Goal: Task Accomplishment & Management: Manage account settings

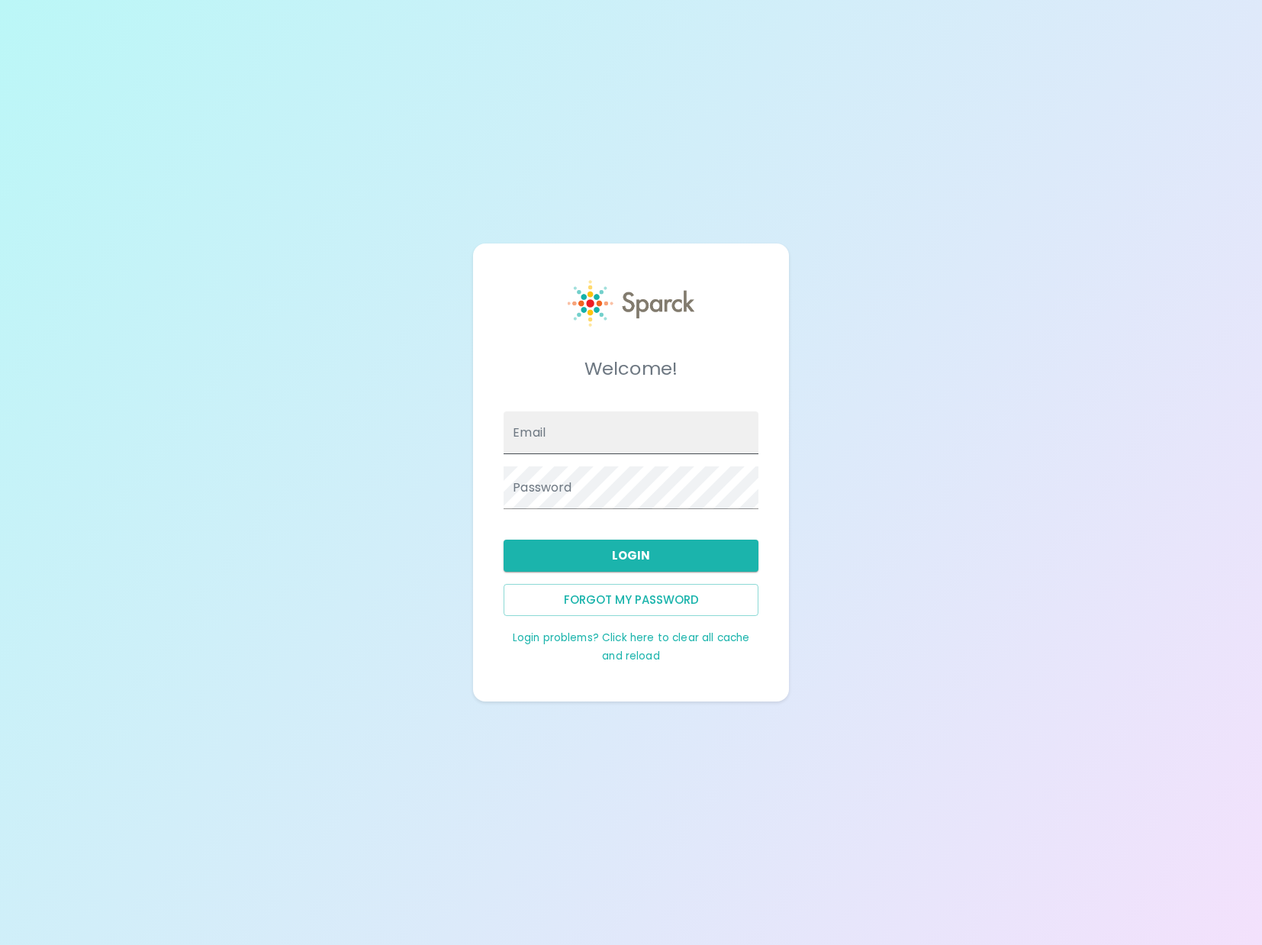
click at [639, 447] on input "Email" at bounding box center [631, 432] width 255 height 43
type input "admin@sparckco.com"
click at [569, 551] on button "Login" at bounding box center [631, 556] width 255 height 32
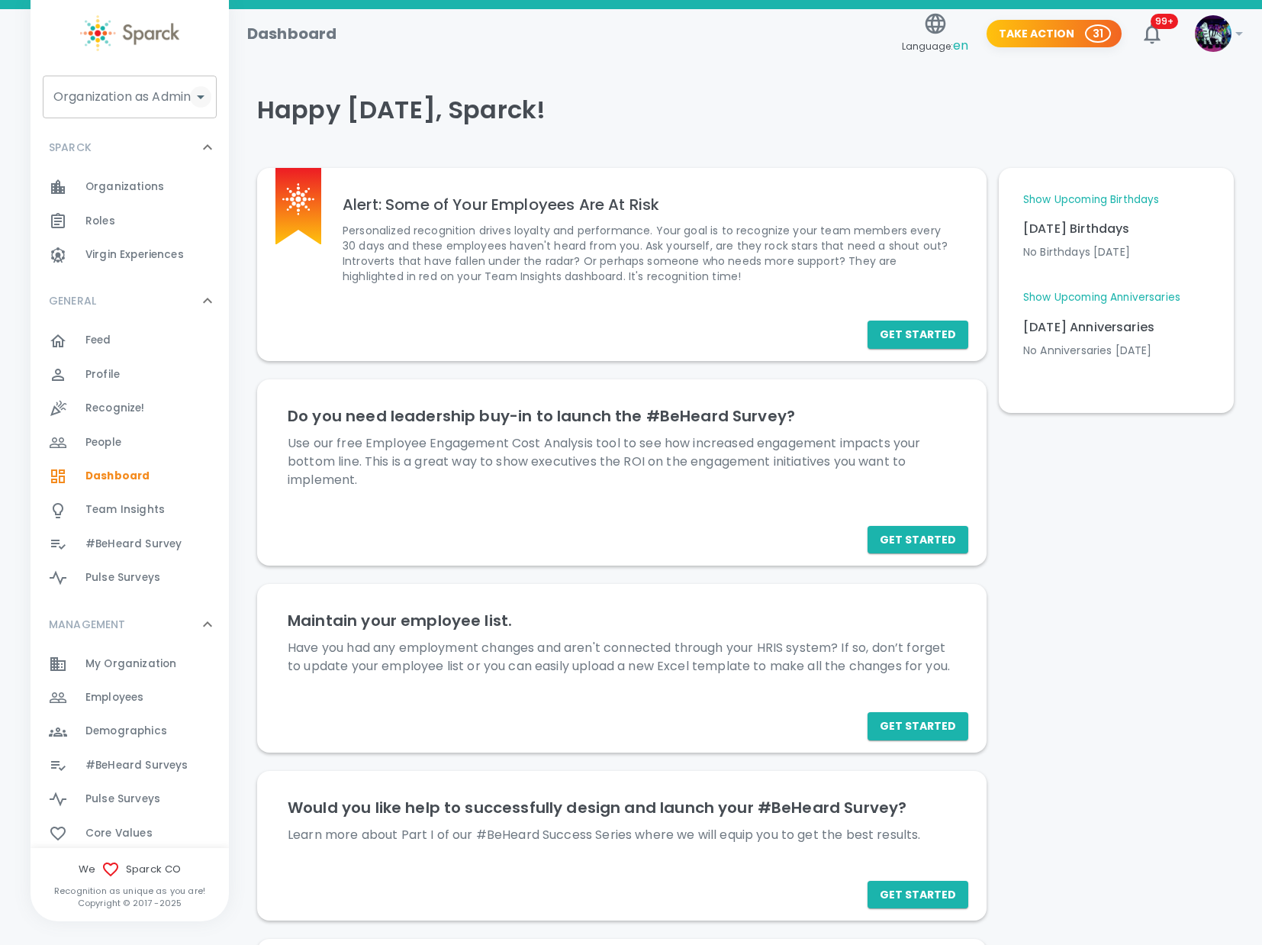
click at [195, 92] on icon "Open" at bounding box center [201, 97] width 18 height 18
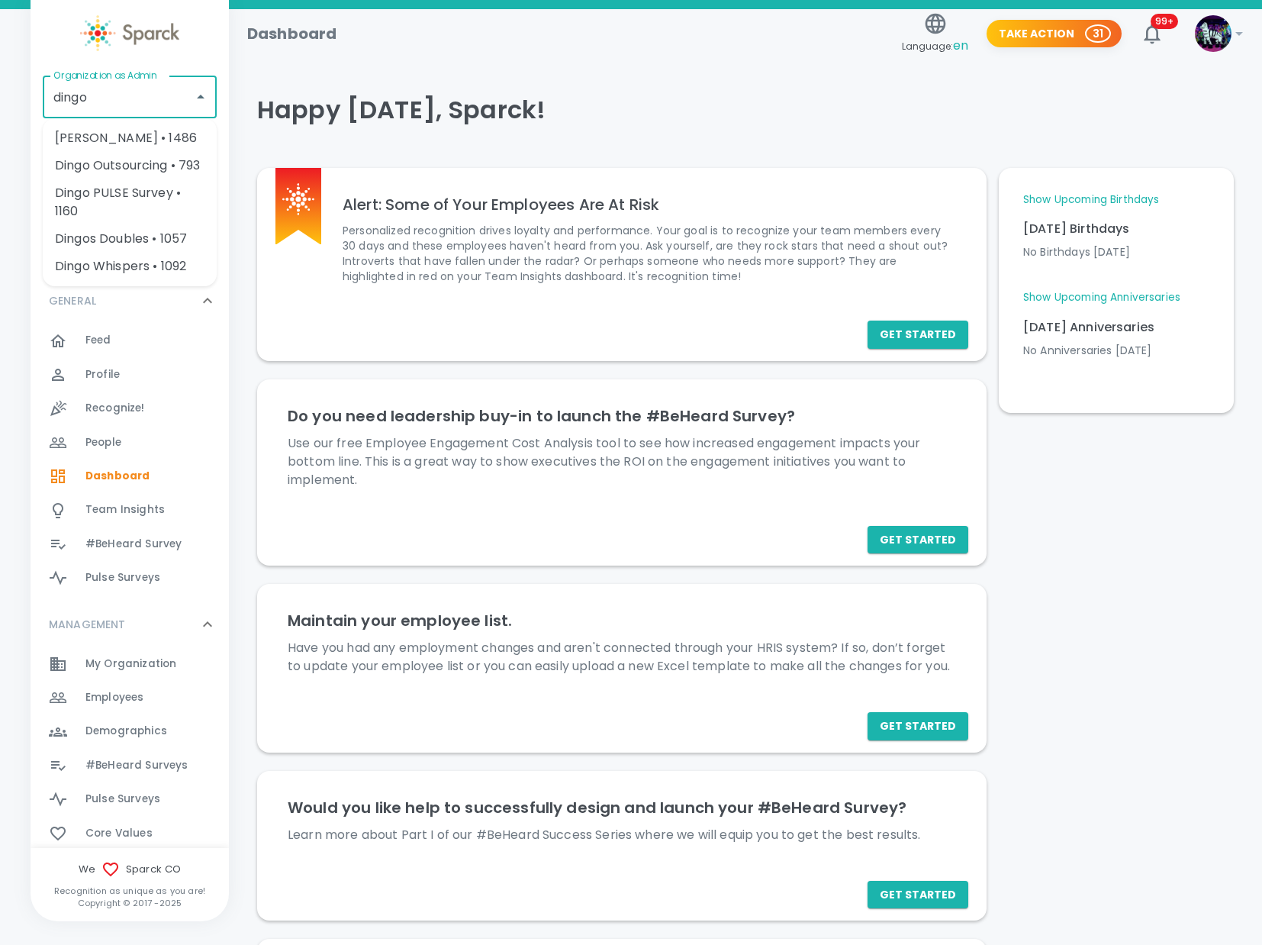
click at [185, 156] on li "Dingo Outsourcing • 793" at bounding box center [130, 165] width 174 height 27
type input "Dingo Outsourcing • 793"
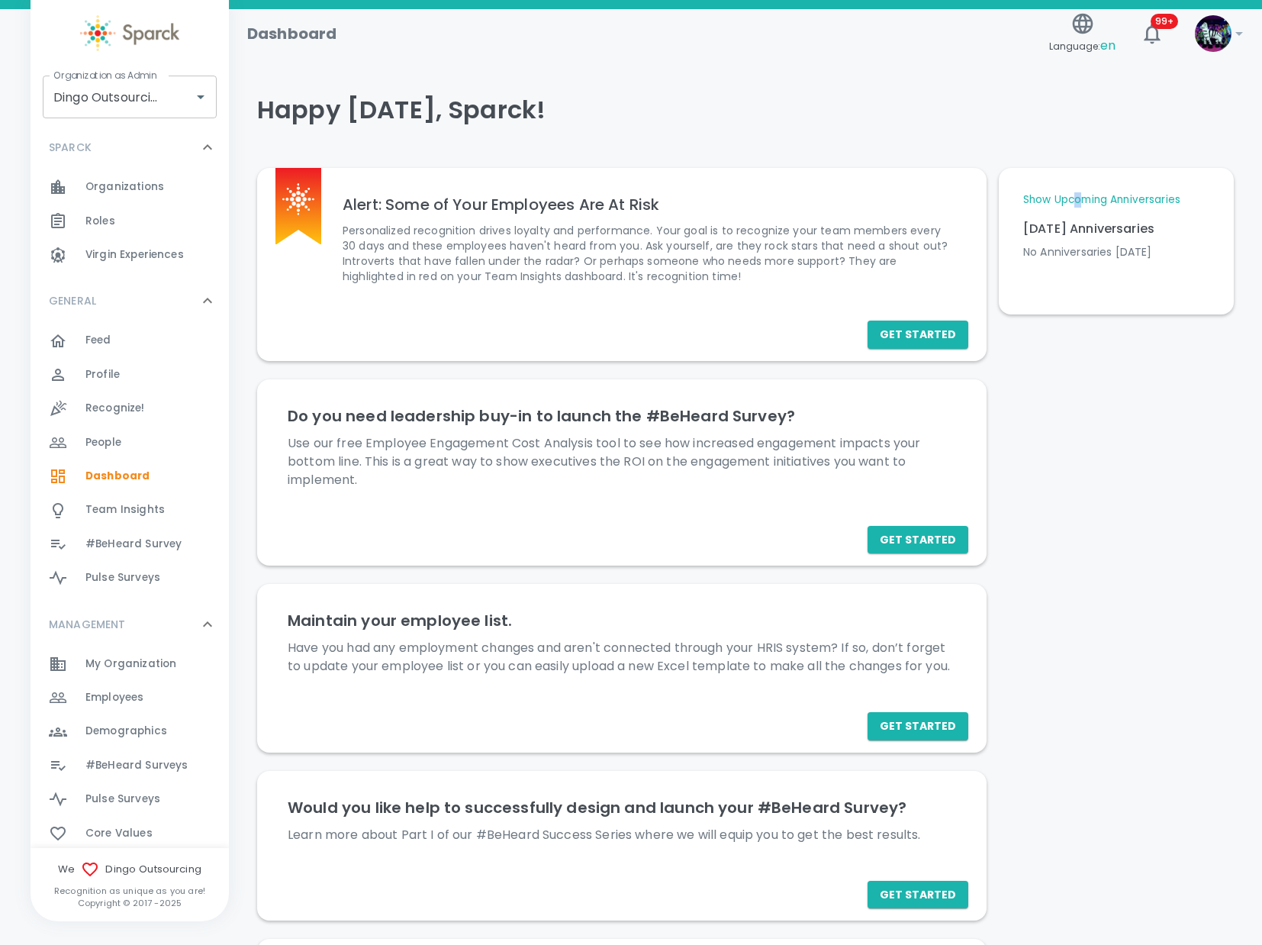
drag, startPoint x: 1082, startPoint y: 194, endPoint x: 1066, endPoint y: 199, distance: 16.9
click at [1063, 199] on link "Show Upcoming Anniversaries" at bounding box center [1102, 199] width 157 height 15
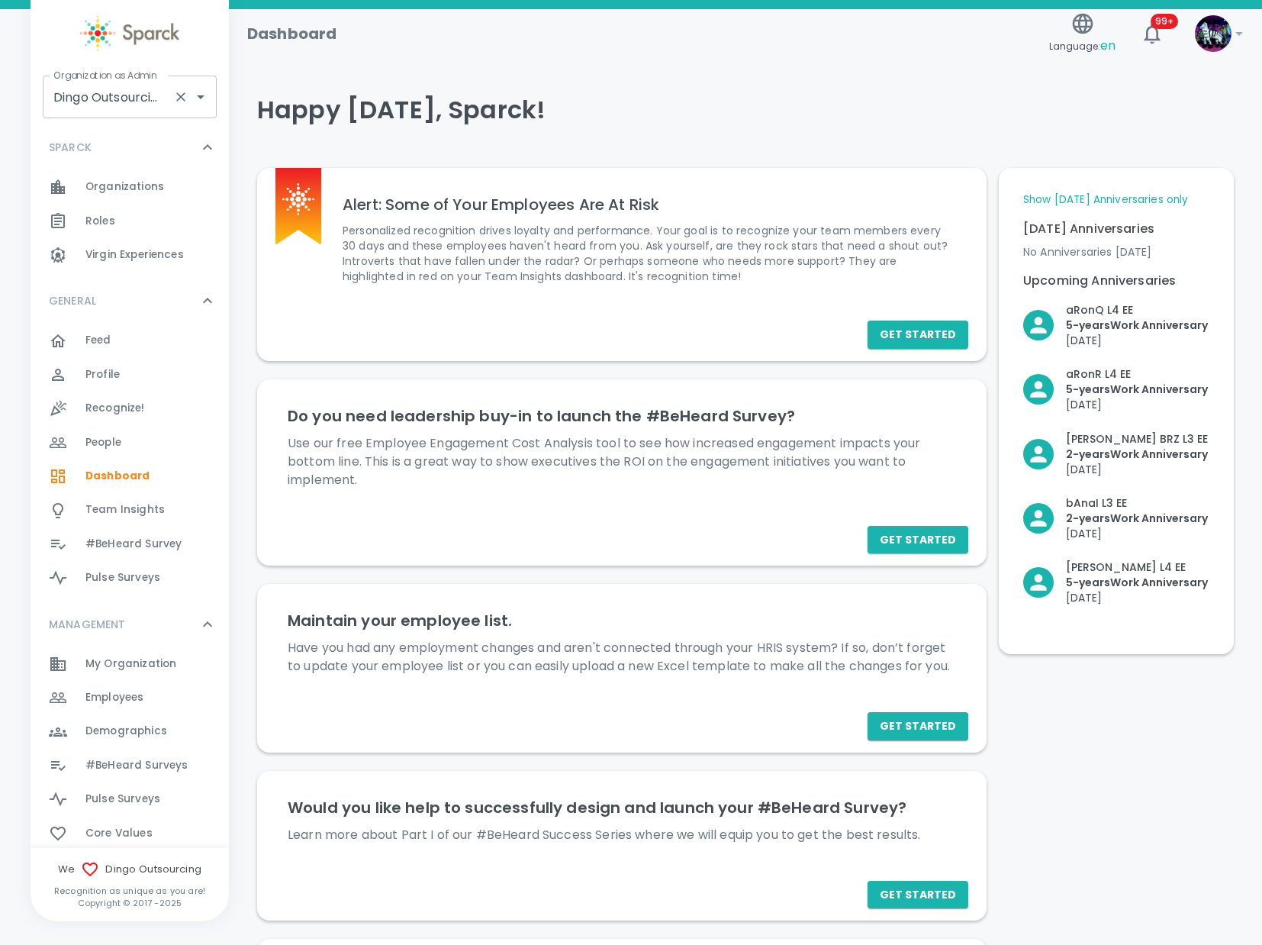
click at [150, 100] on input "Dingo Outsourcing • 793" at bounding box center [109, 96] width 118 height 29
click at [538, 147] on div "Happy [DATE], Sparck!" at bounding box center [739, 110] width 989 height 92
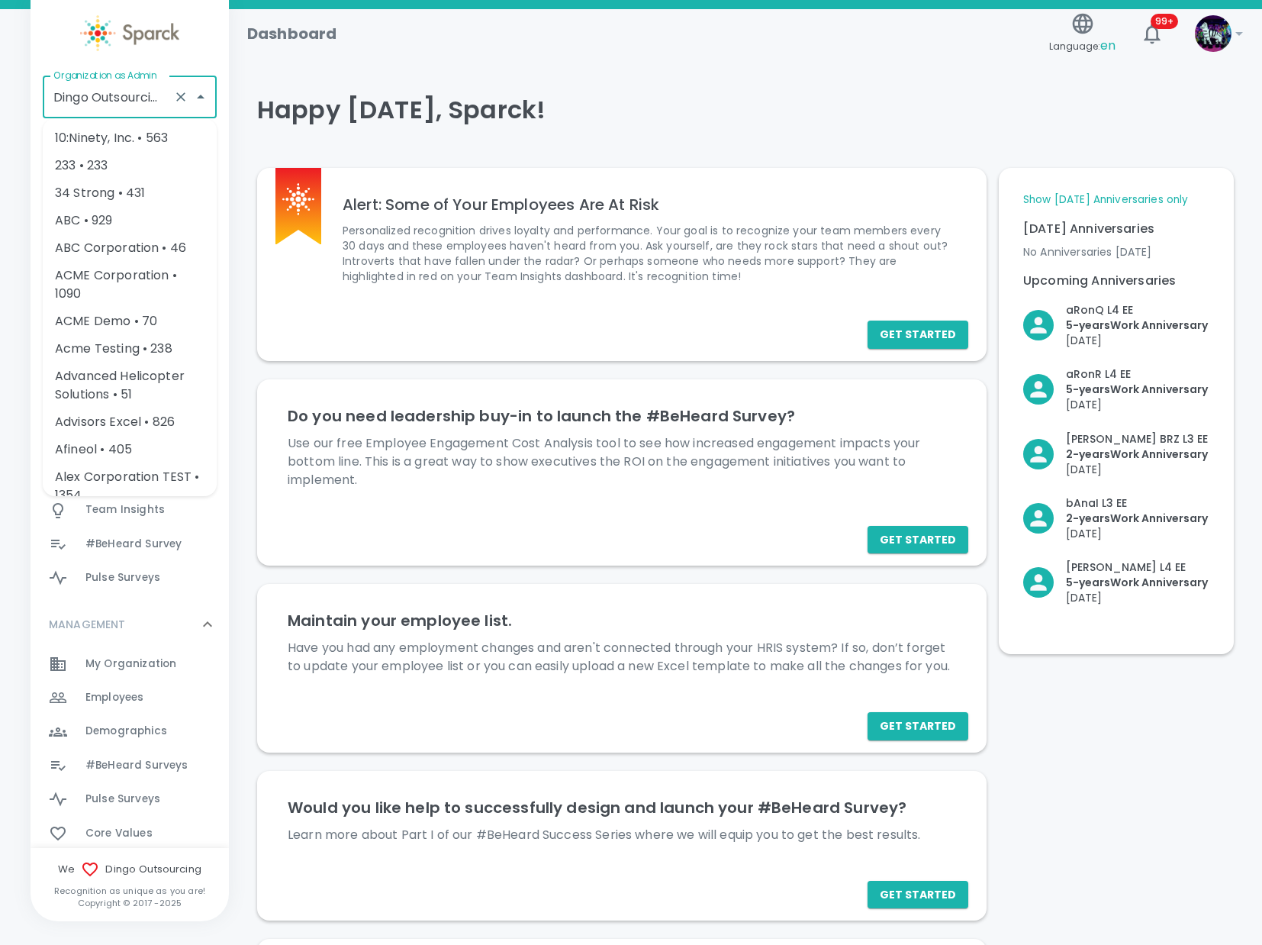
click at [164, 101] on input "Dingo Outsourcing • 793" at bounding box center [109, 96] width 118 height 29
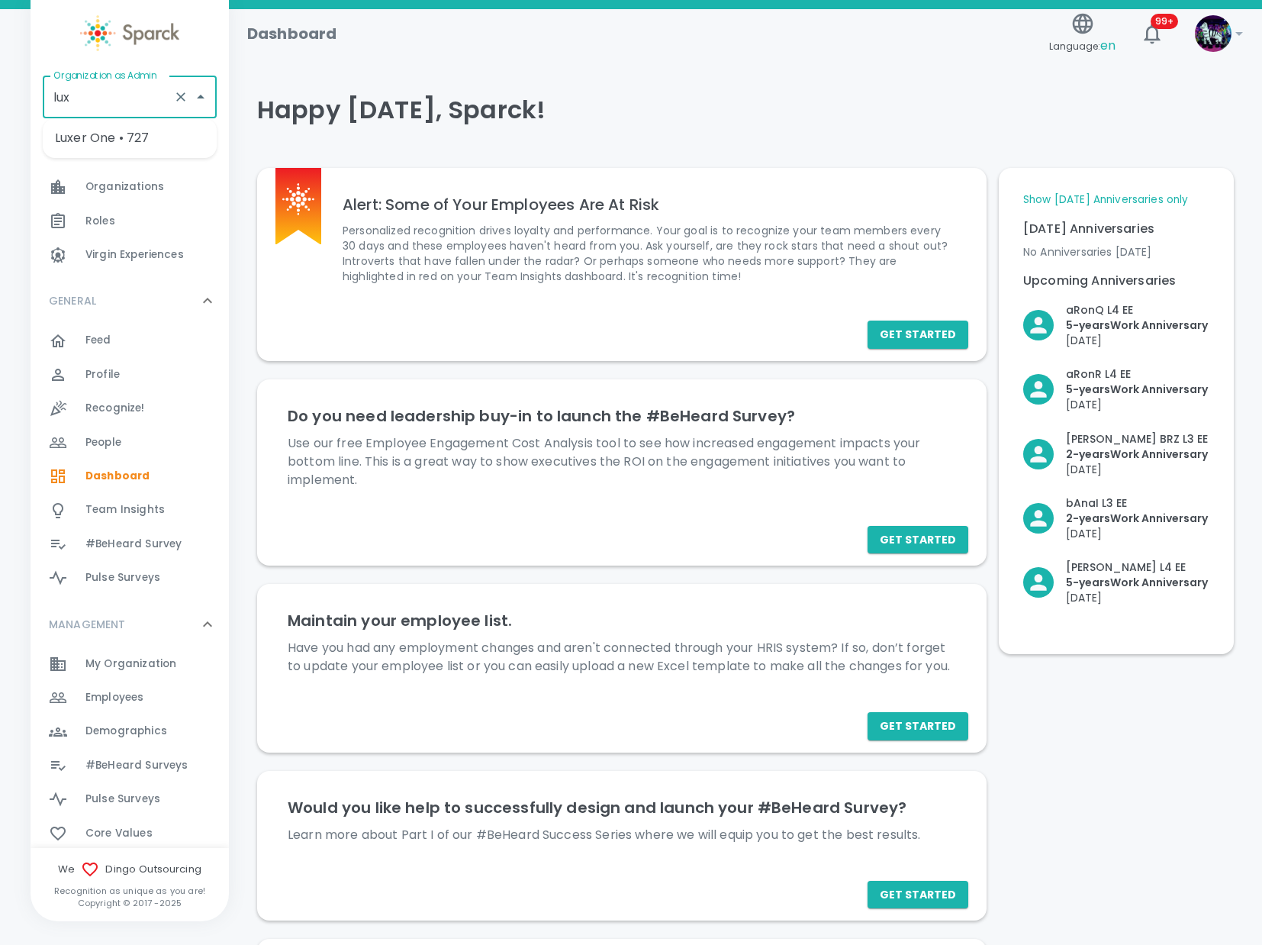
click at [143, 140] on li "Luxer One • 727" at bounding box center [130, 137] width 174 height 27
type input "Luxer One • 727"
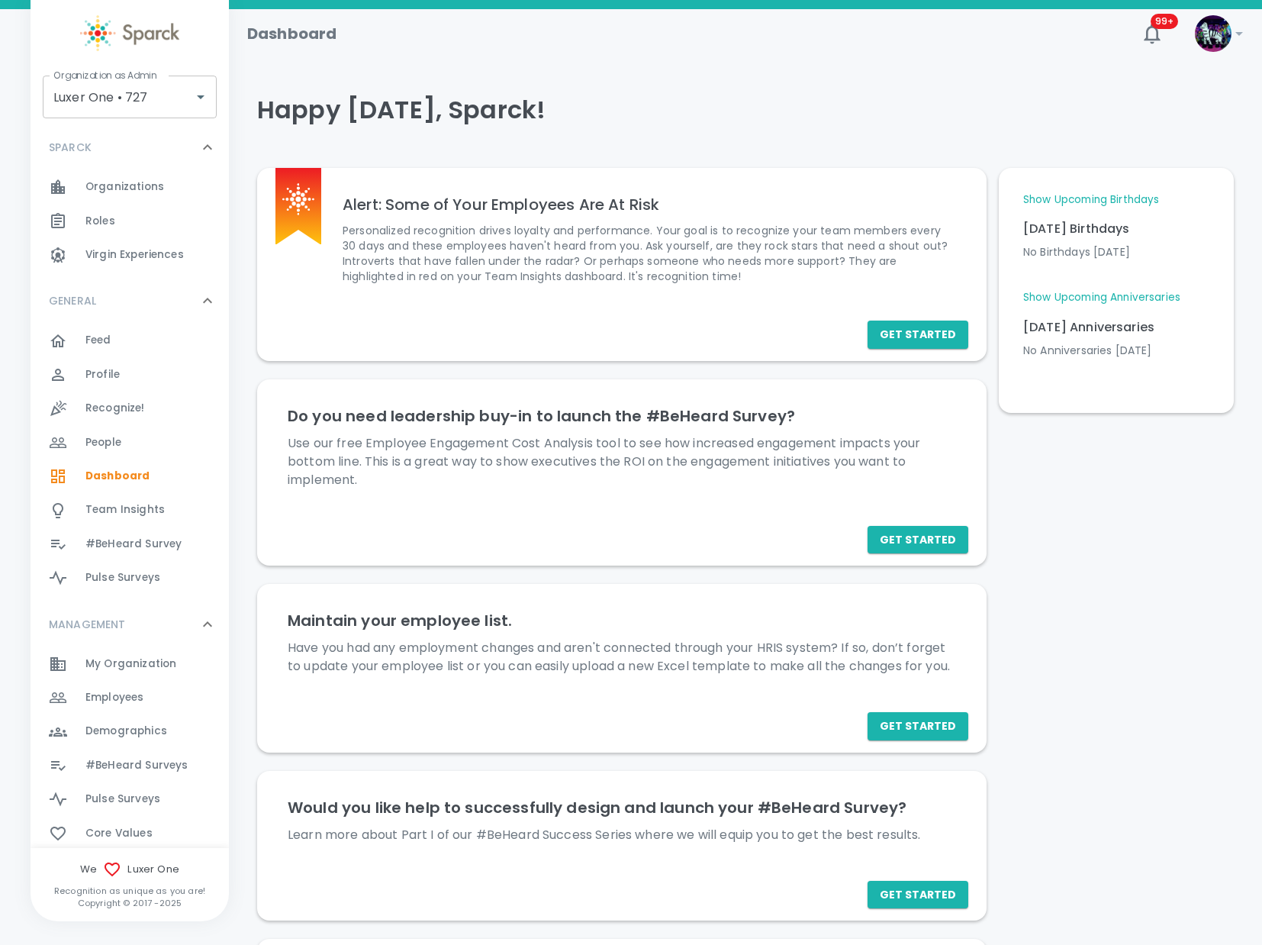
click at [1091, 297] on link "Show Upcoming Anniversaries" at bounding box center [1102, 297] width 157 height 15
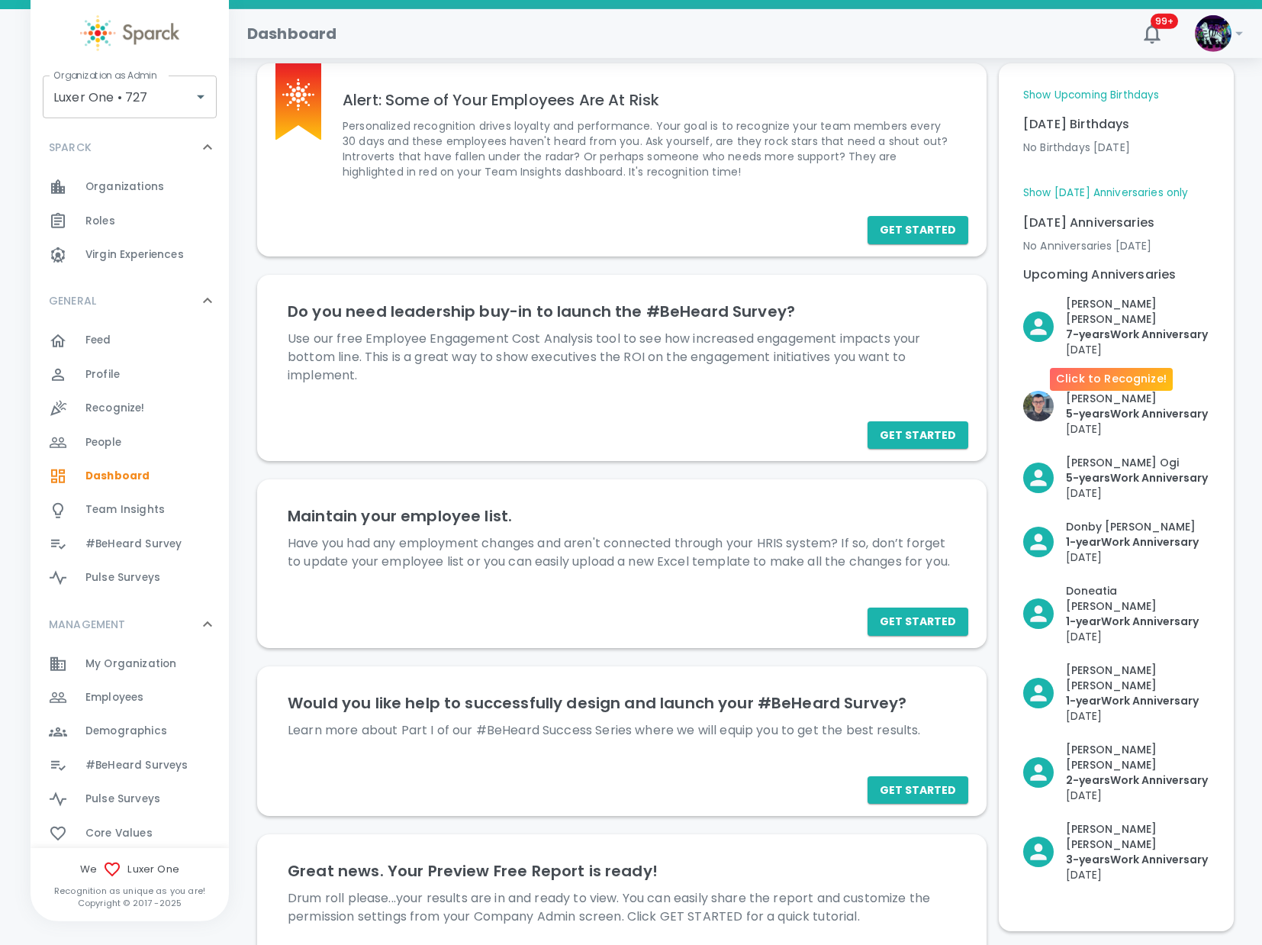
scroll to position [78, 0]
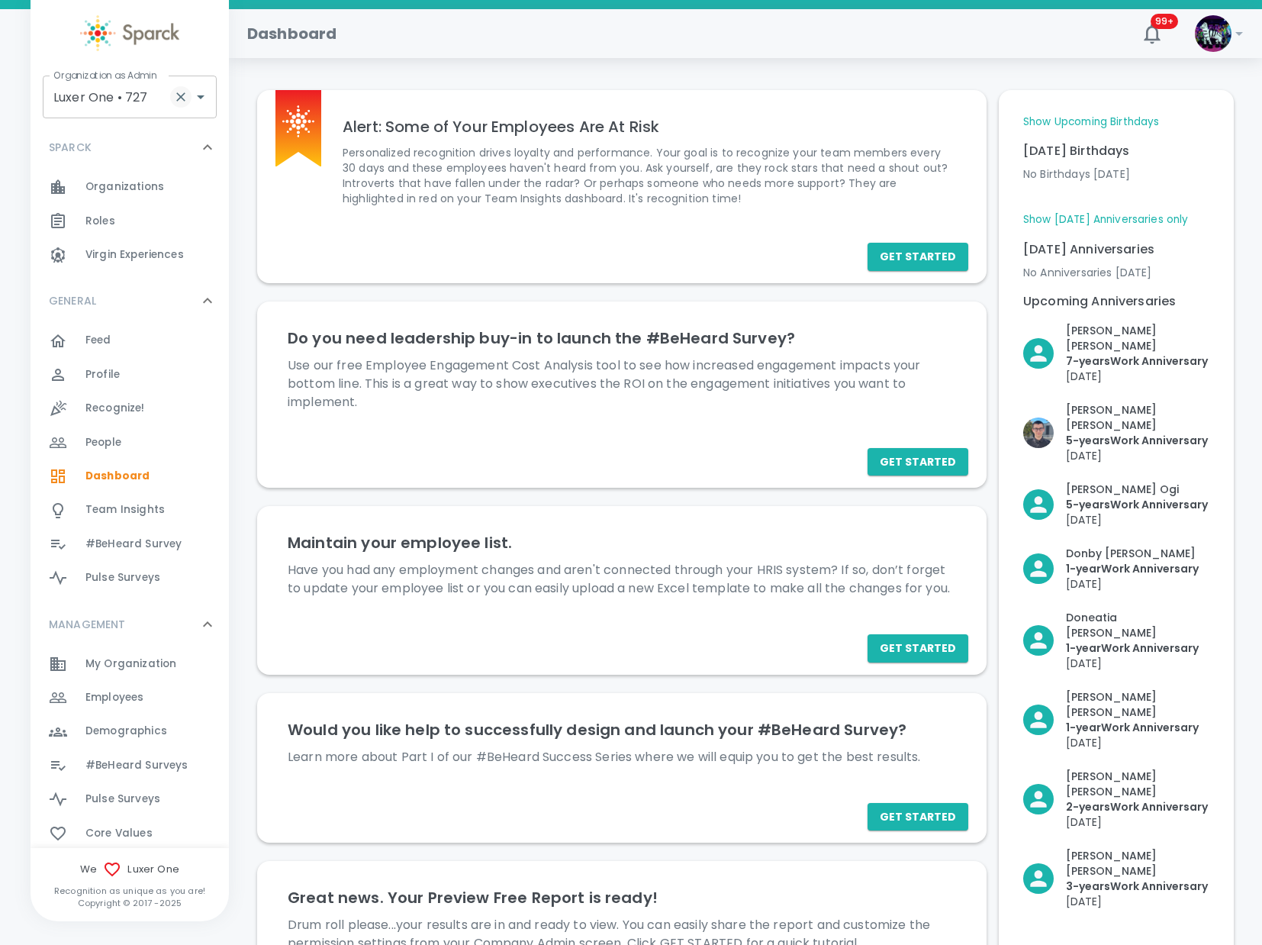
click at [181, 98] on icon "Clear" at bounding box center [180, 96] width 15 height 15
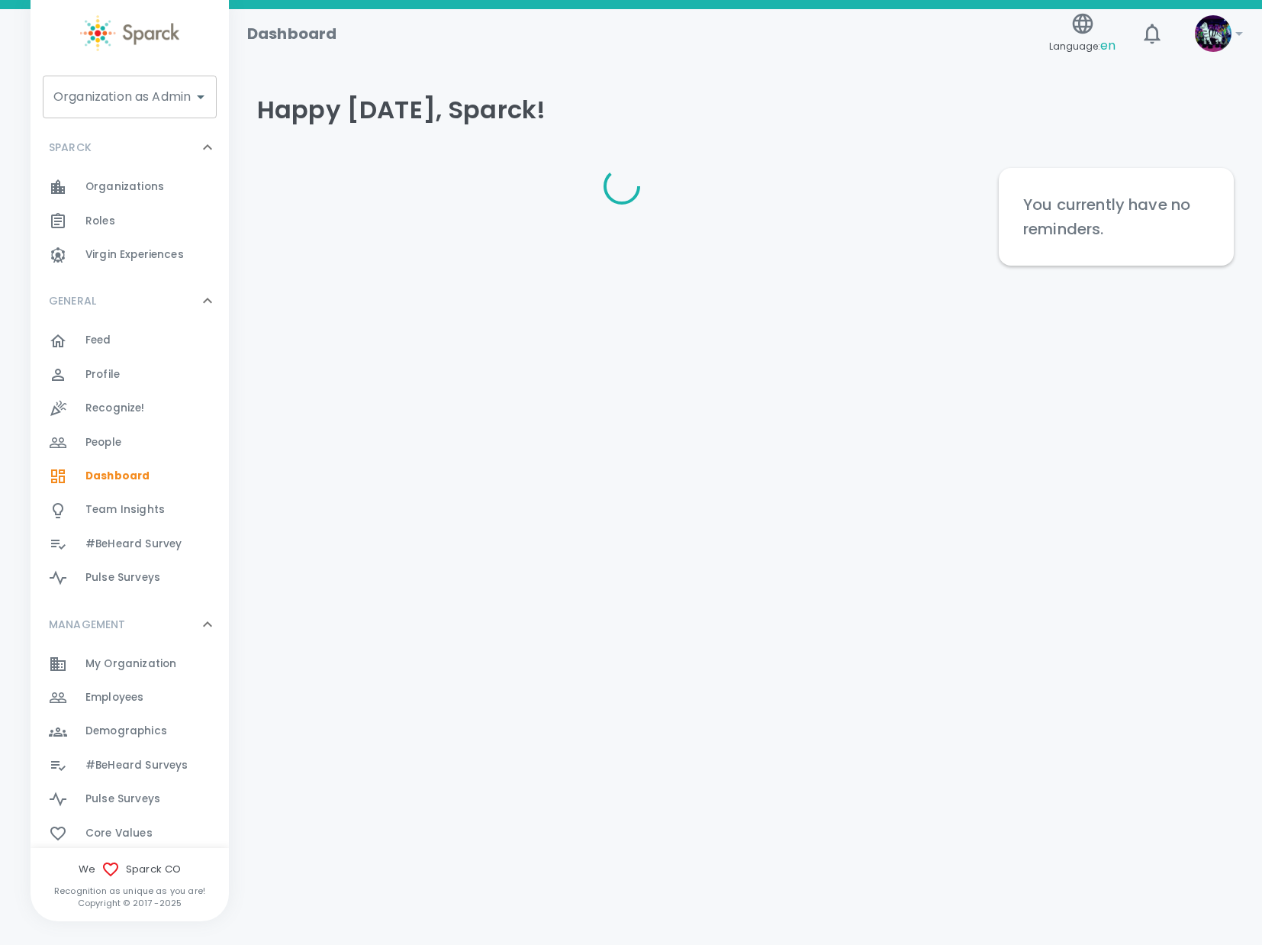
click at [153, 106] on input "Organization as Admin" at bounding box center [118, 96] width 137 height 29
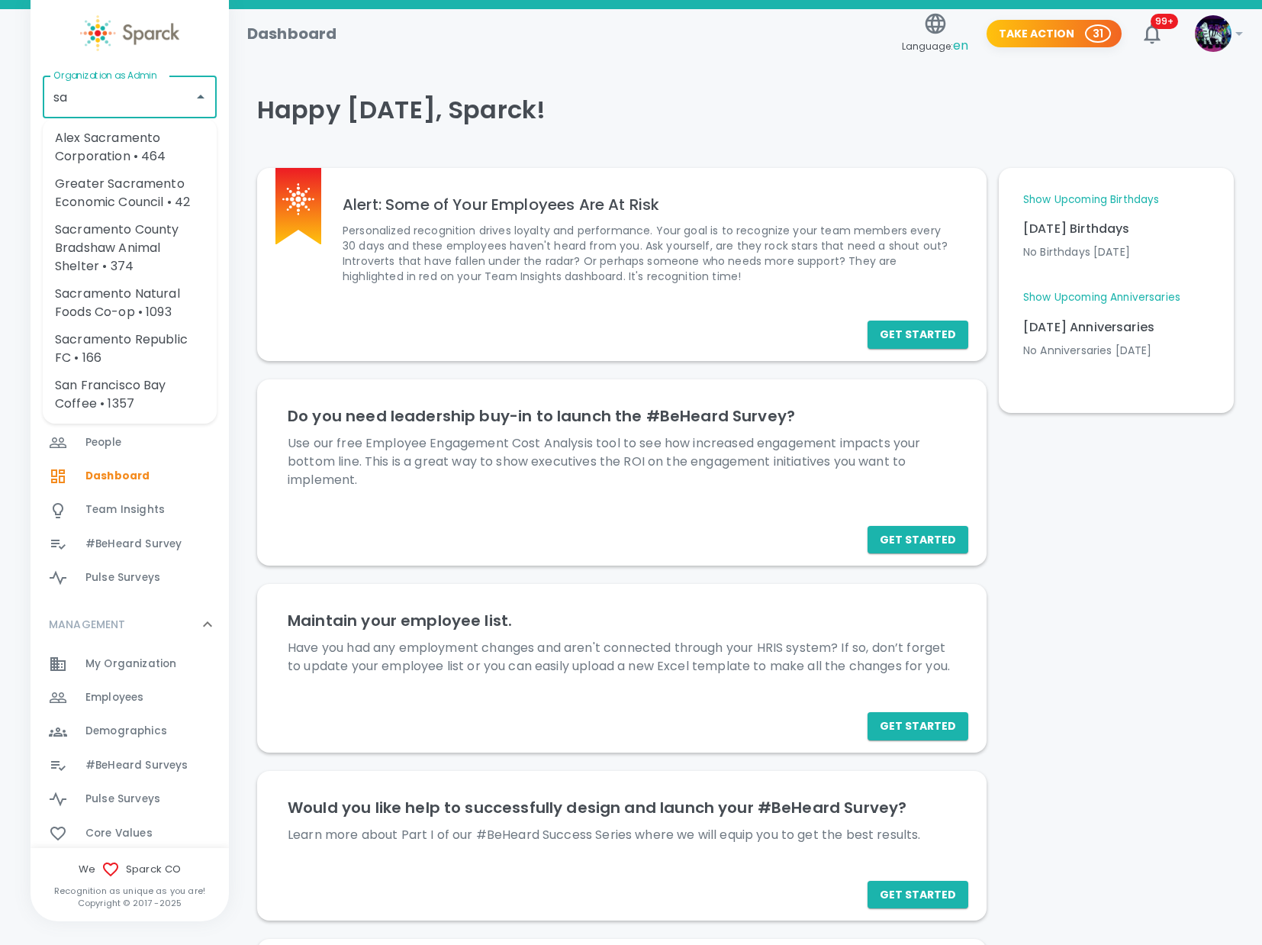
click at [137, 392] on li "San Francisco Bay Coffee • 1357" at bounding box center [130, 395] width 174 height 46
type input "San Francisco Bay Coffee • 1357"
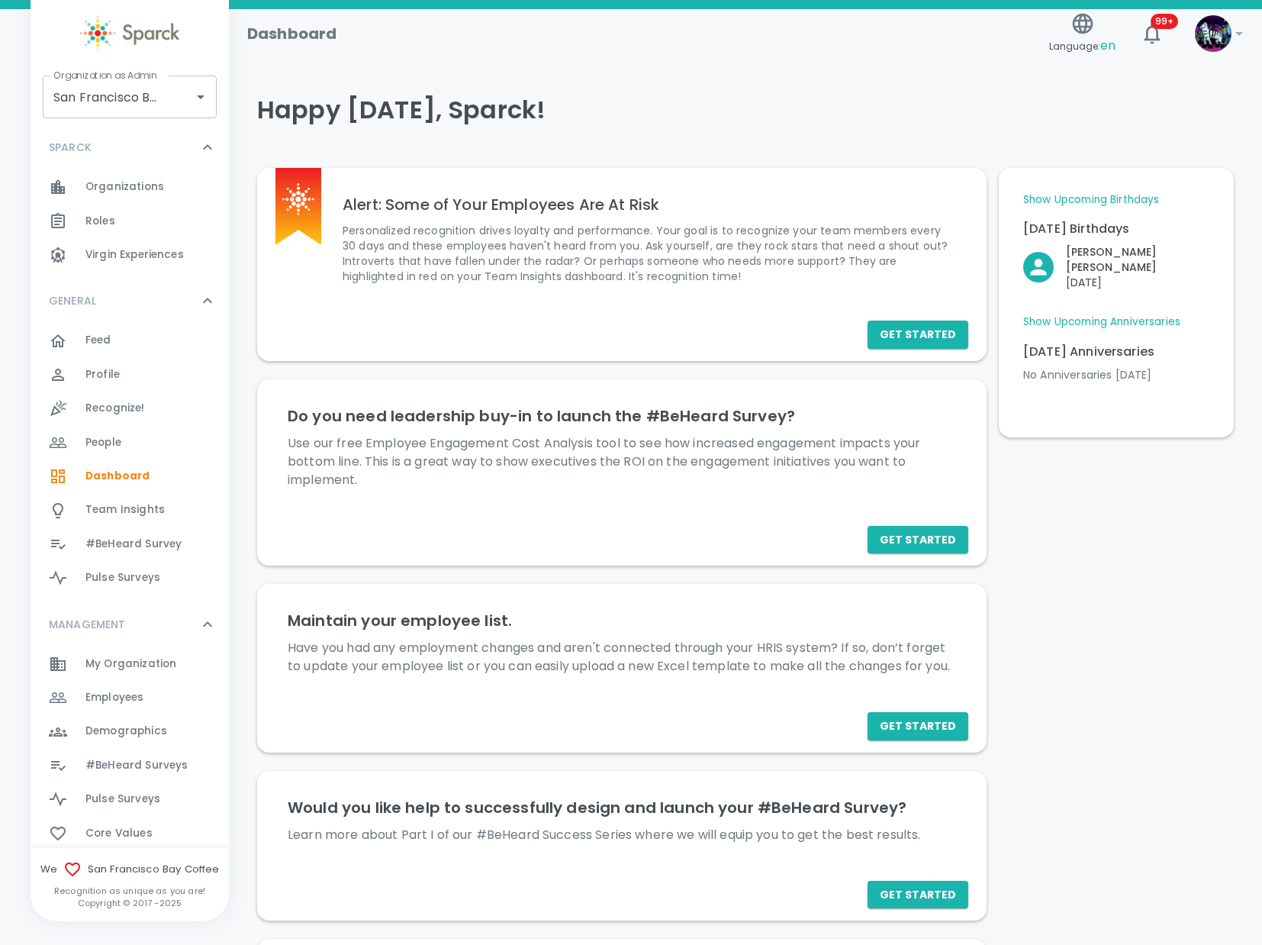
click at [1130, 314] on link "Show Upcoming Anniversaries" at bounding box center [1102, 321] width 157 height 15
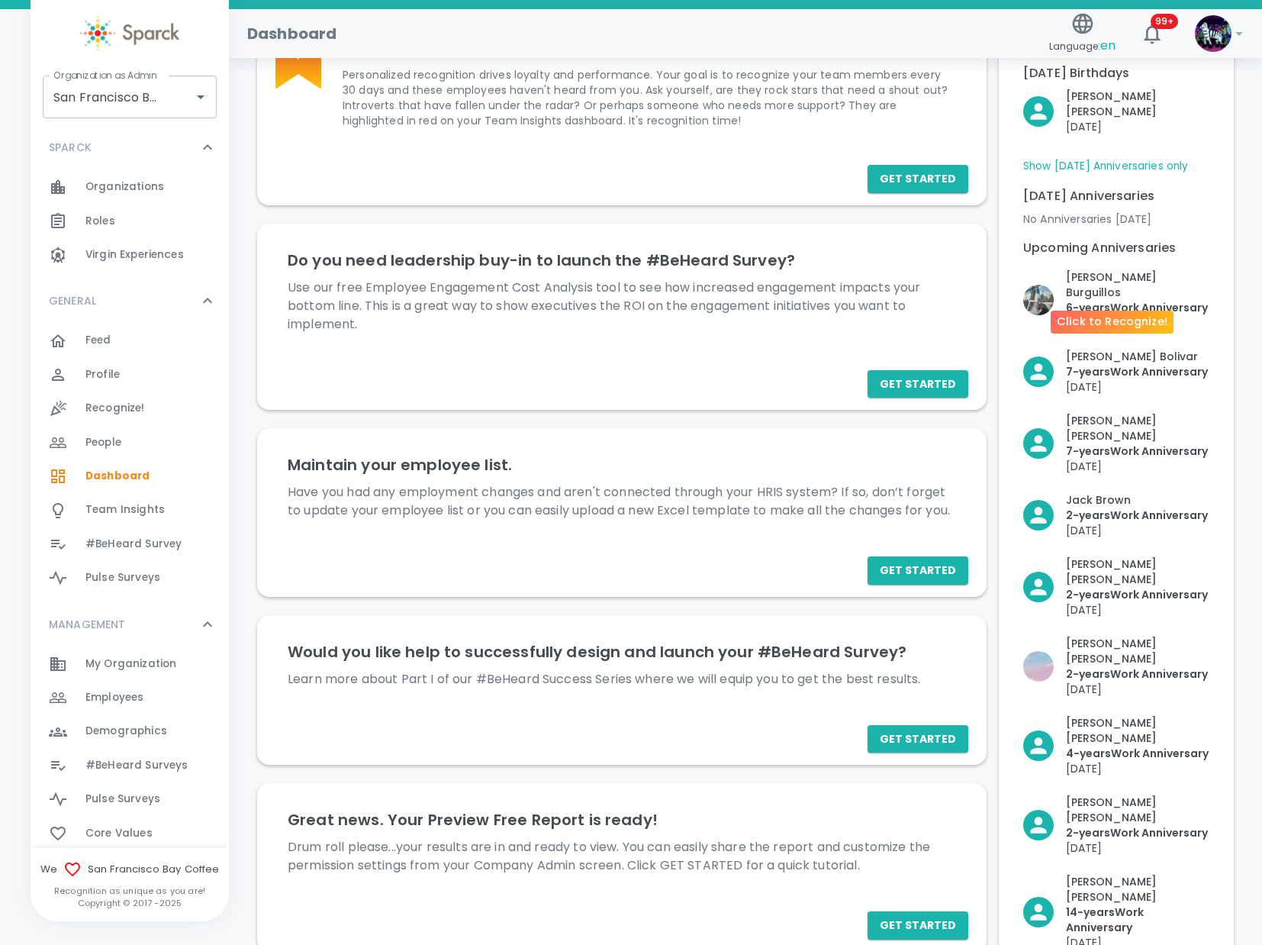
scroll to position [78, 0]
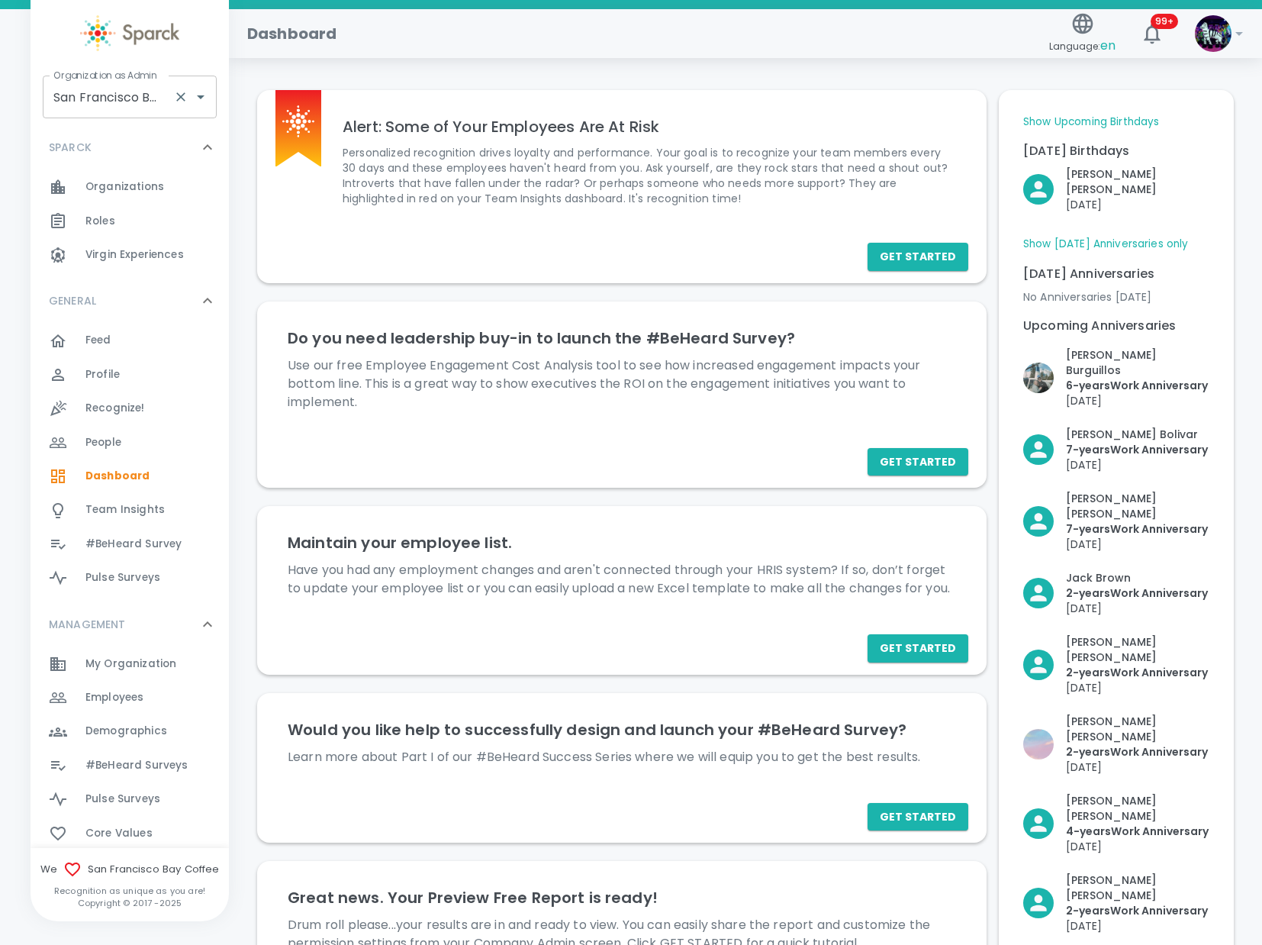
click at [143, 101] on input "San Francisco Bay Coffee • 1357" at bounding box center [109, 96] width 118 height 29
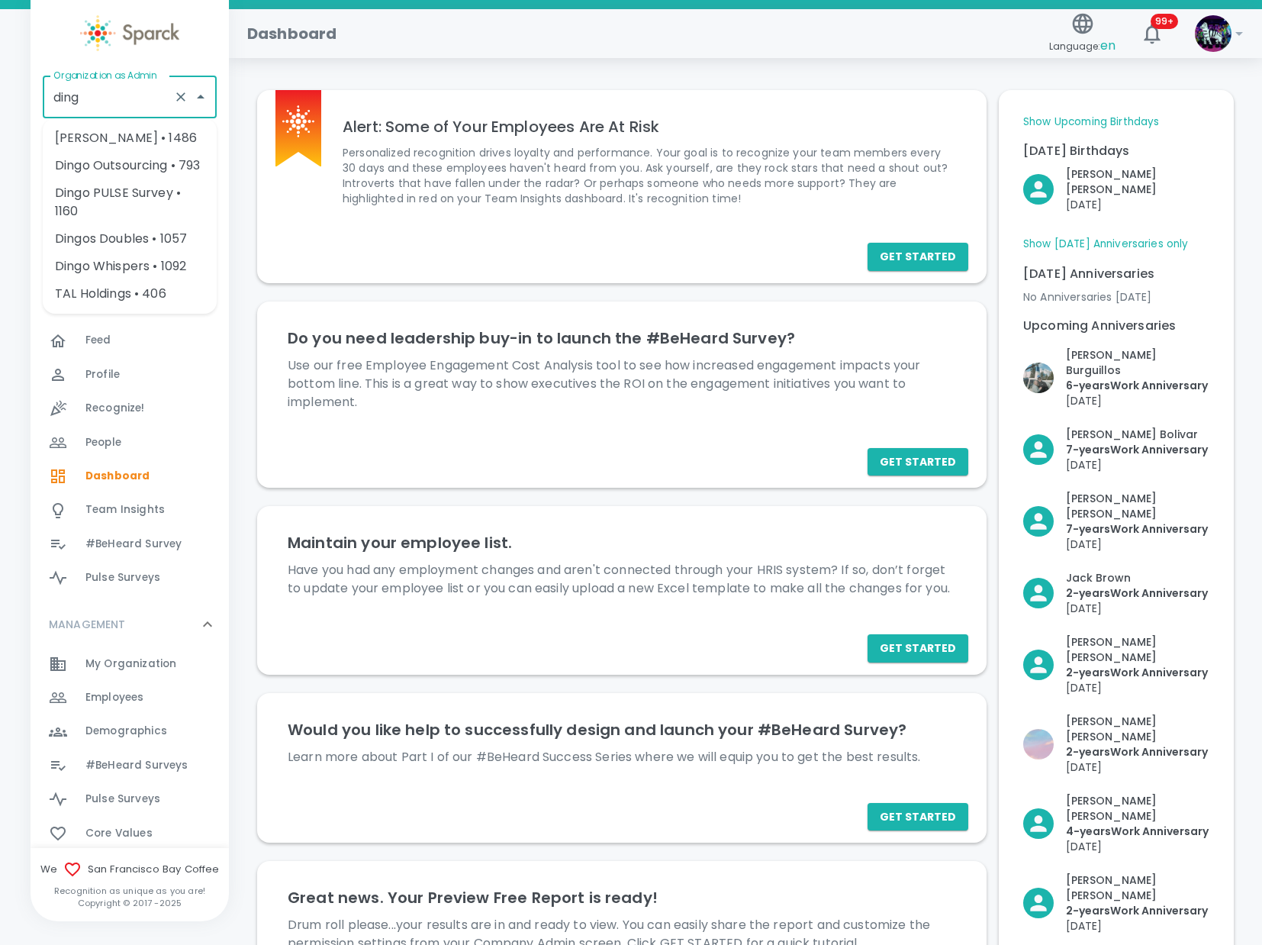
click at [148, 139] on li "[PERSON_NAME] • 1486" at bounding box center [130, 137] width 174 height 27
type input "[PERSON_NAME] • 1486"
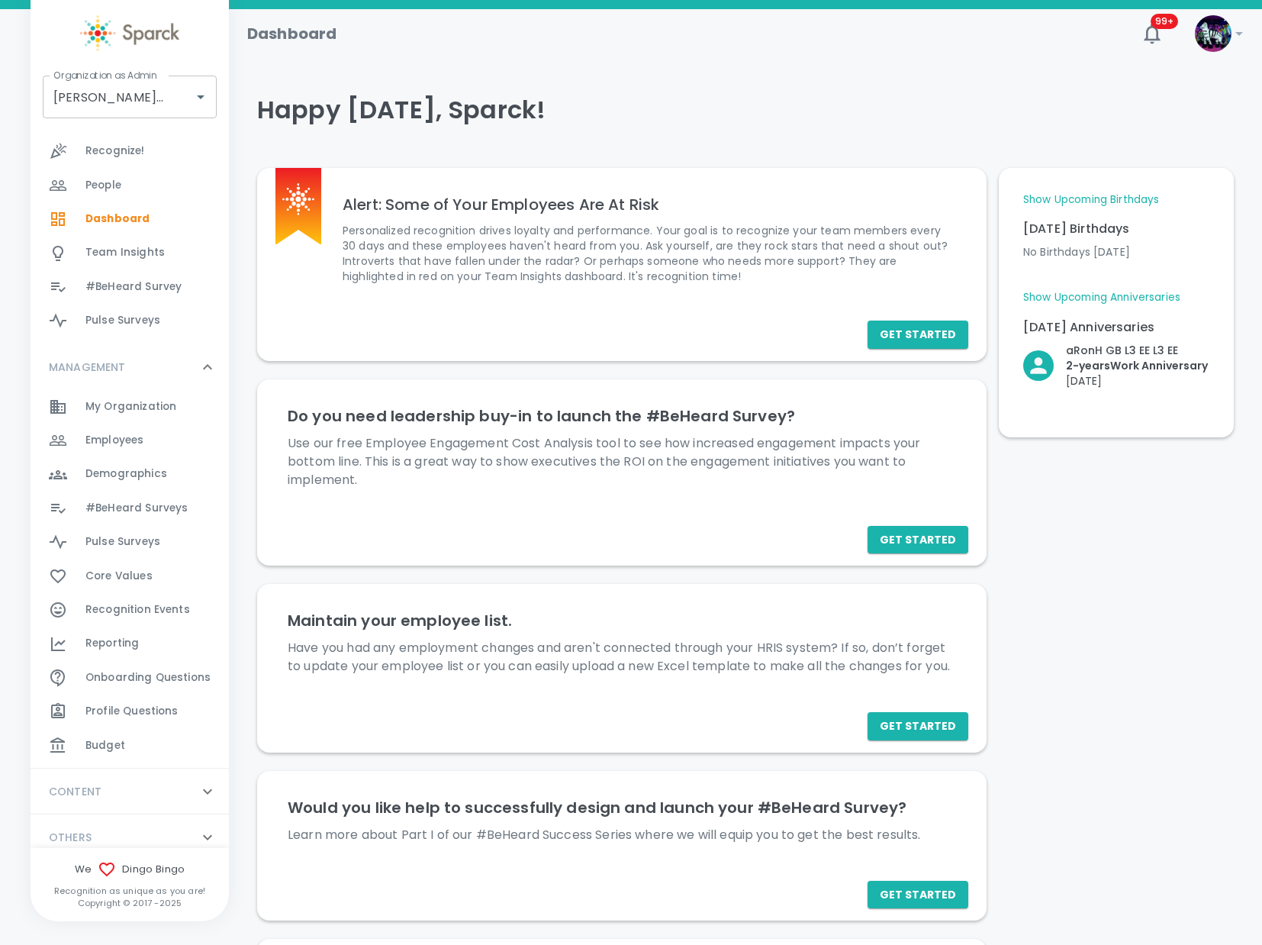
scroll to position [269, 0]
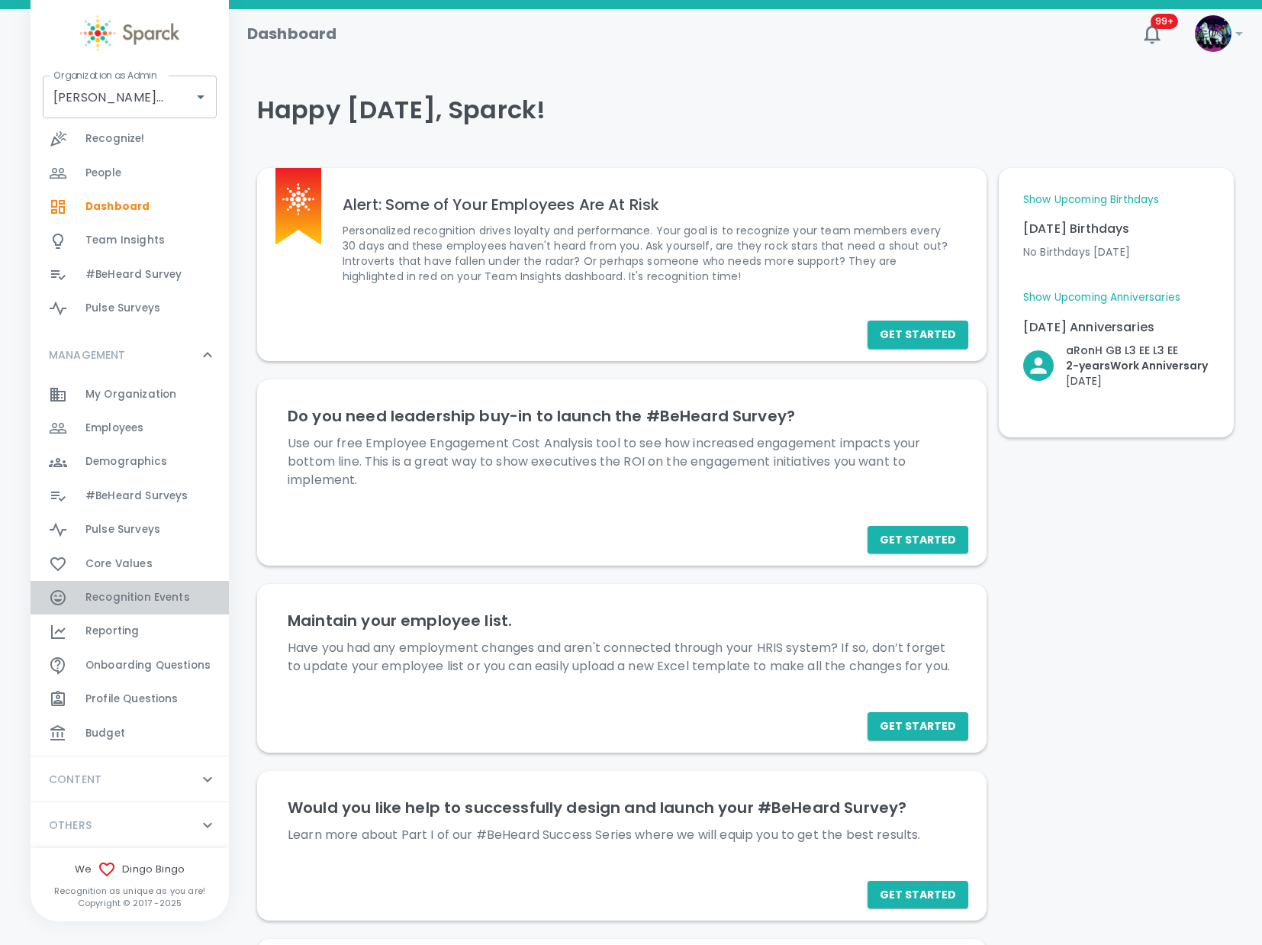
click at [166, 605] on span "Recognition Events" at bounding box center [137, 597] width 105 height 15
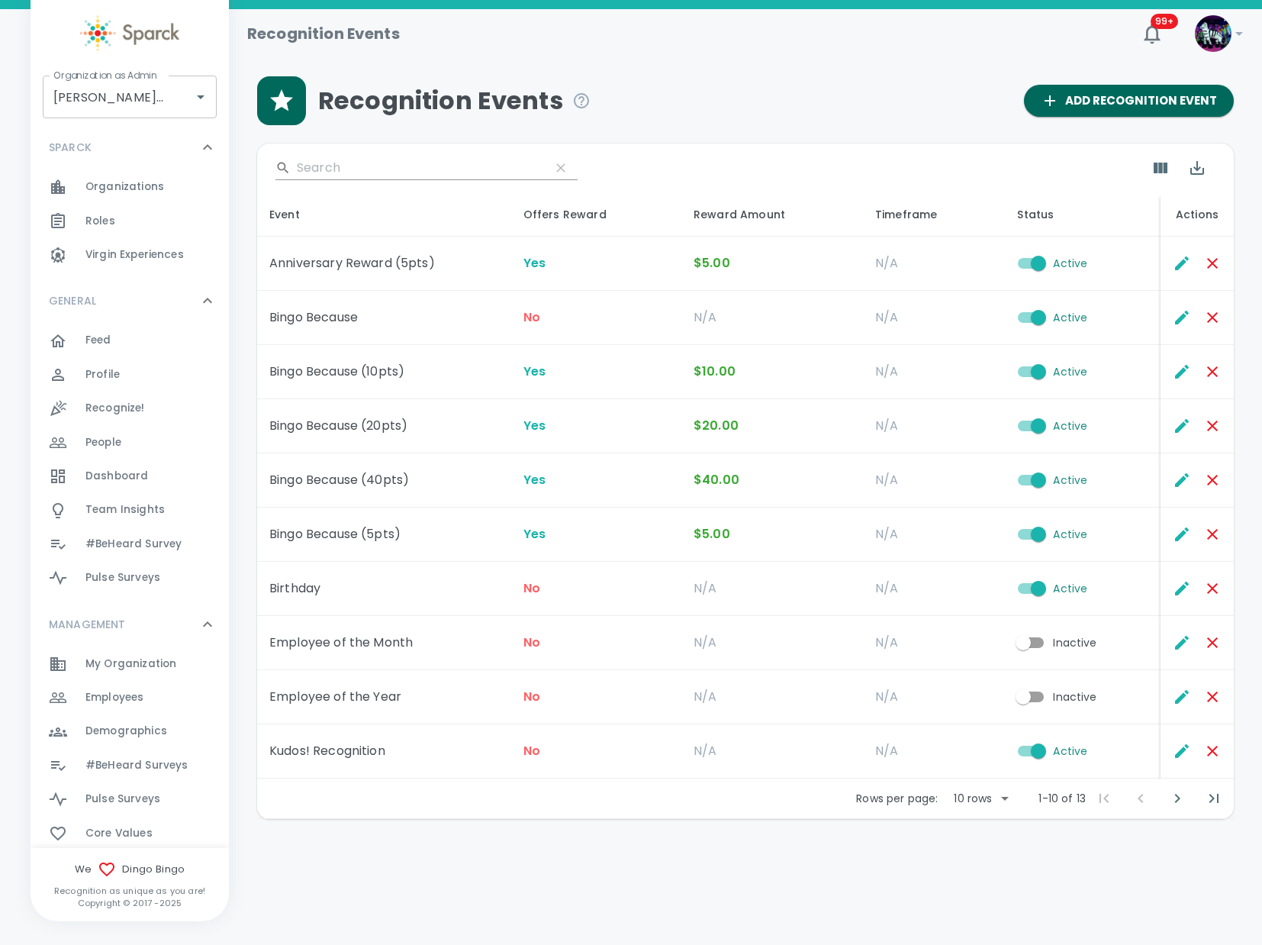
click at [975, 802] on body "Skip Navigation Recognition Events 99+ ! Organization as [PERSON_NAME] • 1486 O…" at bounding box center [631, 449] width 1262 height 898
click at [970, 909] on li "50" at bounding box center [979, 911] width 71 height 27
type input "50"
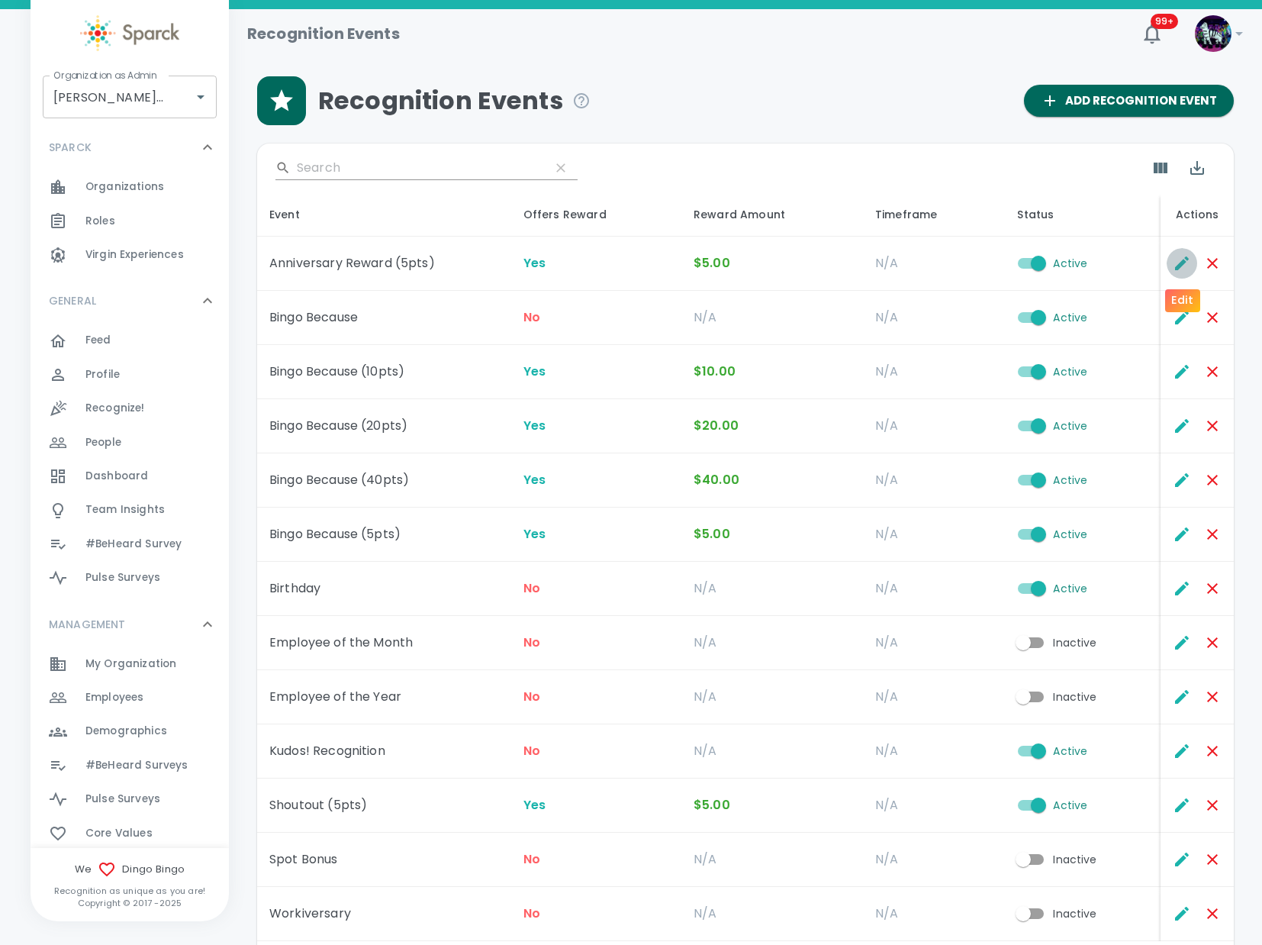
click at [1185, 263] on icon "Edit" at bounding box center [1182, 263] width 14 height 14
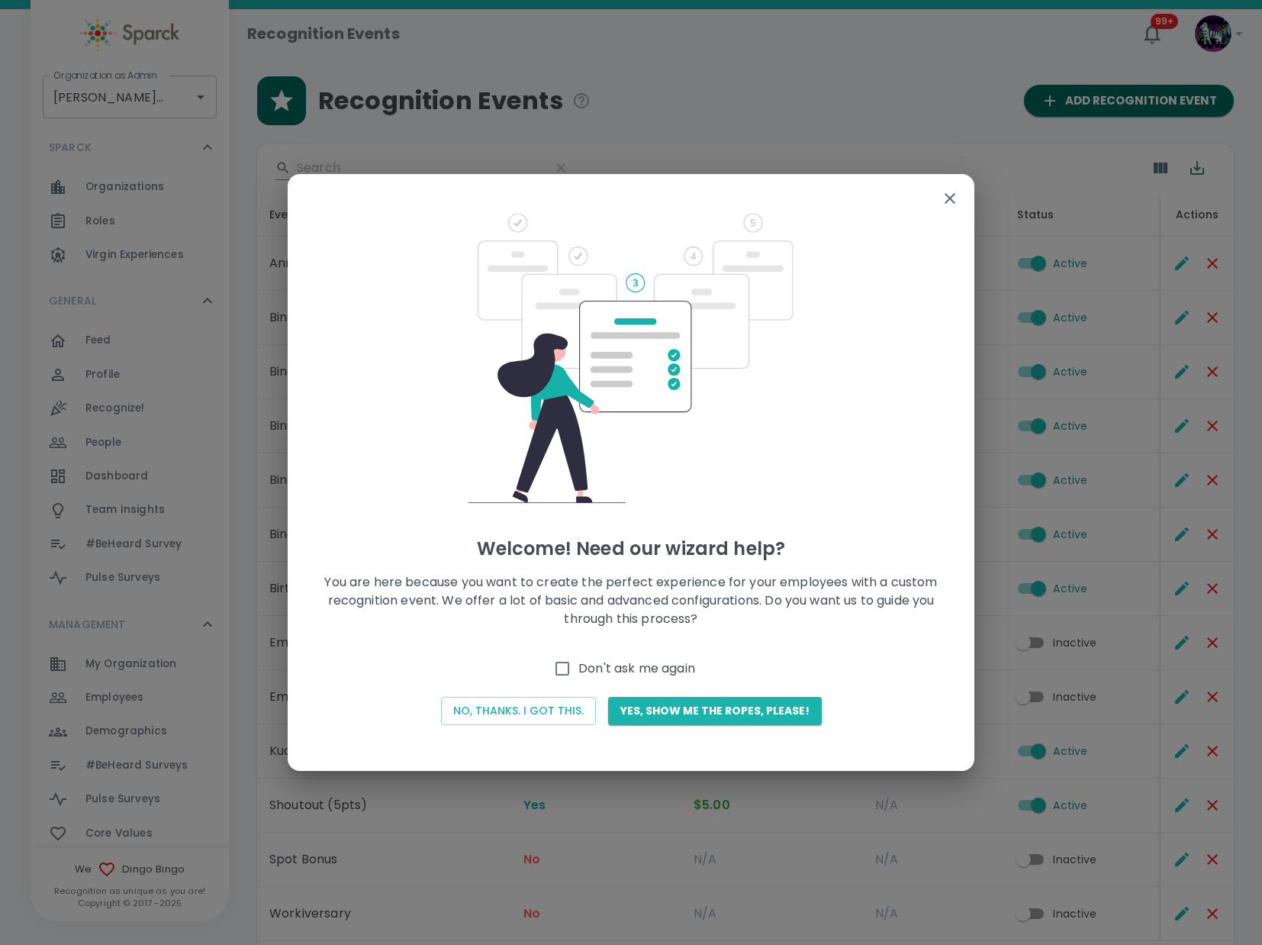
click at [588, 669] on span "Don't ask me again" at bounding box center [637, 668] width 117 height 18
click at [579, 669] on input "Don't ask me again" at bounding box center [563, 669] width 32 height 32
checkbox input "true"
click at [523, 714] on button "No, thanks. I got this." at bounding box center [518, 711] width 155 height 28
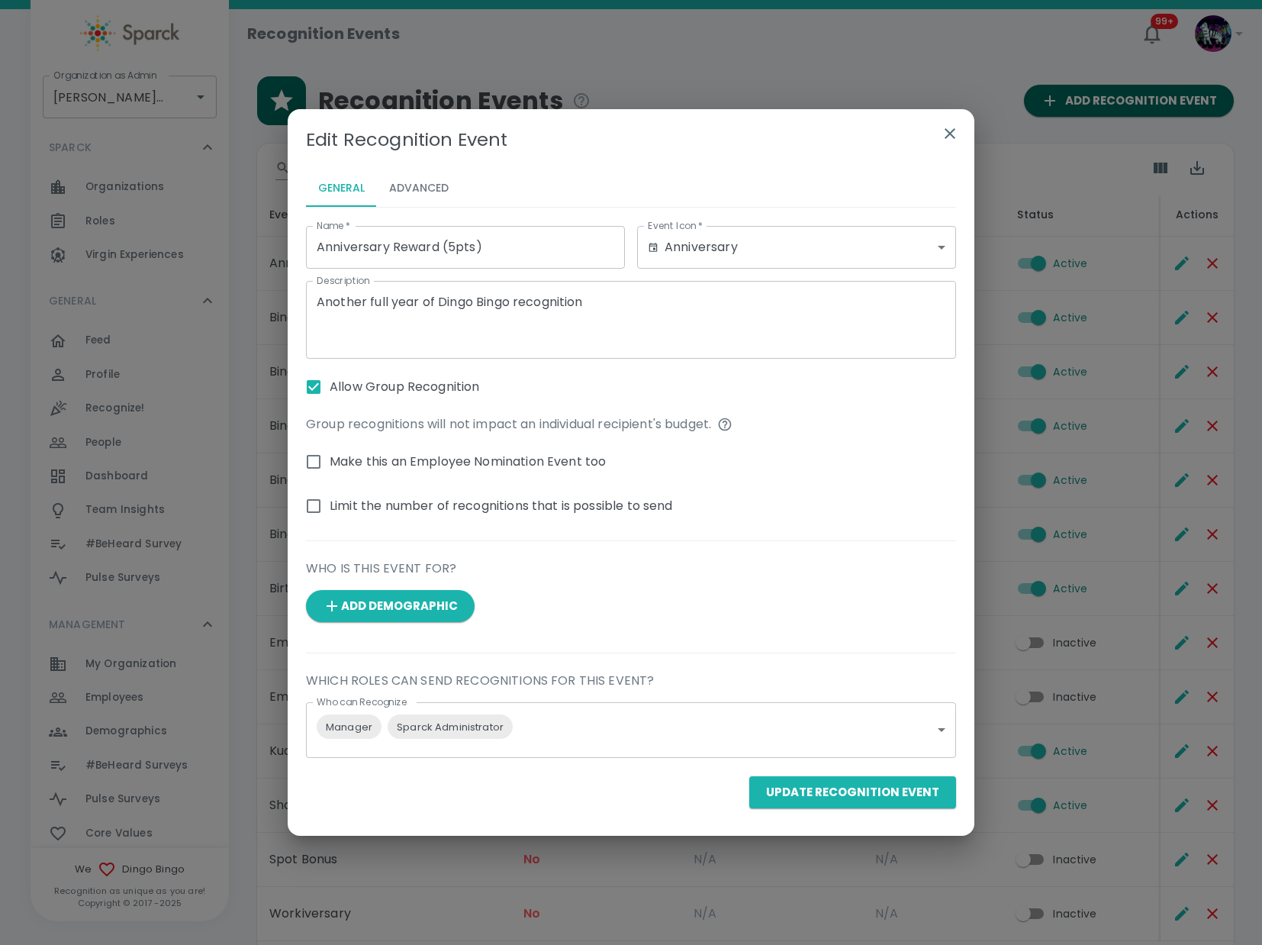
click at [321, 249] on input "Anniversary Reward (5pts)" at bounding box center [465, 247] width 319 height 43
click at [571, 251] on input "Milestone Work Anniversary Reward (5pts)" at bounding box center [465, 247] width 319 height 43
click at [540, 247] on input "Milestone Work Anniversary Reward (5pts)" at bounding box center [465, 247] width 319 height 43
click at [549, 243] on input "Milestone Work Anniversary Reward (5pts)" at bounding box center [465, 247] width 319 height 43
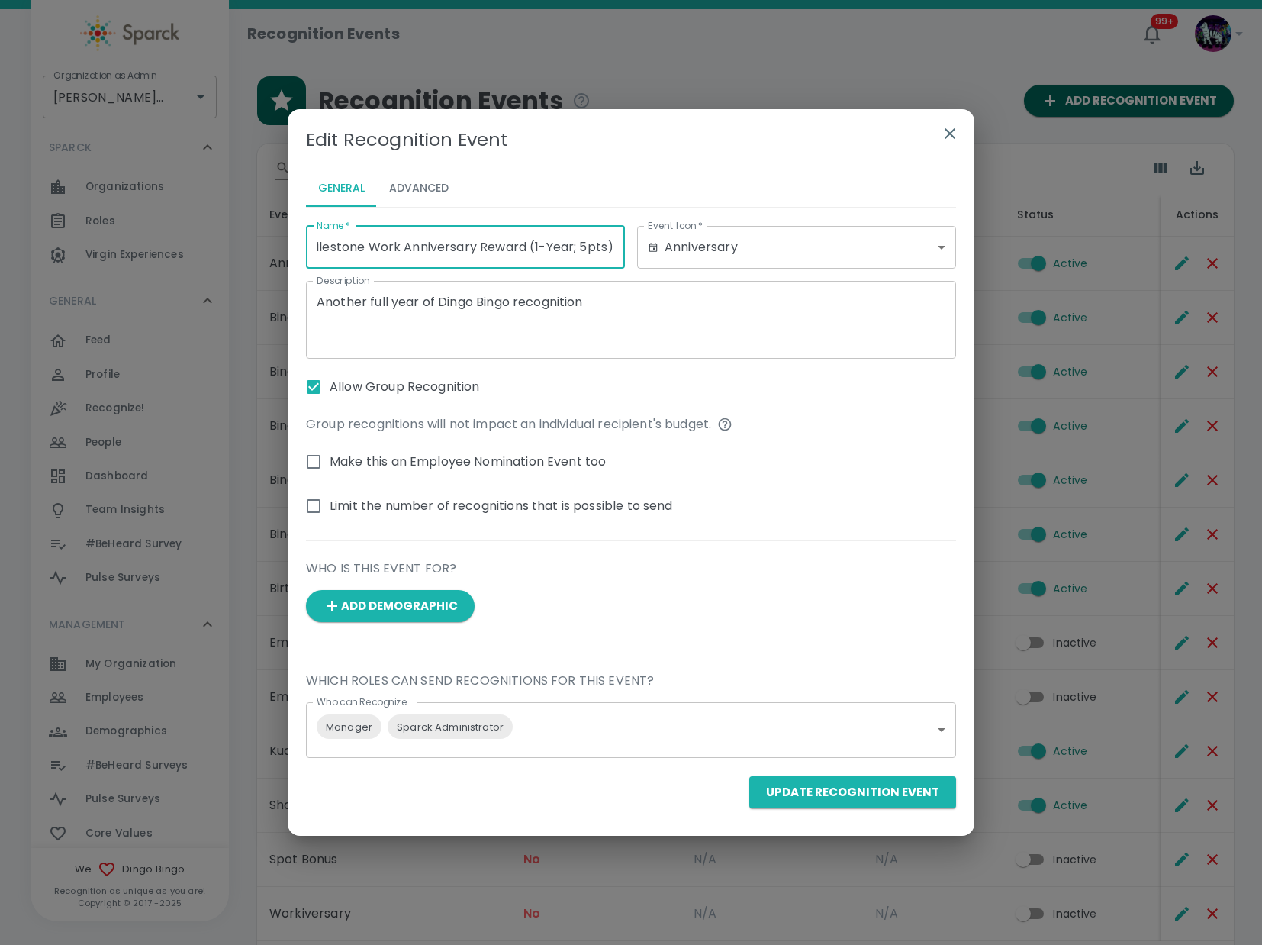
type input "Milestone Work Anniversary Reward (1-Year; 5pts))"
click at [422, 192] on button "Advanced" at bounding box center [419, 188] width 84 height 37
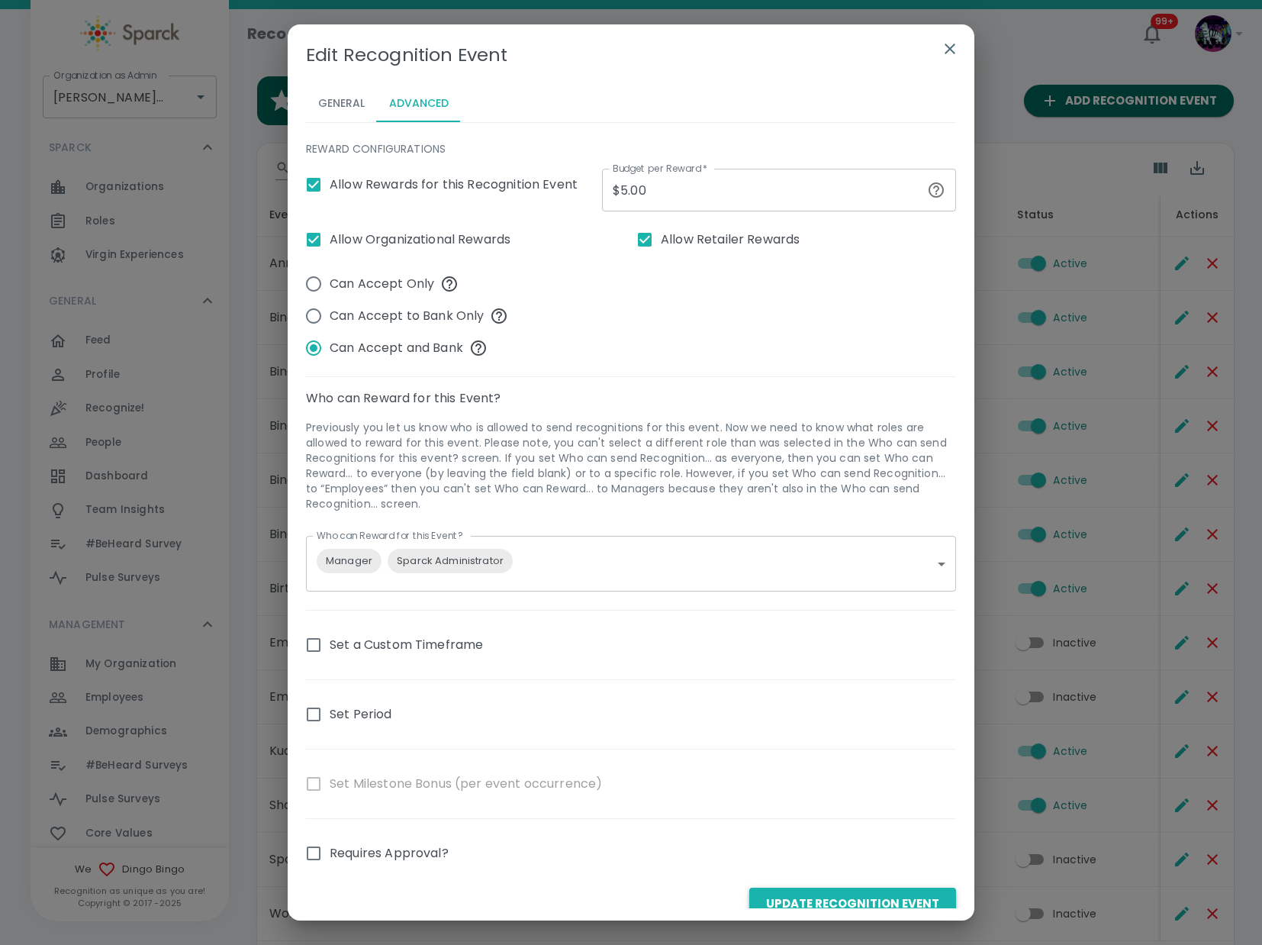
click at [886, 898] on button "Update Recognition Event" at bounding box center [853, 904] width 207 height 32
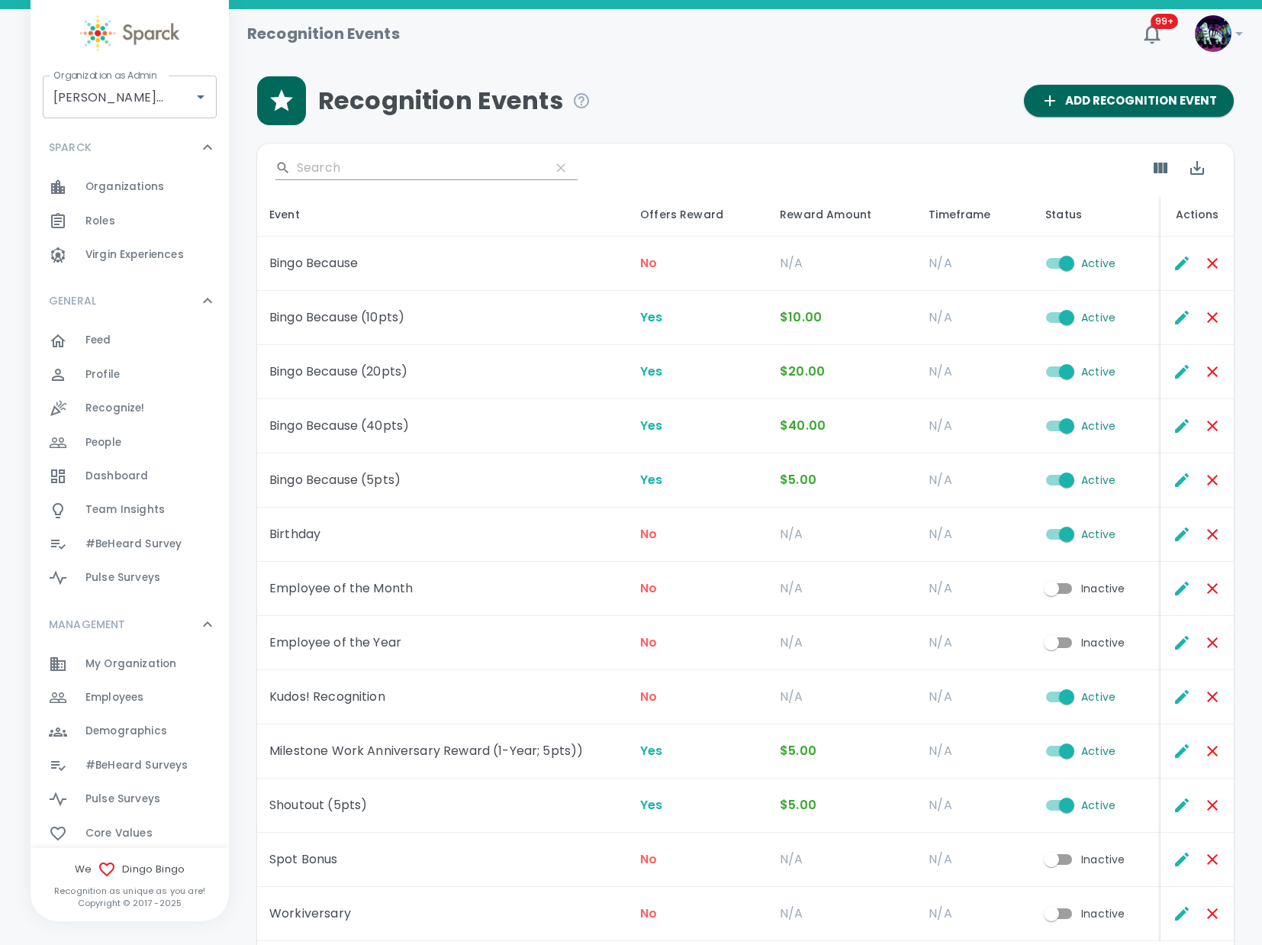
scroll to position [116, 0]
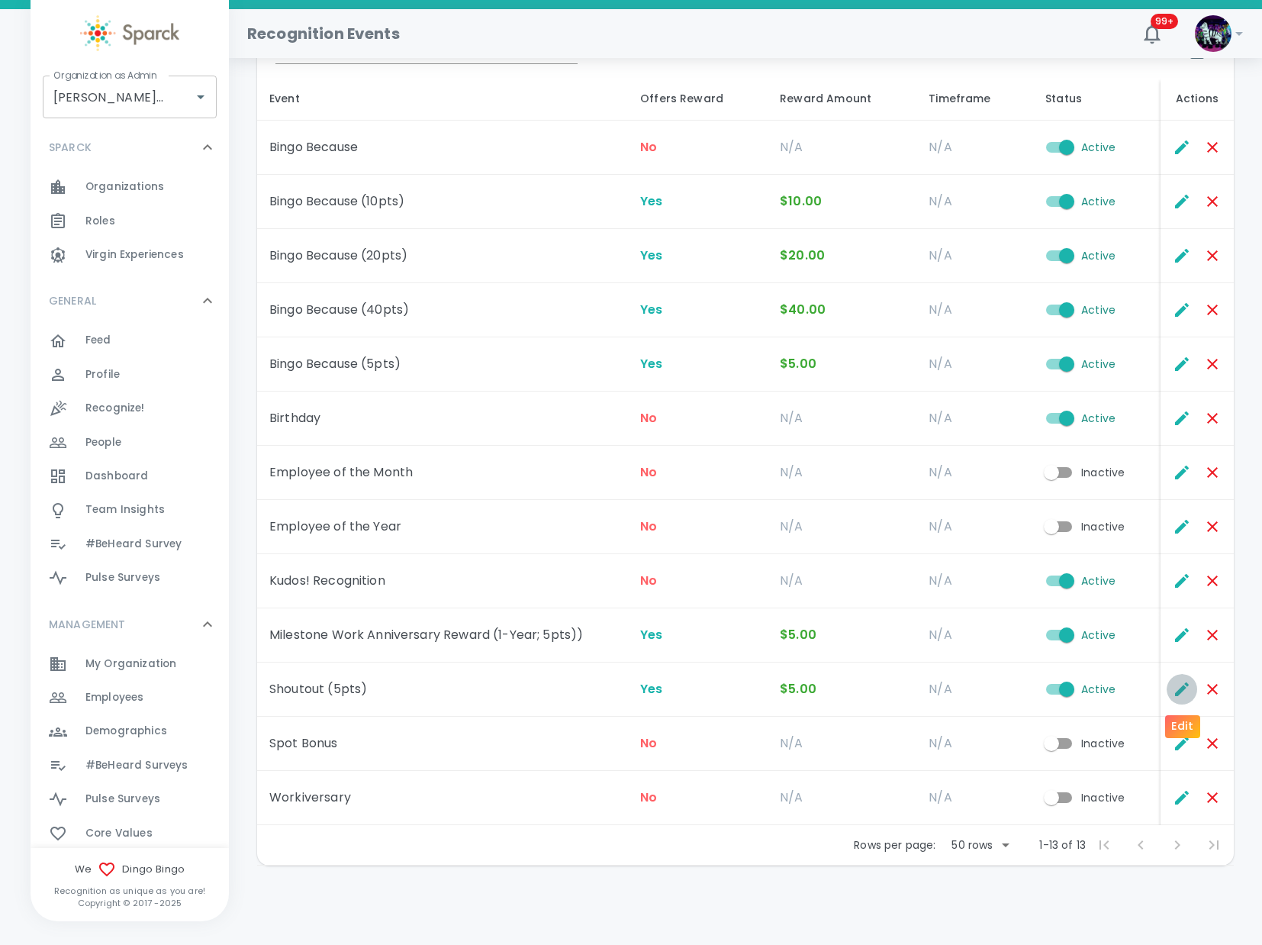
click at [1174, 689] on icon "Edit" at bounding box center [1182, 689] width 18 height 18
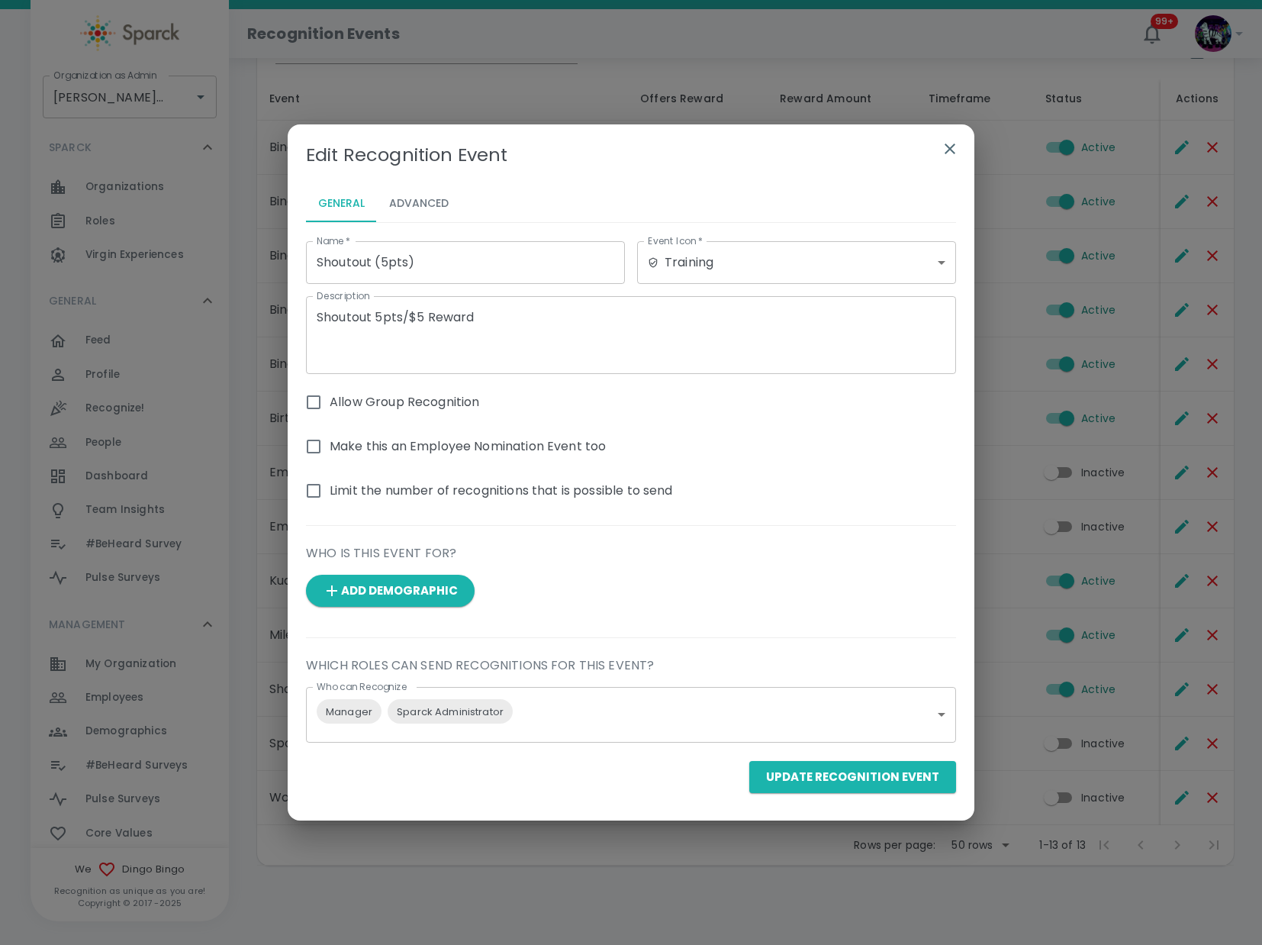
click at [312, 260] on input "Shoutout (5pts)" at bounding box center [465, 262] width 319 height 43
type input "zShoutout (5pts)"
click at [880, 766] on button "Update Recognition Event" at bounding box center [853, 777] width 207 height 32
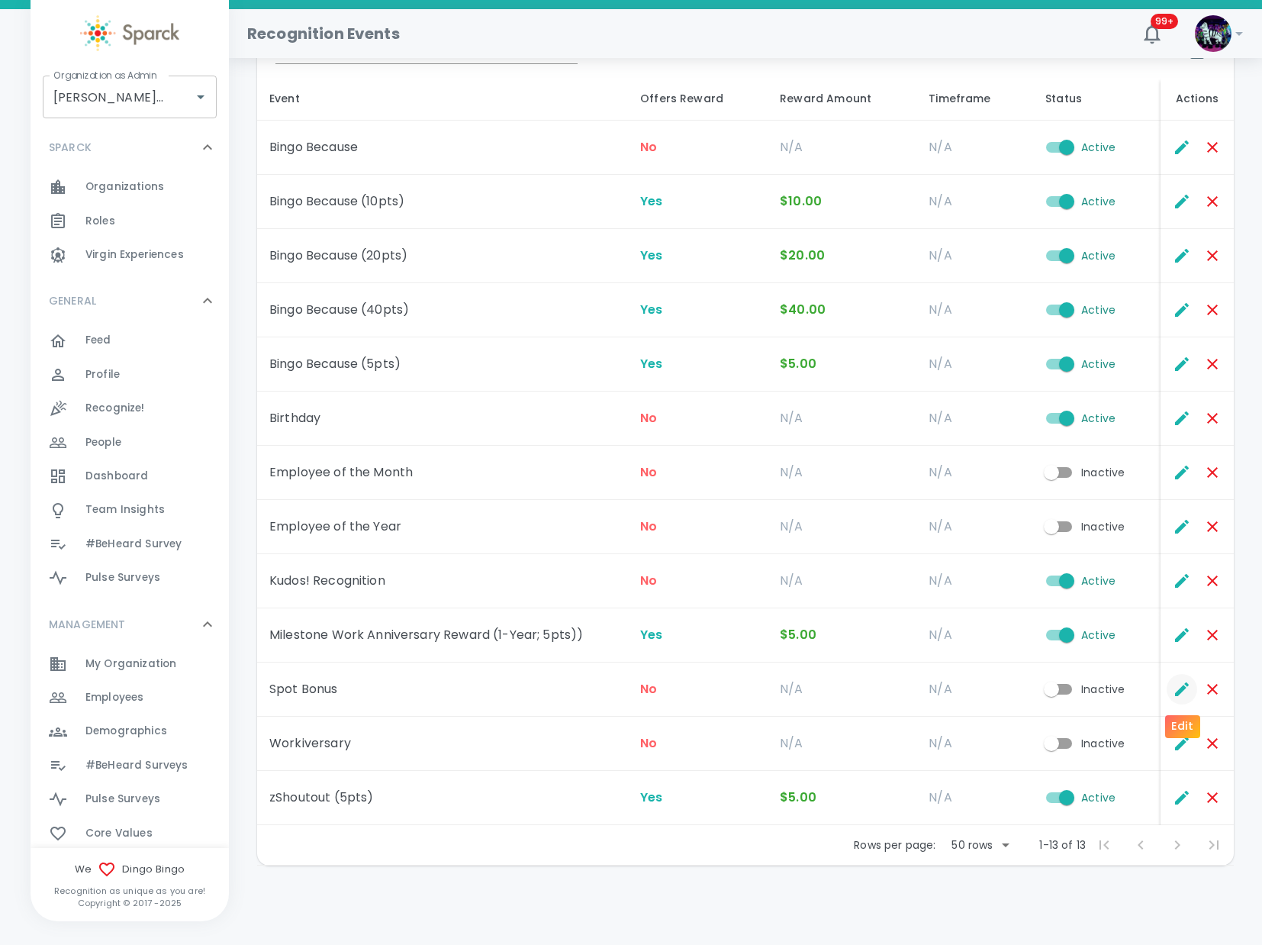
click at [1178, 688] on icon "Edit" at bounding box center [1182, 689] width 18 height 18
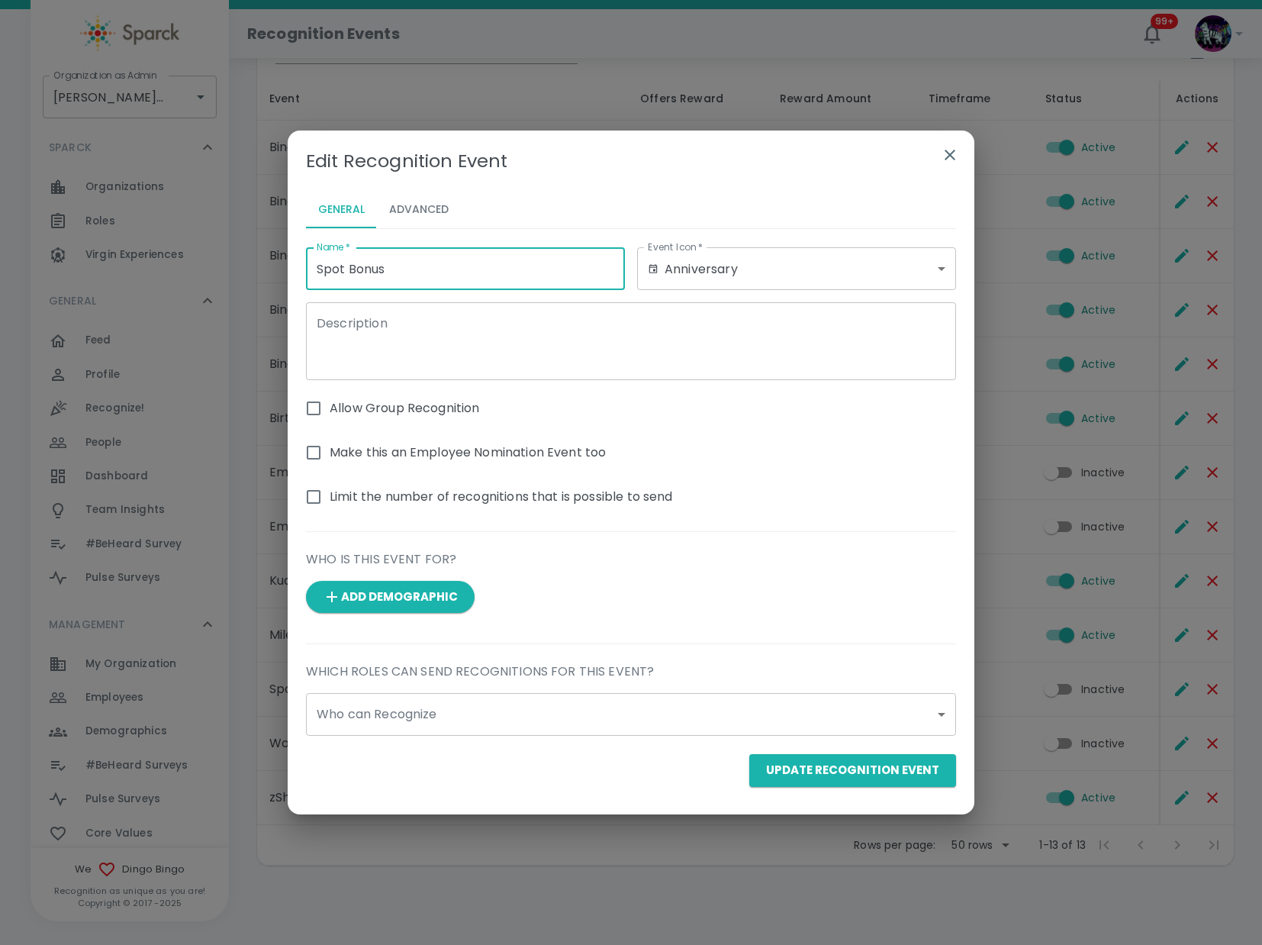
click at [316, 268] on input "Spot Bonus" at bounding box center [465, 268] width 319 height 43
type input "zSpot Bonus"
click at [862, 766] on button "Update Recognition Event" at bounding box center [853, 770] width 207 height 32
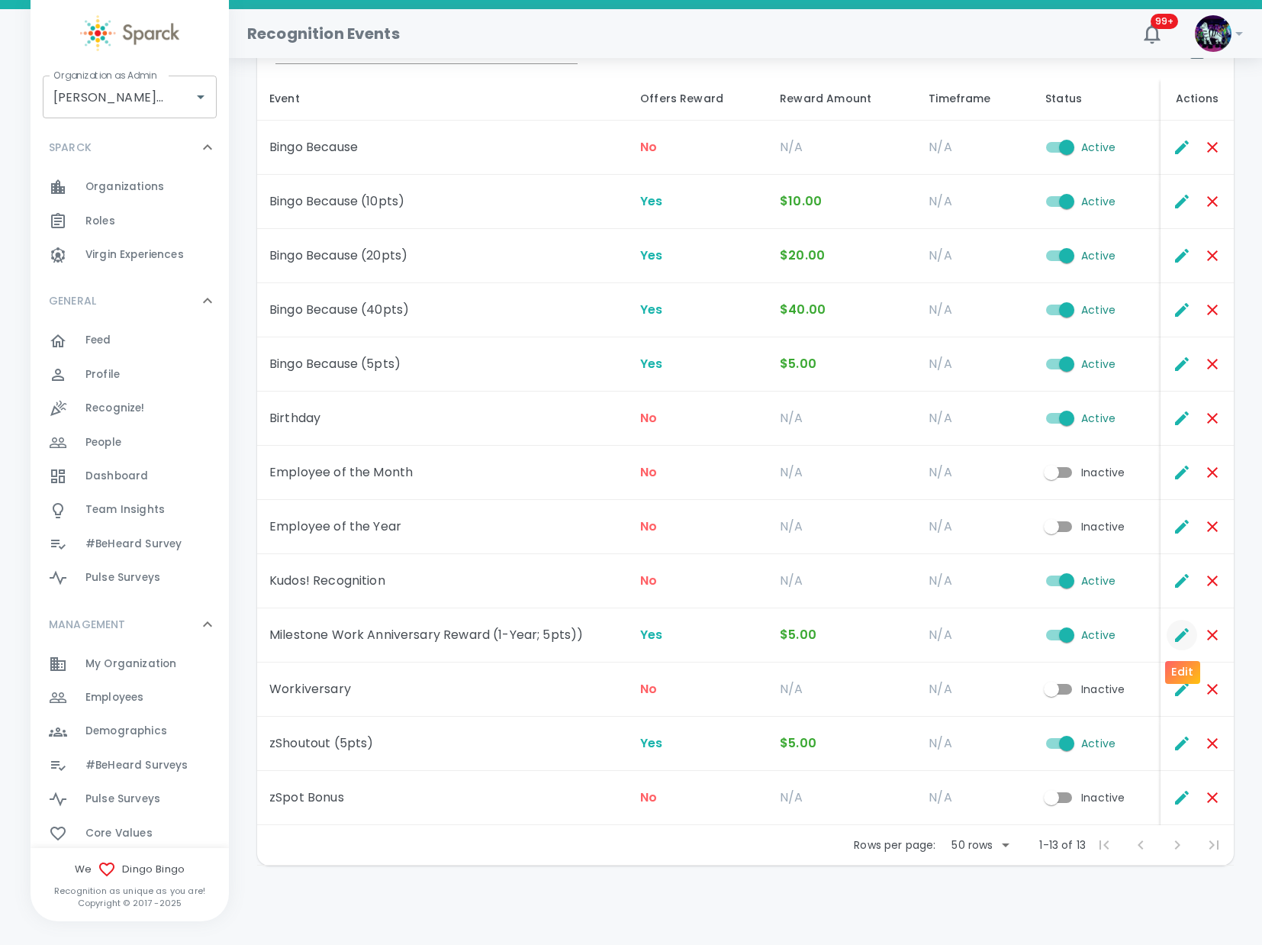
click at [1178, 630] on icon "Edit" at bounding box center [1182, 635] width 18 height 18
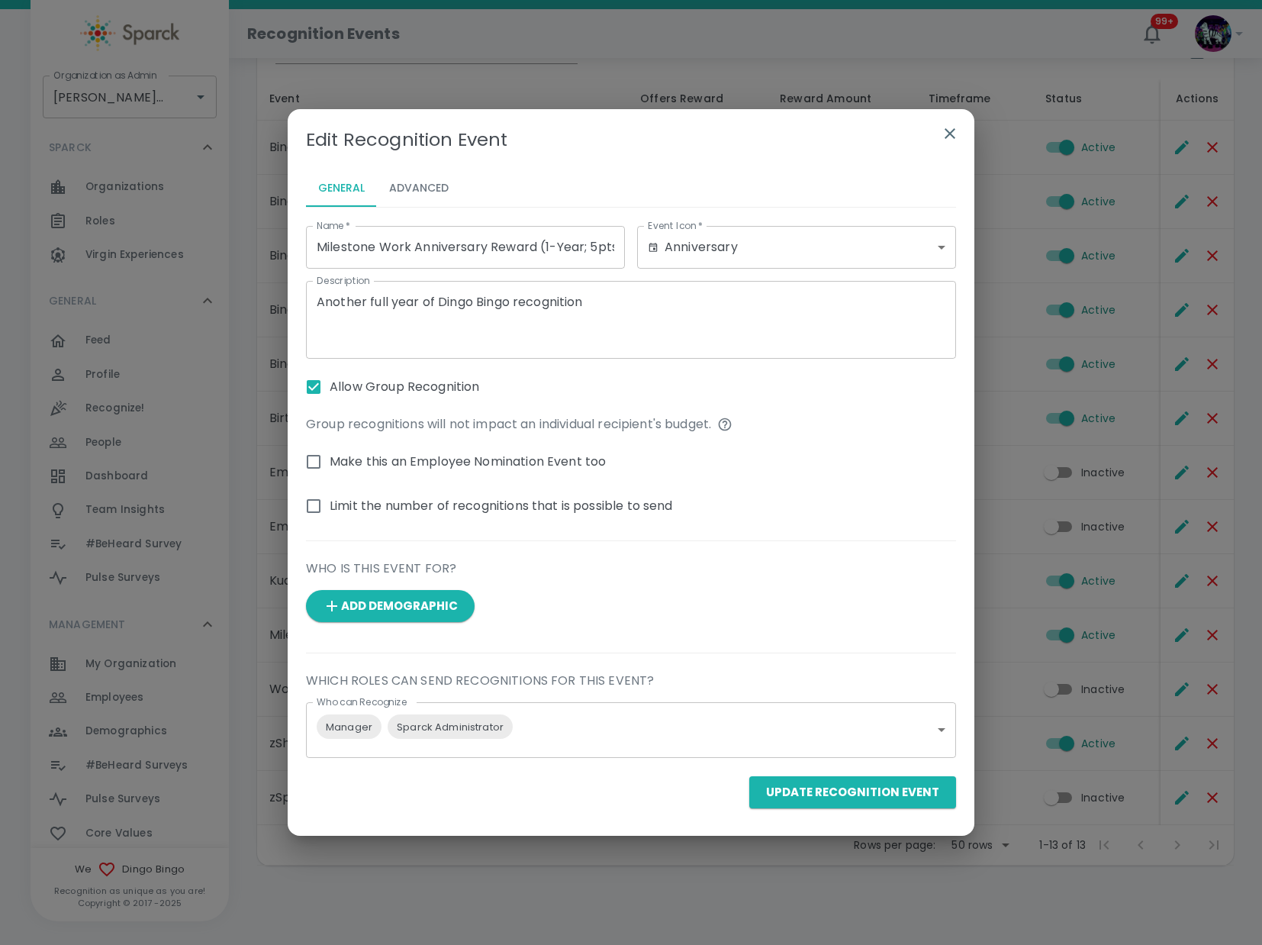
click at [588, 248] on input "Milestone Work Anniversary Reward (1-Year; 5pts))" at bounding box center [465, 247] width 319 height 43
type input "Milestone Work Anniversary Reward (1-Year; 5pts)"
click at [750, 776] on button "Update Recognition Event" at bounding box center [853, 792] width 207 height 32
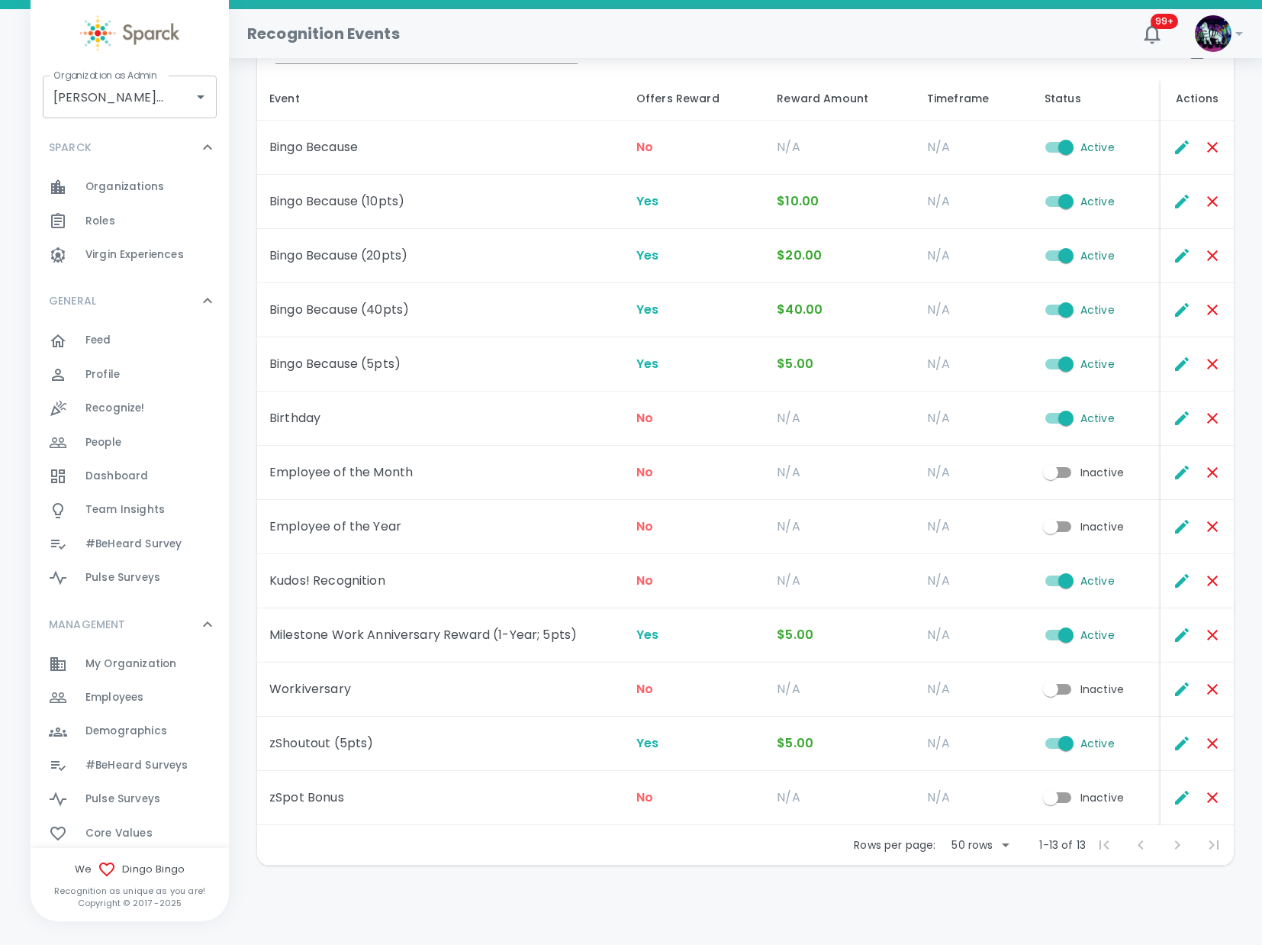
click at [445, 637] on td "Milestone Work Anniversary Reward (1-Year; 5pts)" at bounding box center [440, 635] width 367 height 54
click at [447, 637] on td "Milestone Work Anniversary Reward (1-Year; 5pts)" at bounding box center [440, 635] width 367 height 54
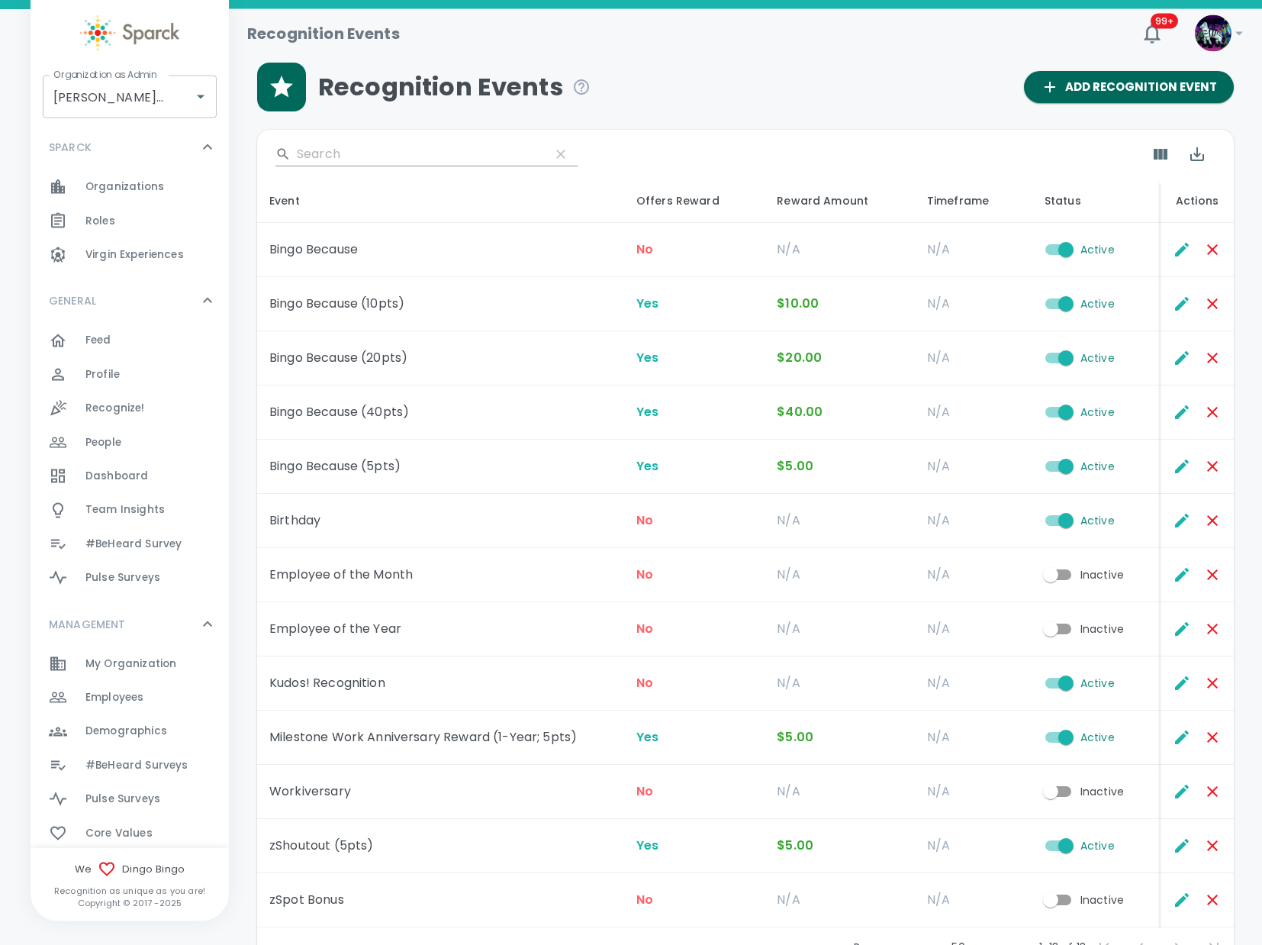
scroll to position [0, 0]
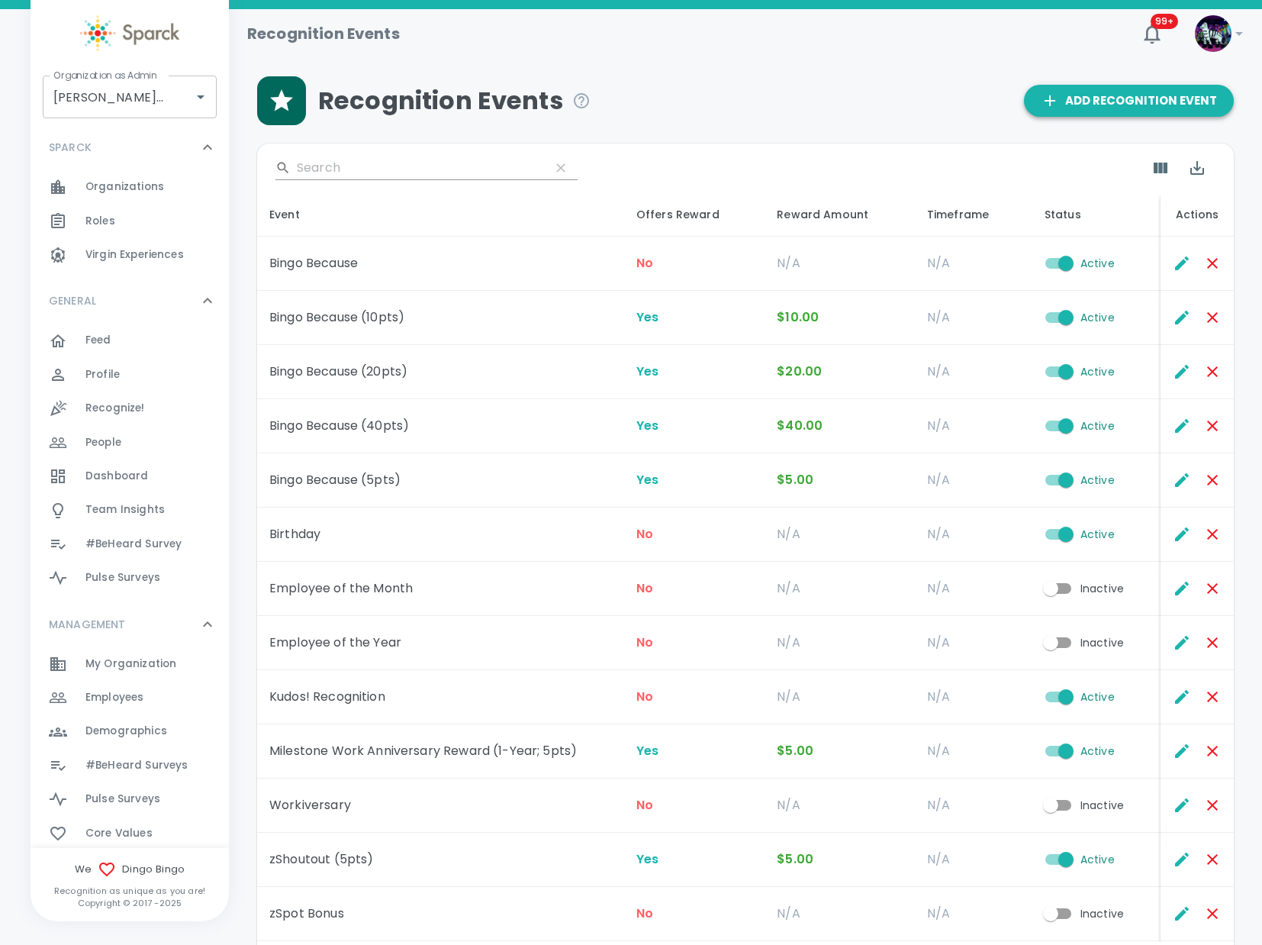
click at [1157, 105] on span "Add Recognition Event" at bounding box center [1129, 101] width 176 height 20
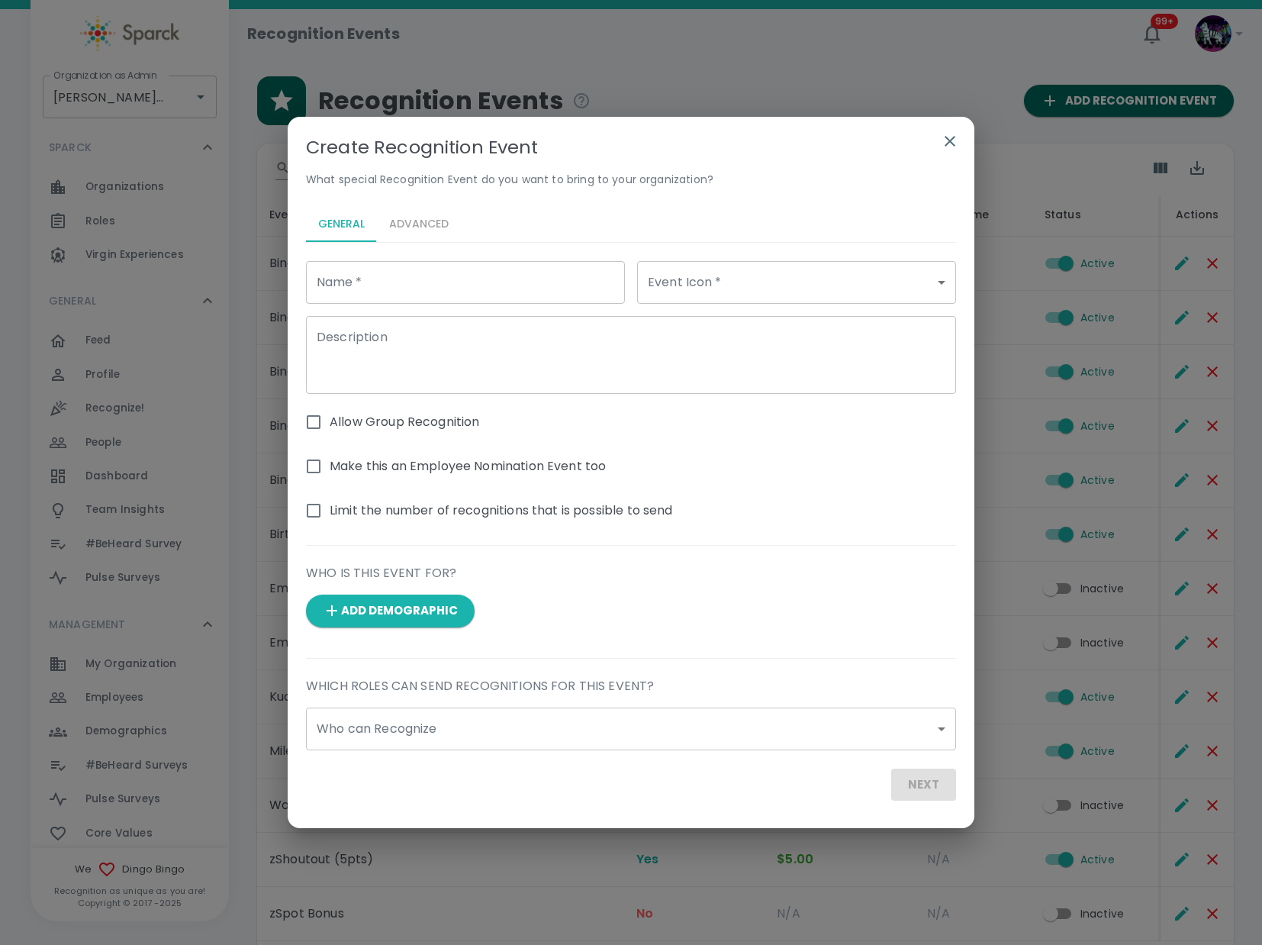
click at [527, 276] on input "Name   *" at bounding box center [465, 282] width 319 height 43
paste input "Milestone Work Anniversary Reward (1-Year; 5pts)"
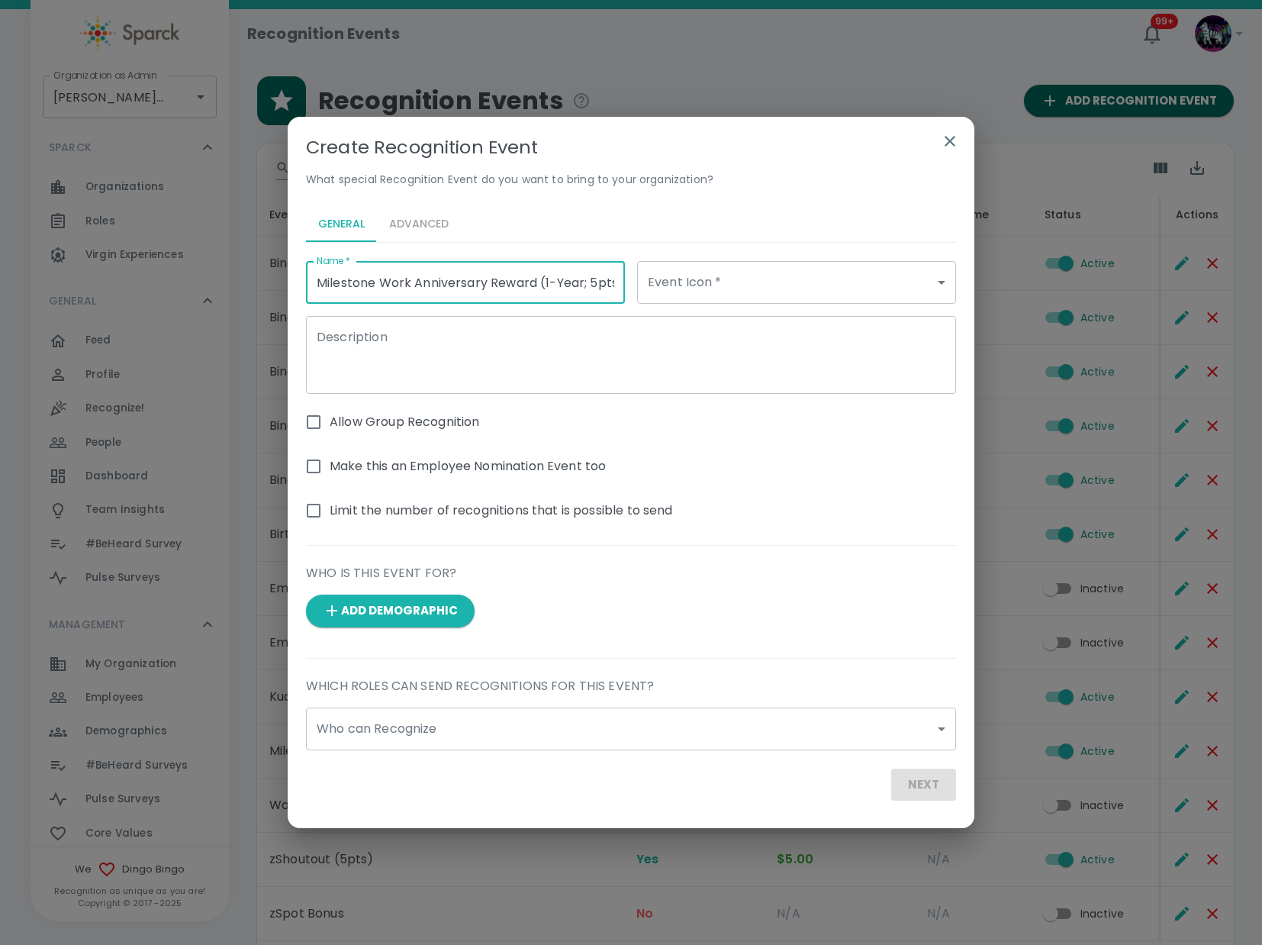
scroll to position [0, 10]
click at [538, 278] on input "Milestone Work Anniversary Reward (1-Year; 5pts)" at bounding box center [465, 282] width 319 height 43
click at [538, 279] on input "Milestone Work Anniversary Reward (1-Year; 5pts)" at bounding box center [465, 282] width 319 height 43
type input "Milestone Work Anniversary Reward (5-Year; 5pts)"
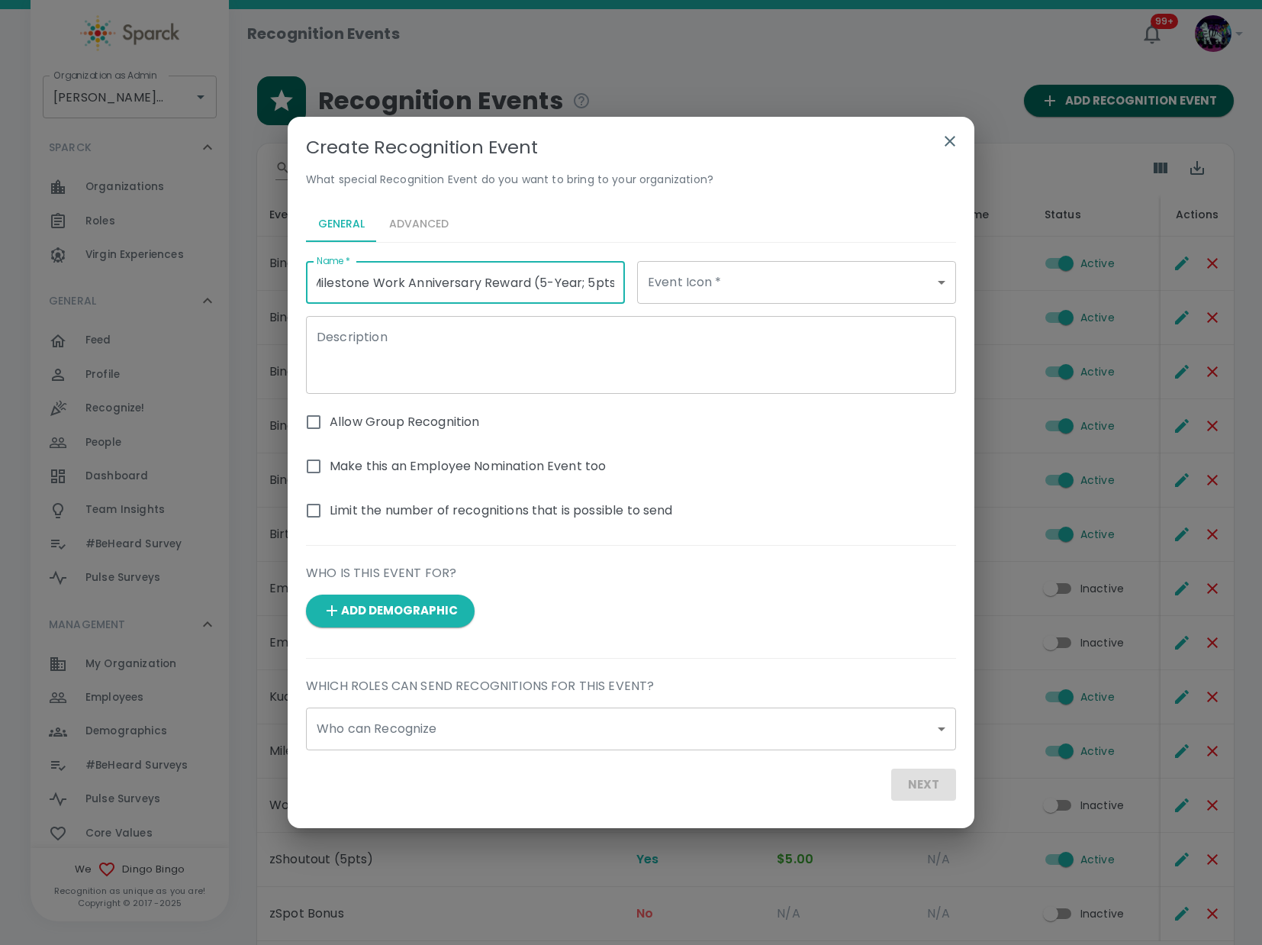
click at [574, 379] on textarea "Description" at bounding box center [631, 355] width 629 height 53
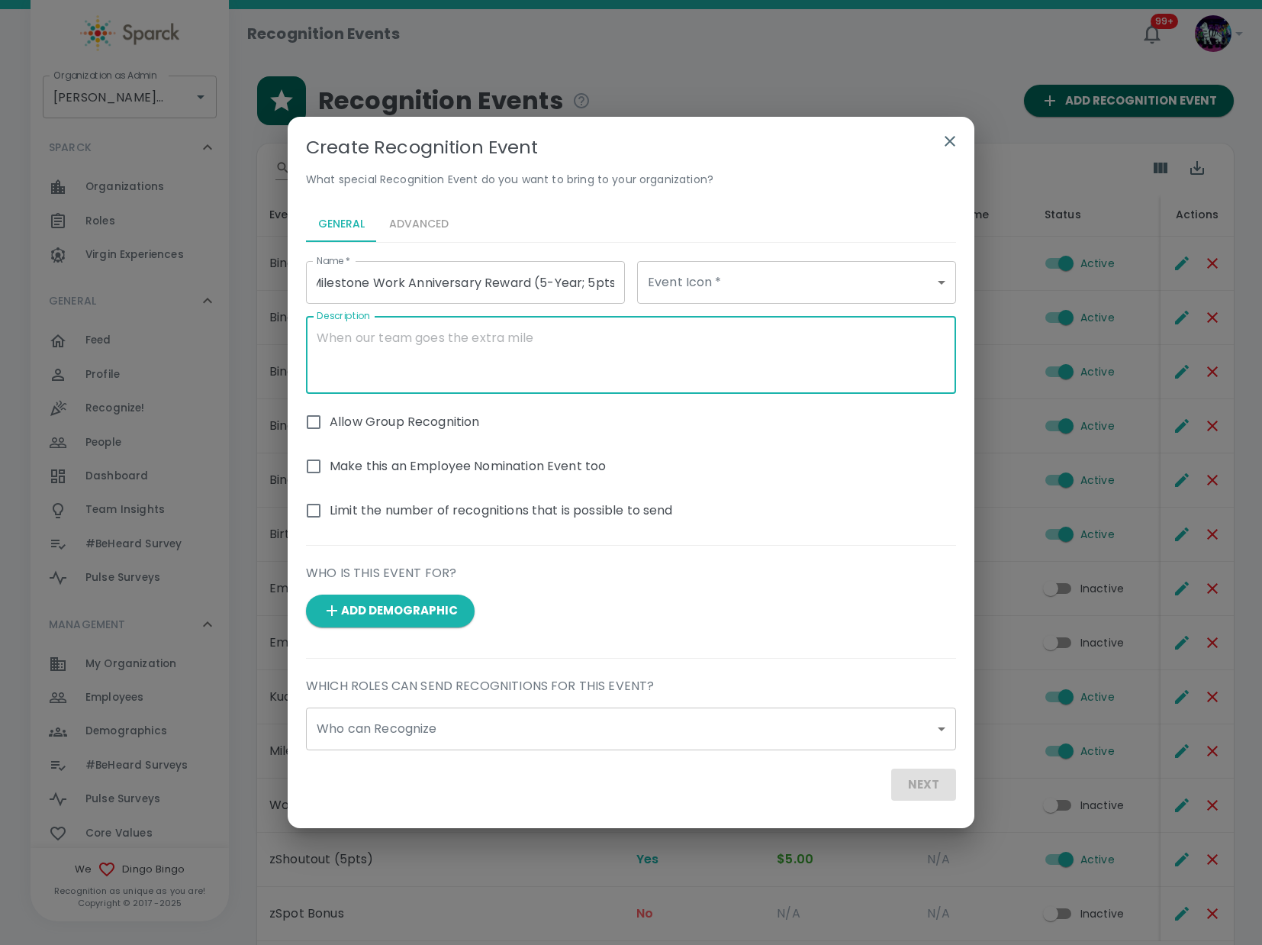
click at [768, 314] on div "Description x Description" at bounding box center [625, 349] width 663 height 90
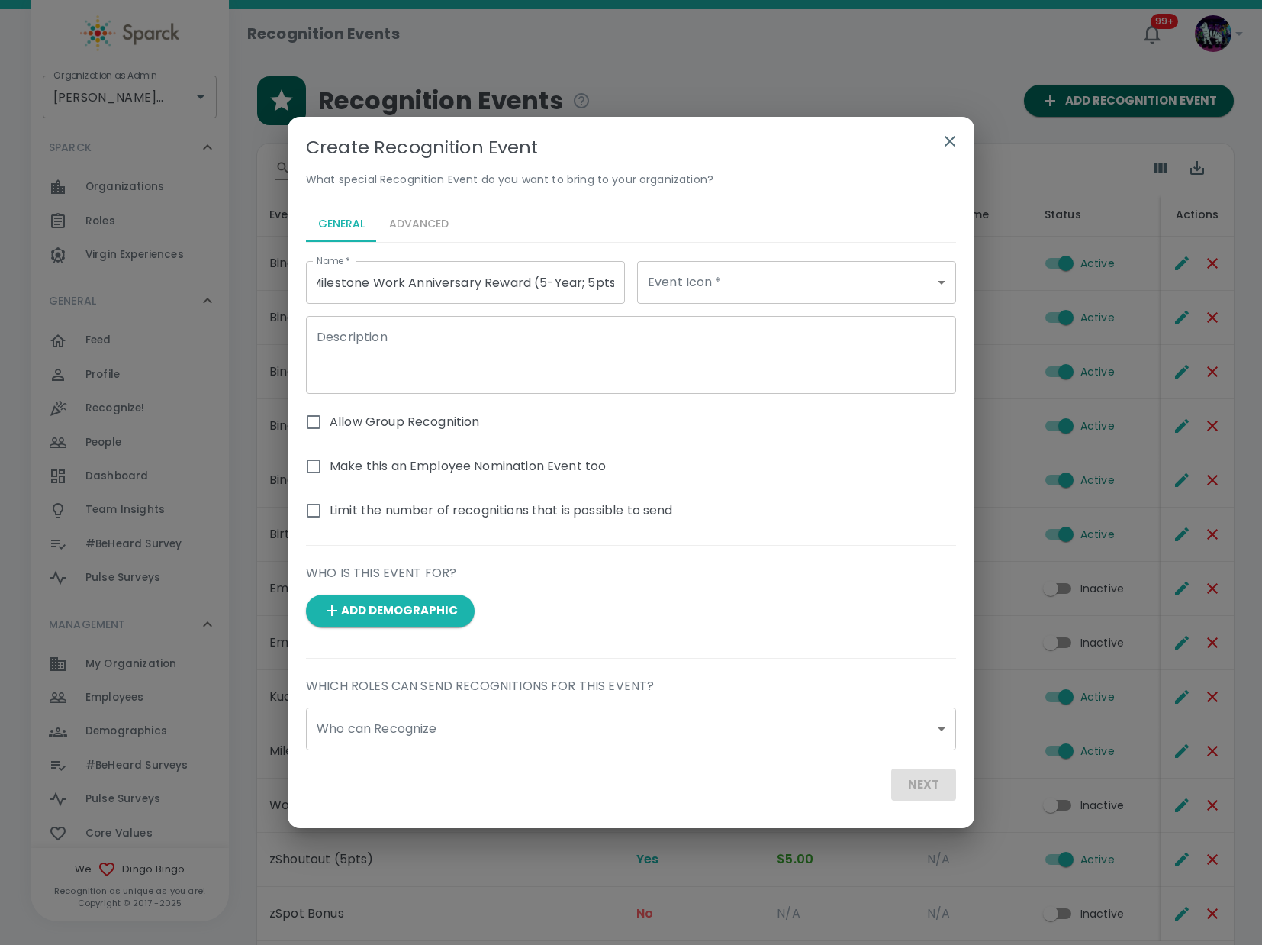
click at [772, 288] on body "Skip Navigation Recognition Events 99+ ! Organization as [PERSON_NAME] • 1486 O…" at bounding box center [631, 530] width 1262 height 1061
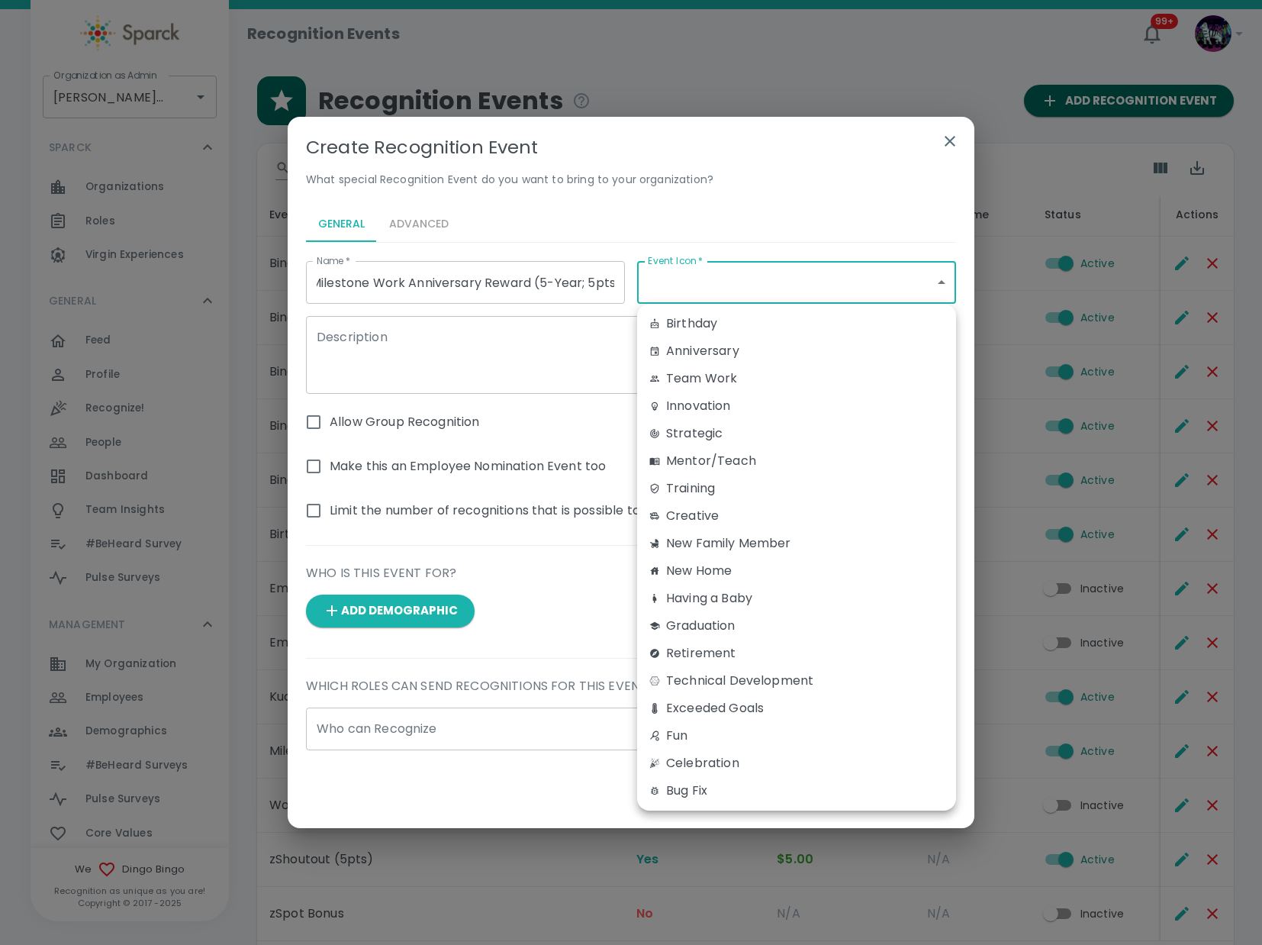
click at [728, 343] on div "Anniversary" at bounding box center [797, 351] width 295 height 18
type input "anniversary"
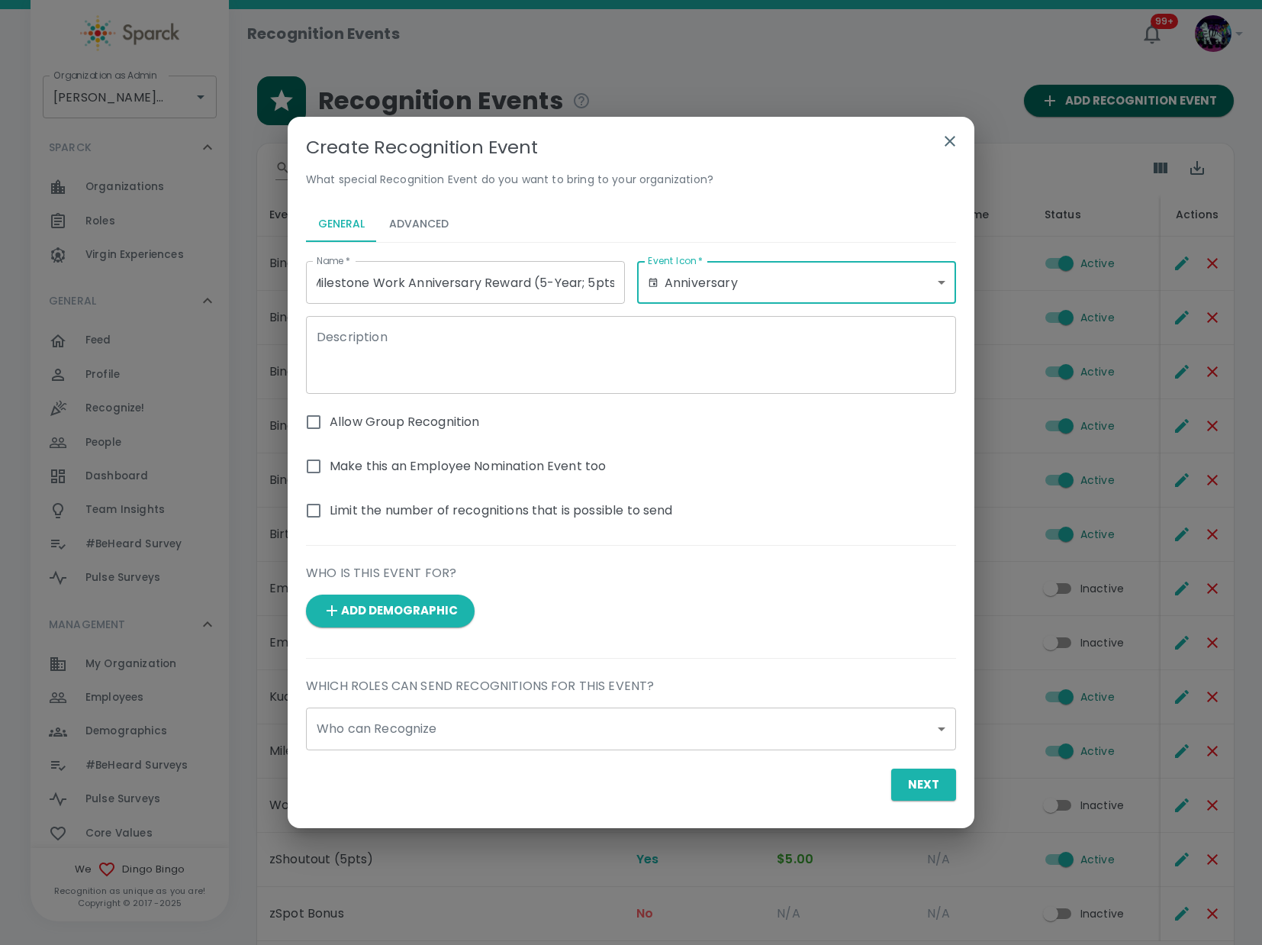
click at [469, 348] on div "Birthday Anniversary Team Work Innovation Strategic Mentor/Teach Training Creat…" at bounding box center [631, 472] width 1262 height 945
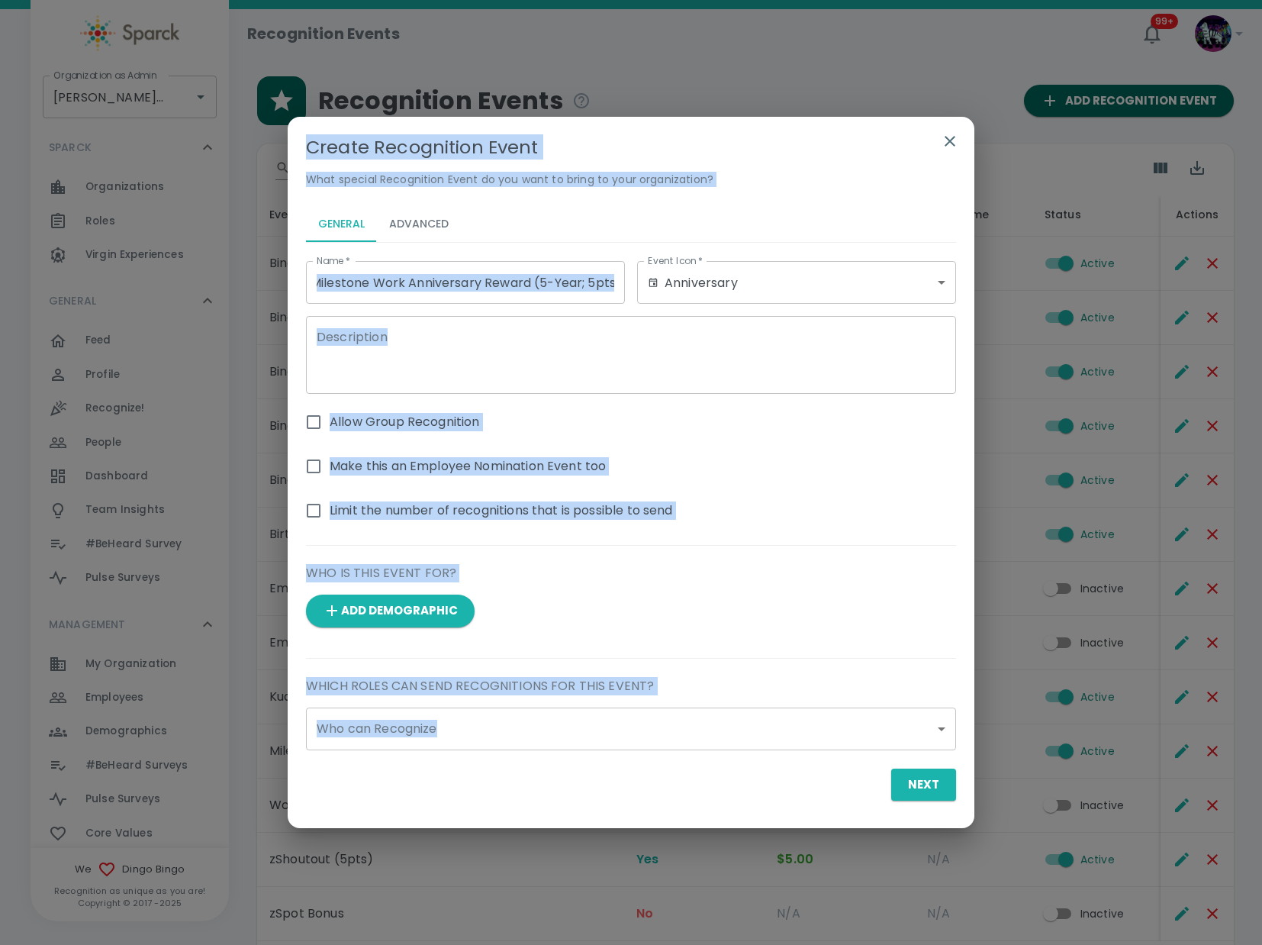
click at [467, 347] on textarea "Description" at bounding box center [631, 355] width 629 height 53
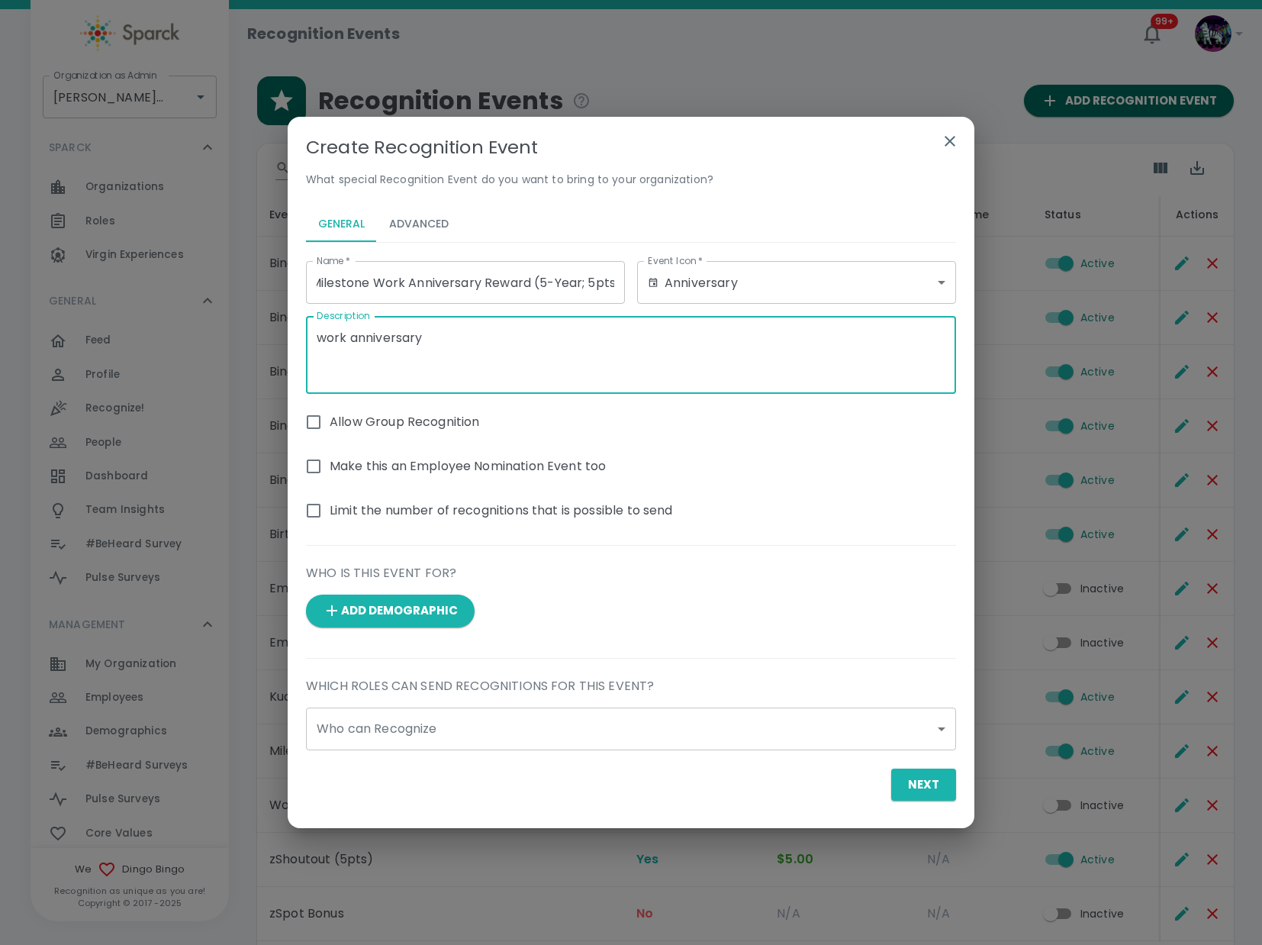
type textarea "work anniversary"
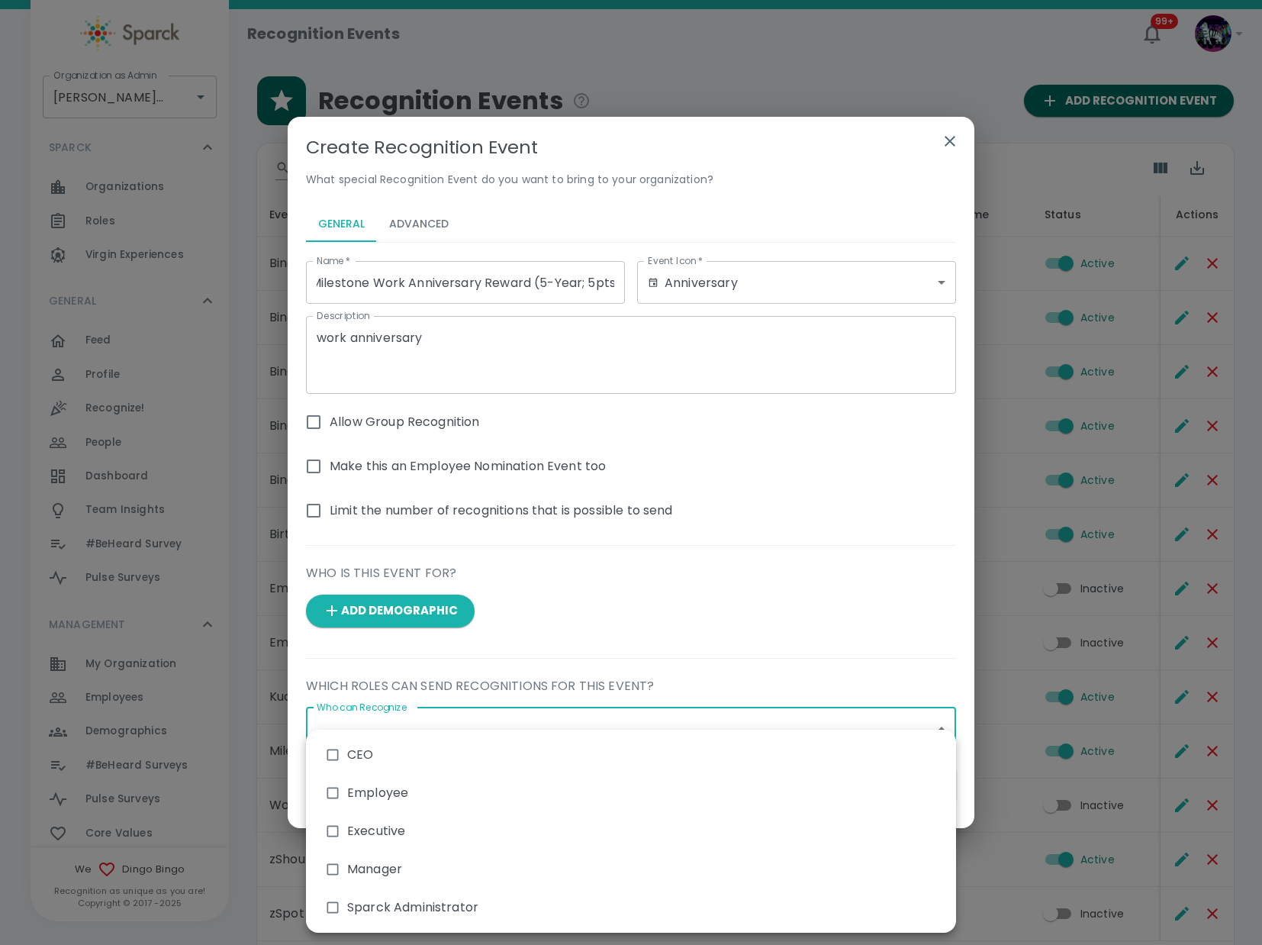
click at [429, 725] on body "Skip Navigation Recognition Events 99+ ! Organization as [PERSON_NAME] • 1486 O…" at bounding box center [631, 530] width 1262 height 1061
click at [398, 878] on li "Manager" at bounding box center [631, 869] width 650 height 38
type input "3138"
checkbox input "true"
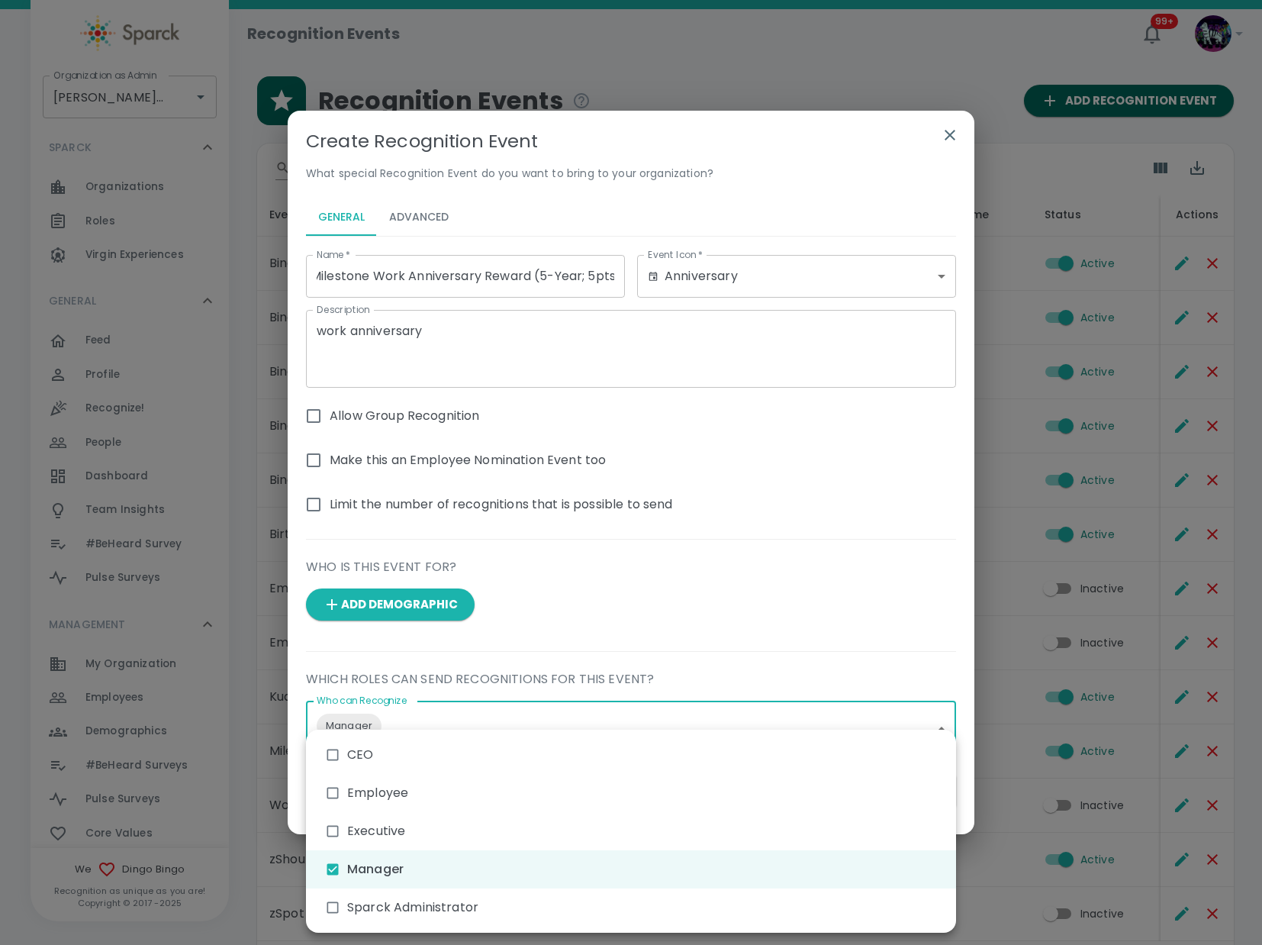
click at [387, 906] on li "Sparck Administrator" at bounding box center [631, 907] width 650 height 38
type input "3138,3140"
checkbox input "true"
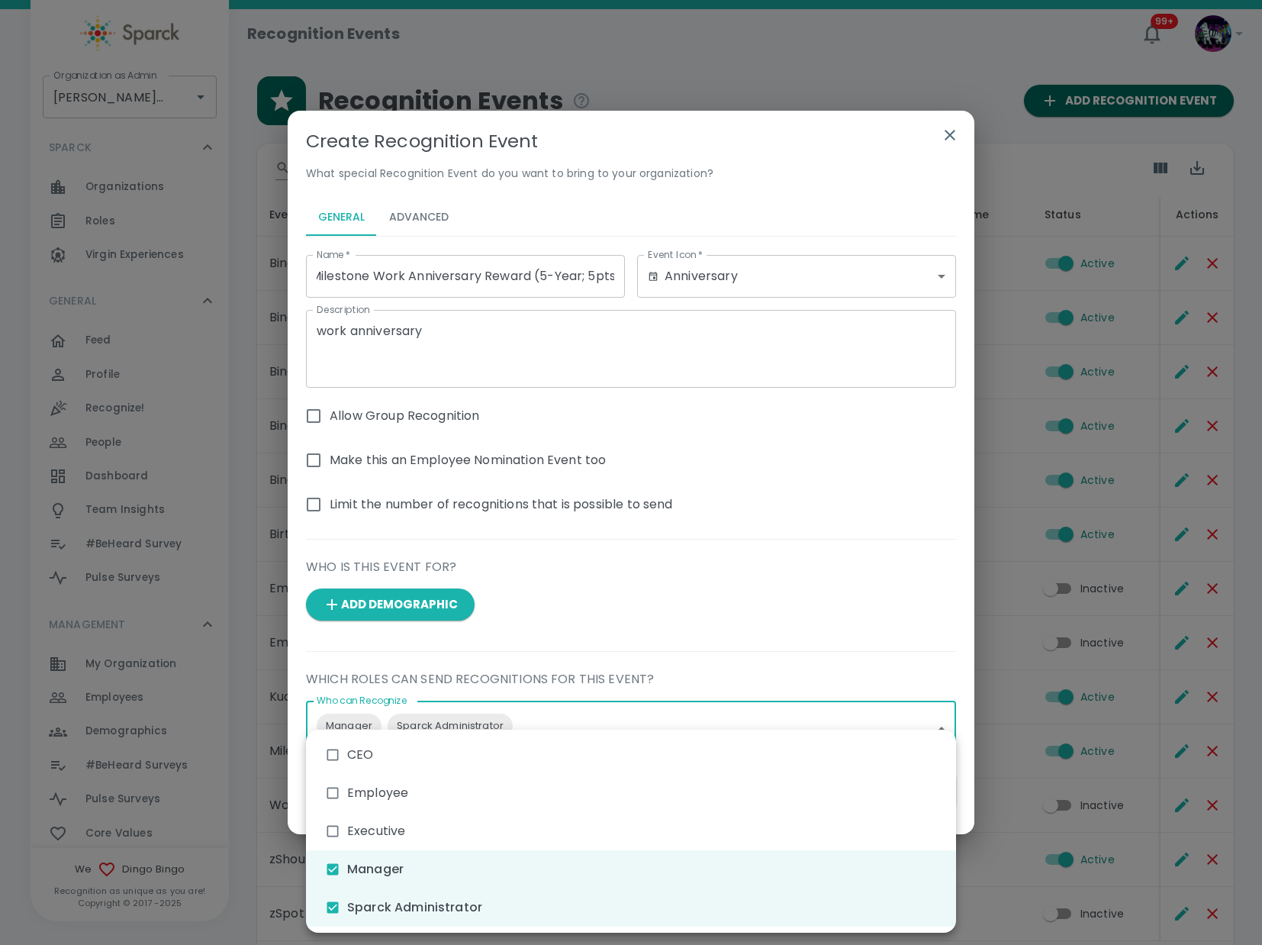
click at [674, 442] on div at bounding box center [631, 472] width 1262 height 945
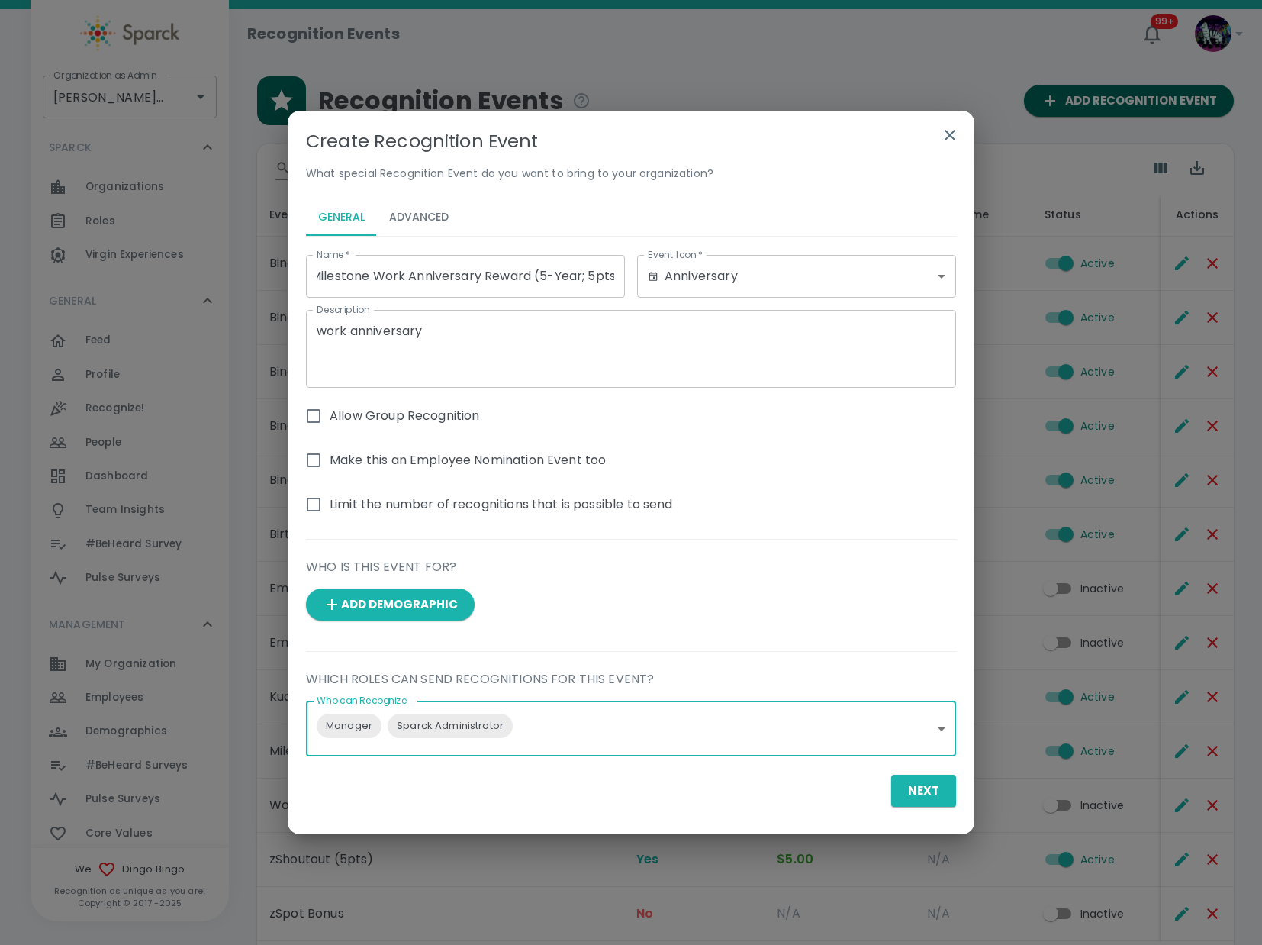
click at [429, 211] on button "Advanced" at bounding box center [419, 217] width 84 height 37
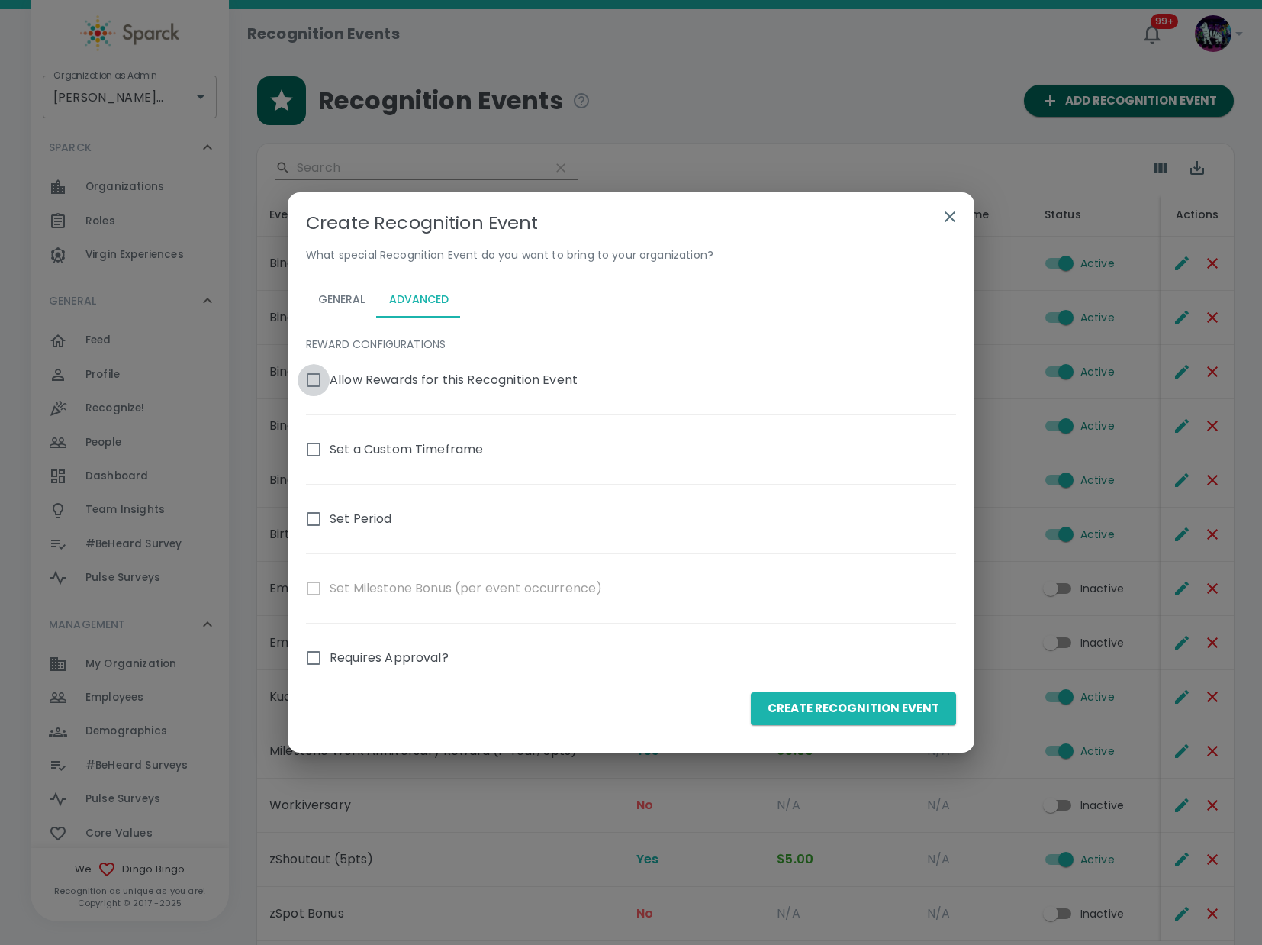
click at [298, 392] on input "Allow Rewards for this Recognition Event" at bounding box center [314, 380] width 32 height 32
checkbox input "true"
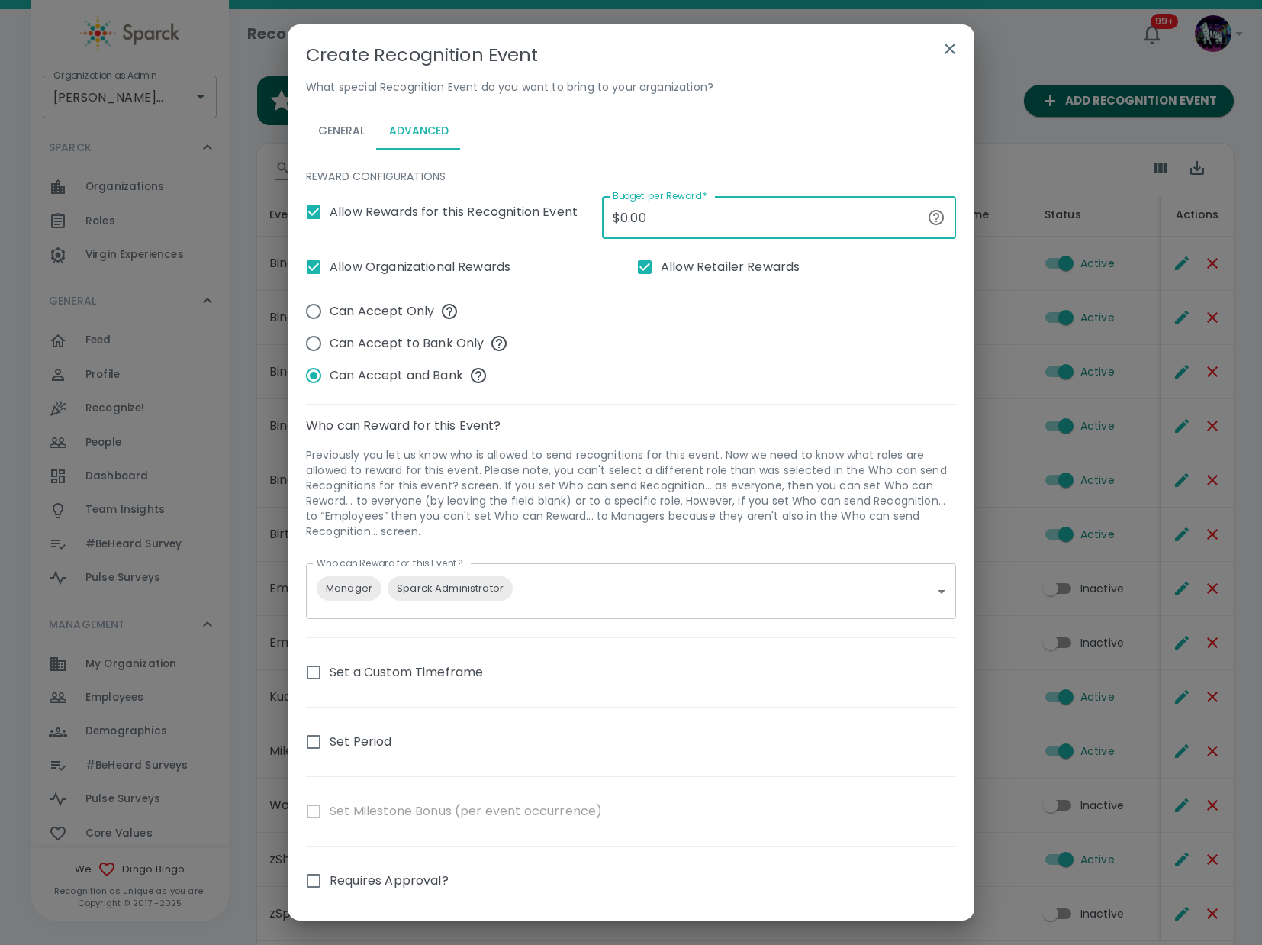
drag, startPoint x: 661, startPoint y: 216, endPoint x: 397, endPoint y: 230, distance: 264.4
click at [602, 230] on input "$0.00" at bounding box center [761, 217] width 319 height 43
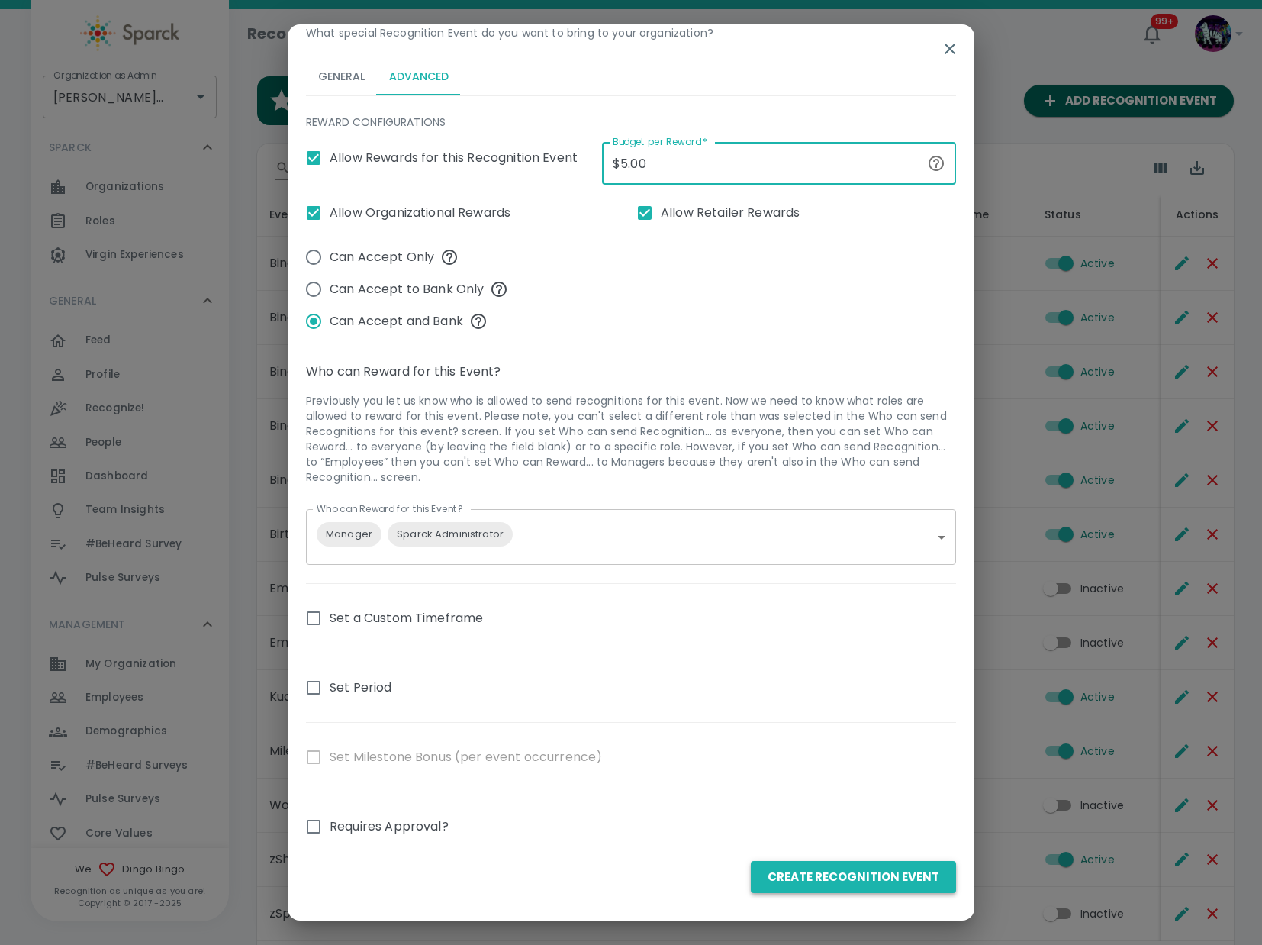
type input "$5.00"
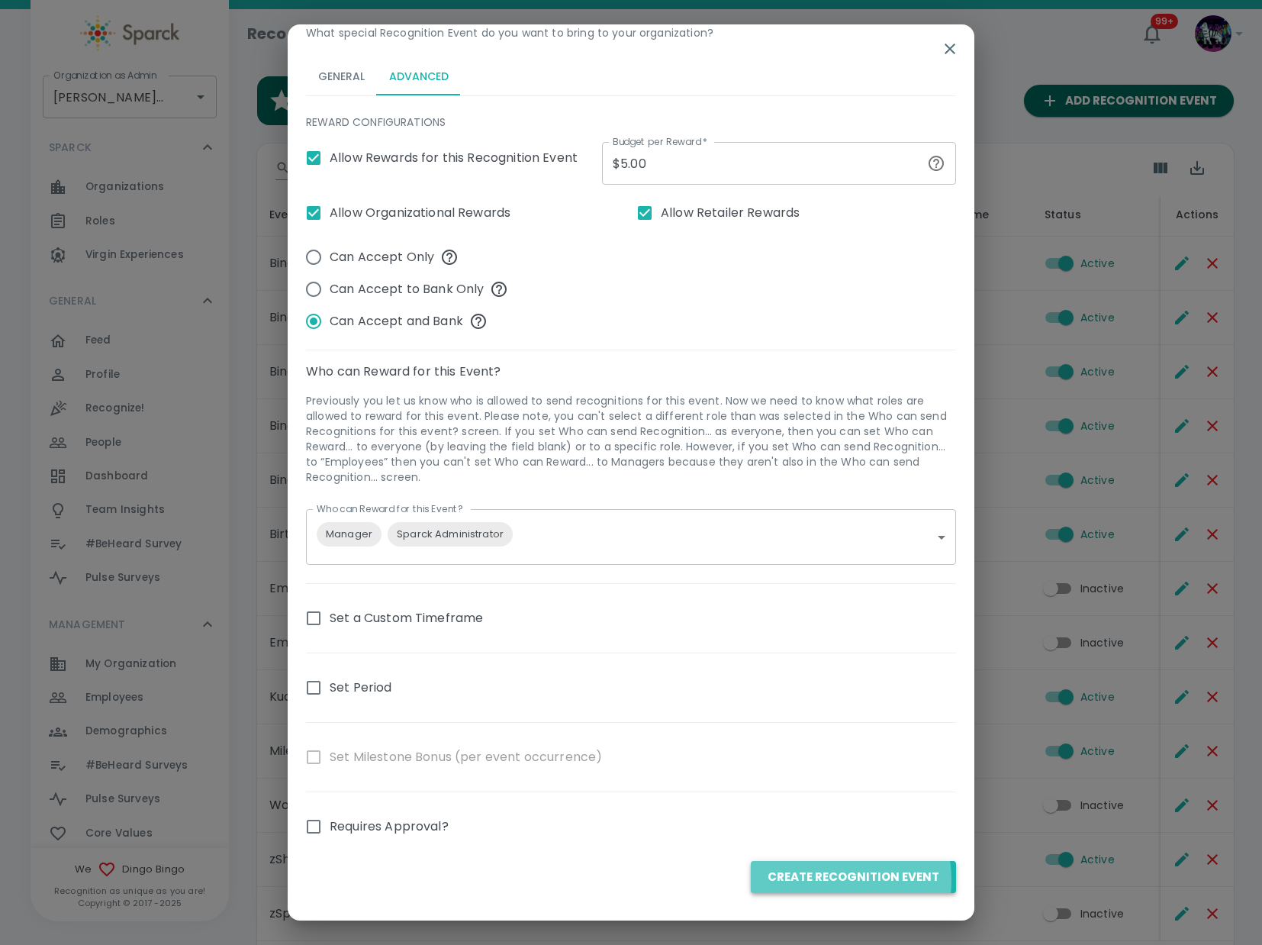
click at [824, 879] on button "Create Recognition Event" at bounding box center [853, 877] width 205 height 32
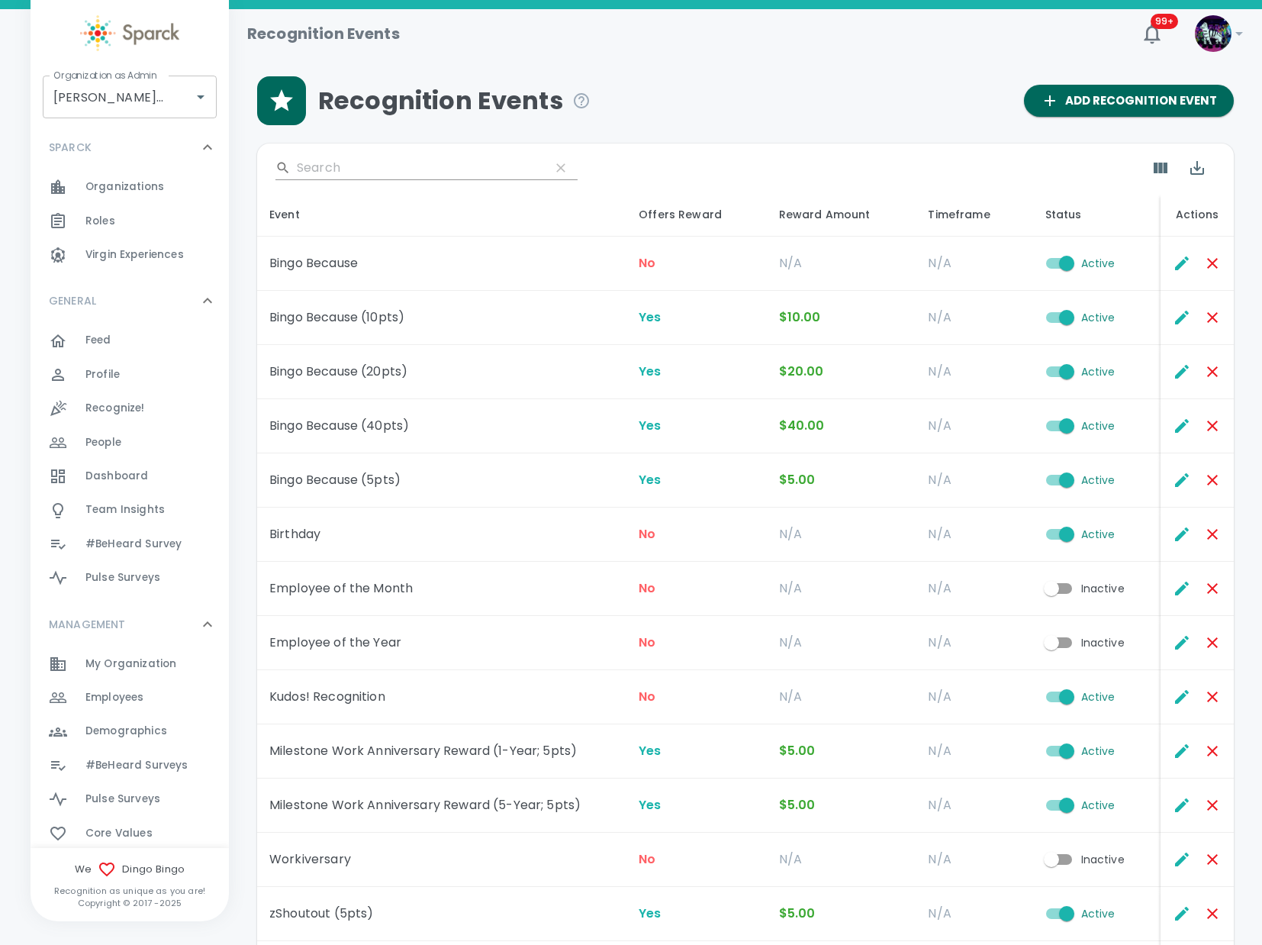
click at [437, 817] on td "Milestone Work Anniversary Reward (5-Year; 5pts)" at bounding box center [441, 806] width 369 height 54
click at [447, 806] on td "Milestone Work Anniversary Reward (5-Year; 5pts)" at bounding box center [441, 806] width 369 height 54
click at [1114, 98] on span "Add Recognition Event" at bounding box center [1129, 101] width 176 height 20
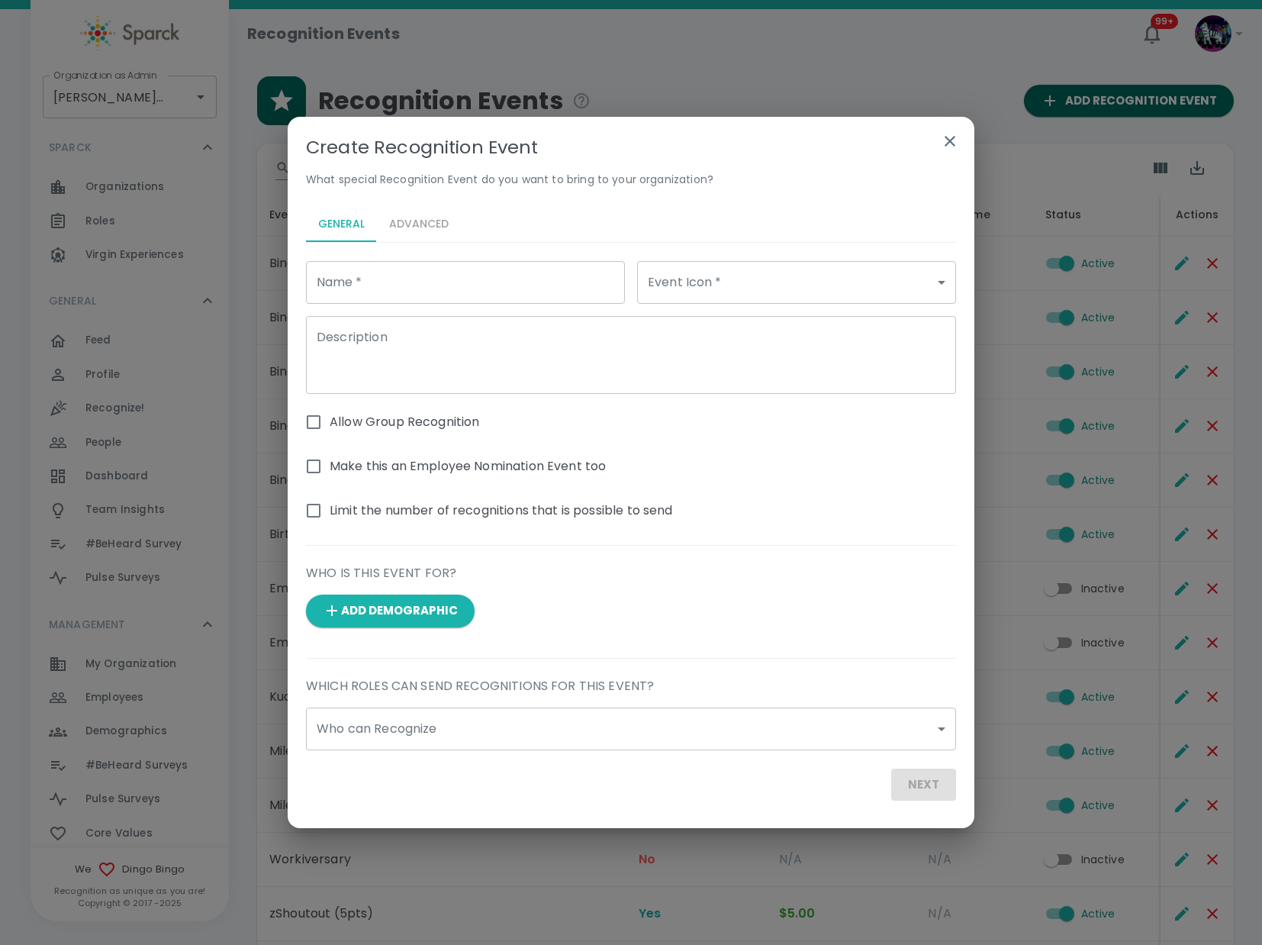
click at [466, 290] on input "Name   *" at bounding box center [465, 282] width 319 height 43
paste input "Milestone Work Anniversary Reward (5-Year; 5pts)"
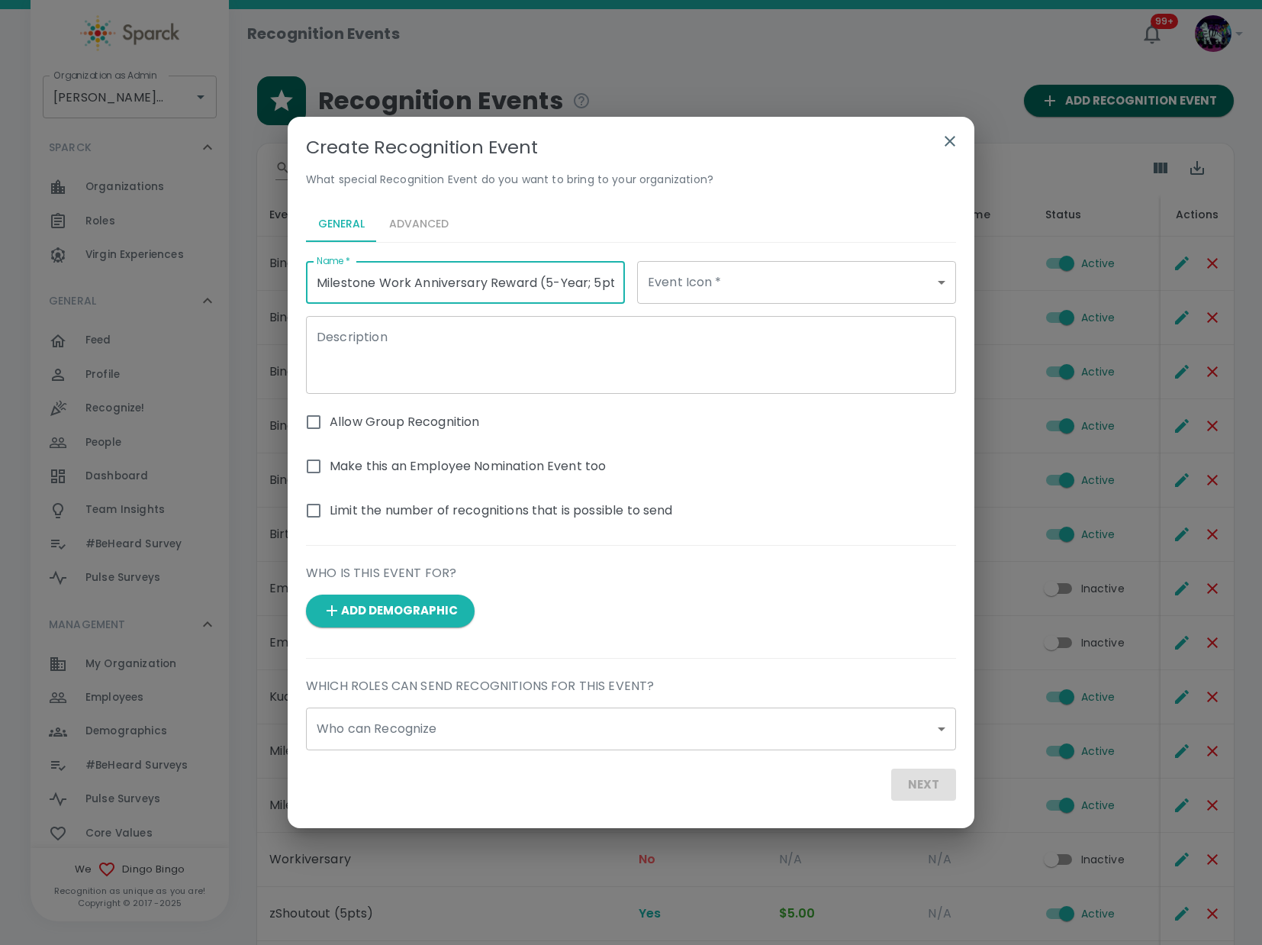
scroll to position [0, 14]
click at [537, 282] on input "Milestone Work Anniversary Reward (5-Year; 5pts)" at bounding box center [465, 282] width 319 height 43
type input "Milestone Work Anniversary Reward (10-Year; 5pts)"
click at [732, 285] on body "Skip Navigation Recognition Events 99+ ! Organization as [PERSON_NAME] • 1486 O…" at bounding box center [631, 557] width 1262 height 1115
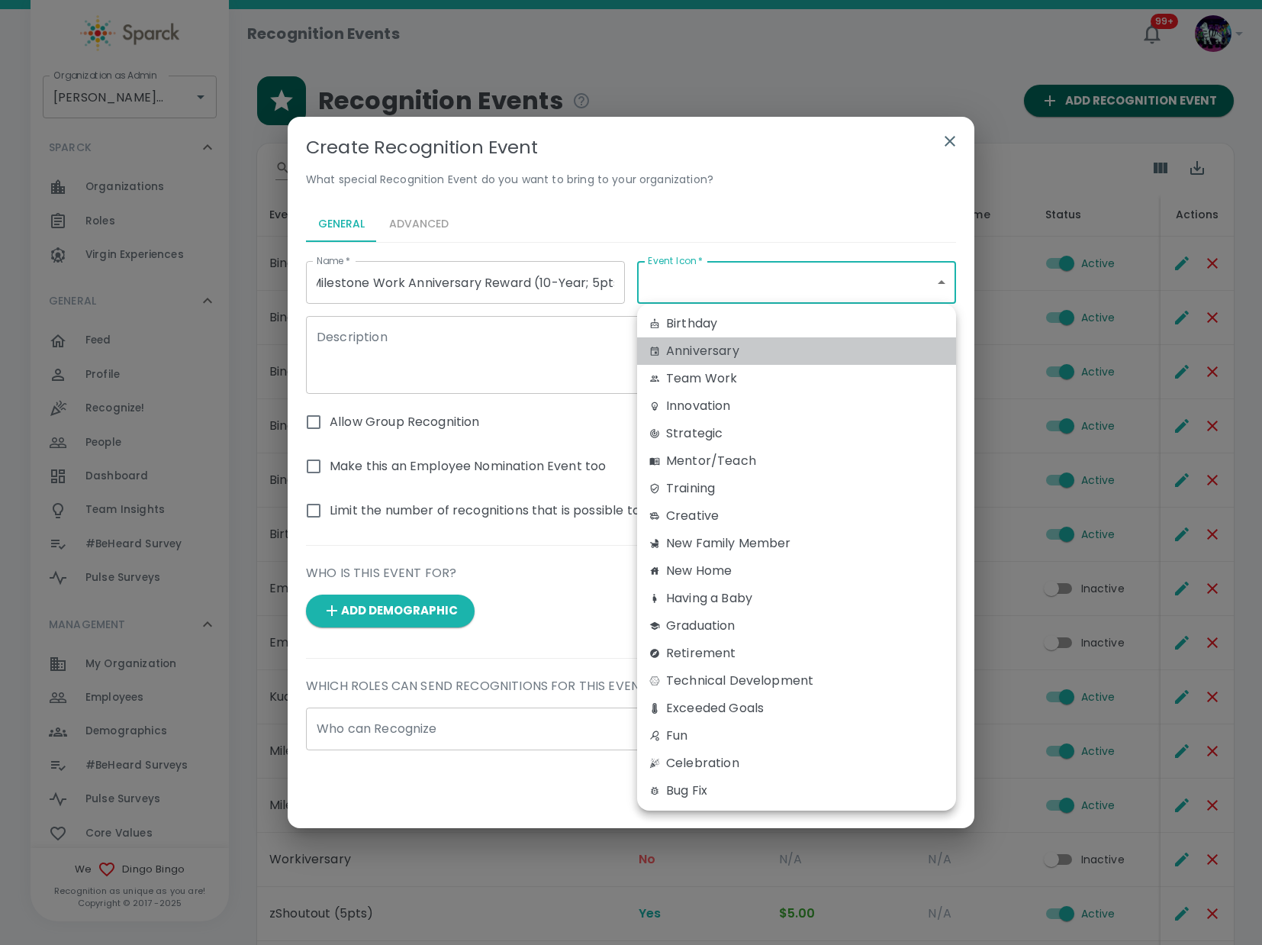
click at [711, 358] on div "Anniversary" at bounding box center [797, 351] width 295 height 18
type input "anniversary"
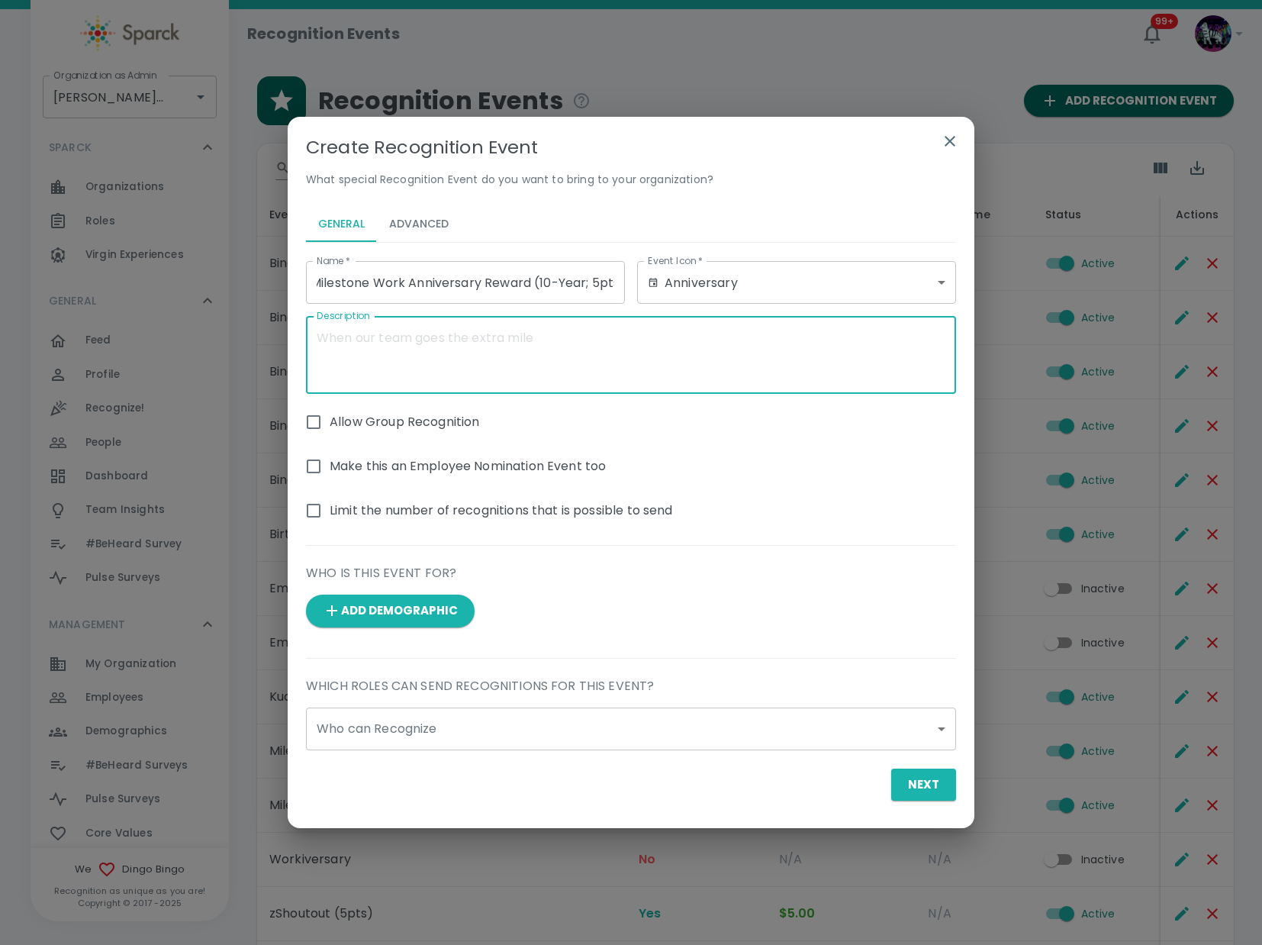
click at [495, 361] on textarea "Description" at bounding box center [631, 355] width 629 height 53
type textarea "work anniversary milestone"
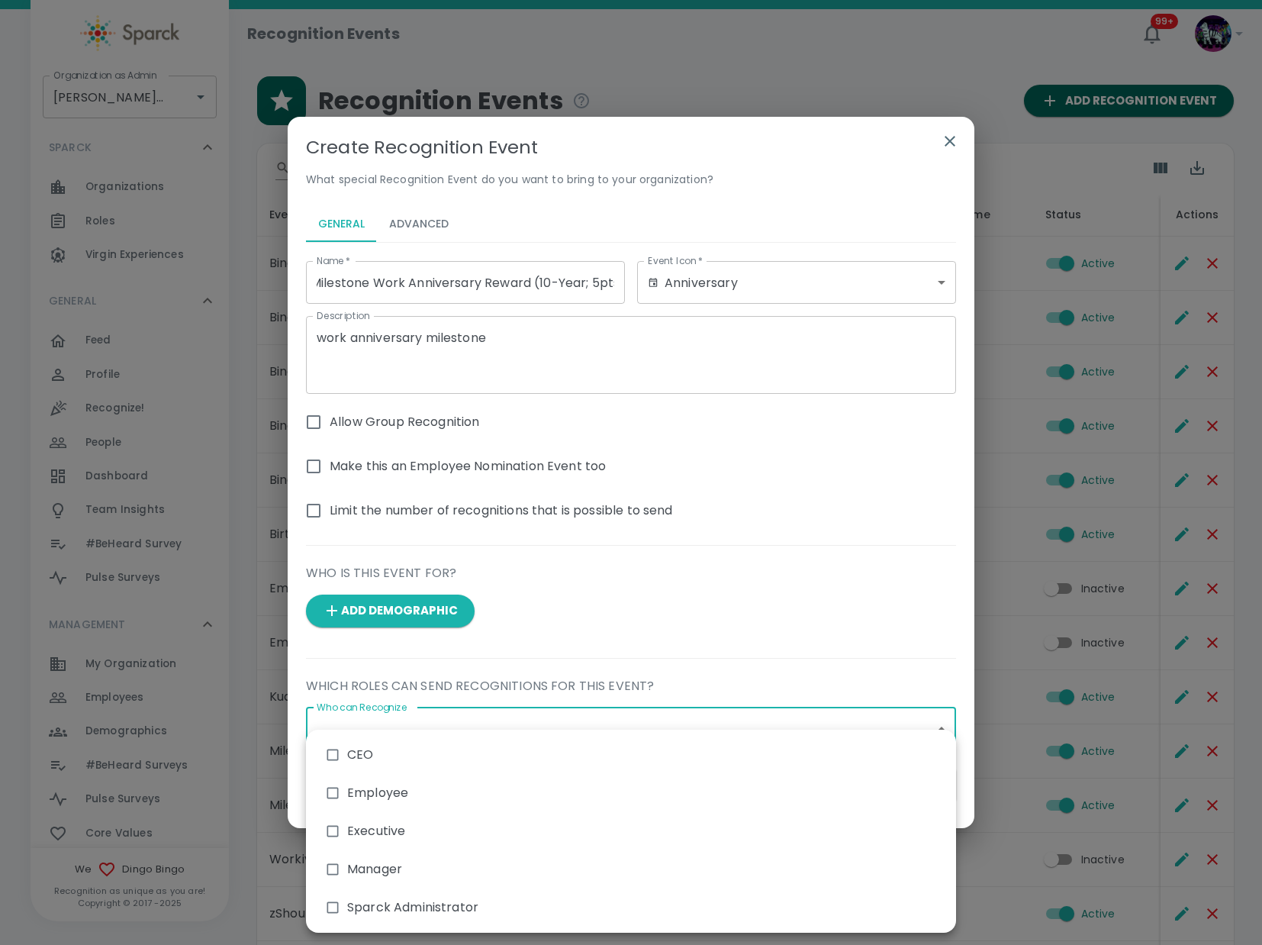
click at [388, 746] on body "Skip Navigation Recognition Events 99+ ! Organization as [PERSON_NAME] • 1486 O…" at bounding box center [631, 557] width 1262 height 1115
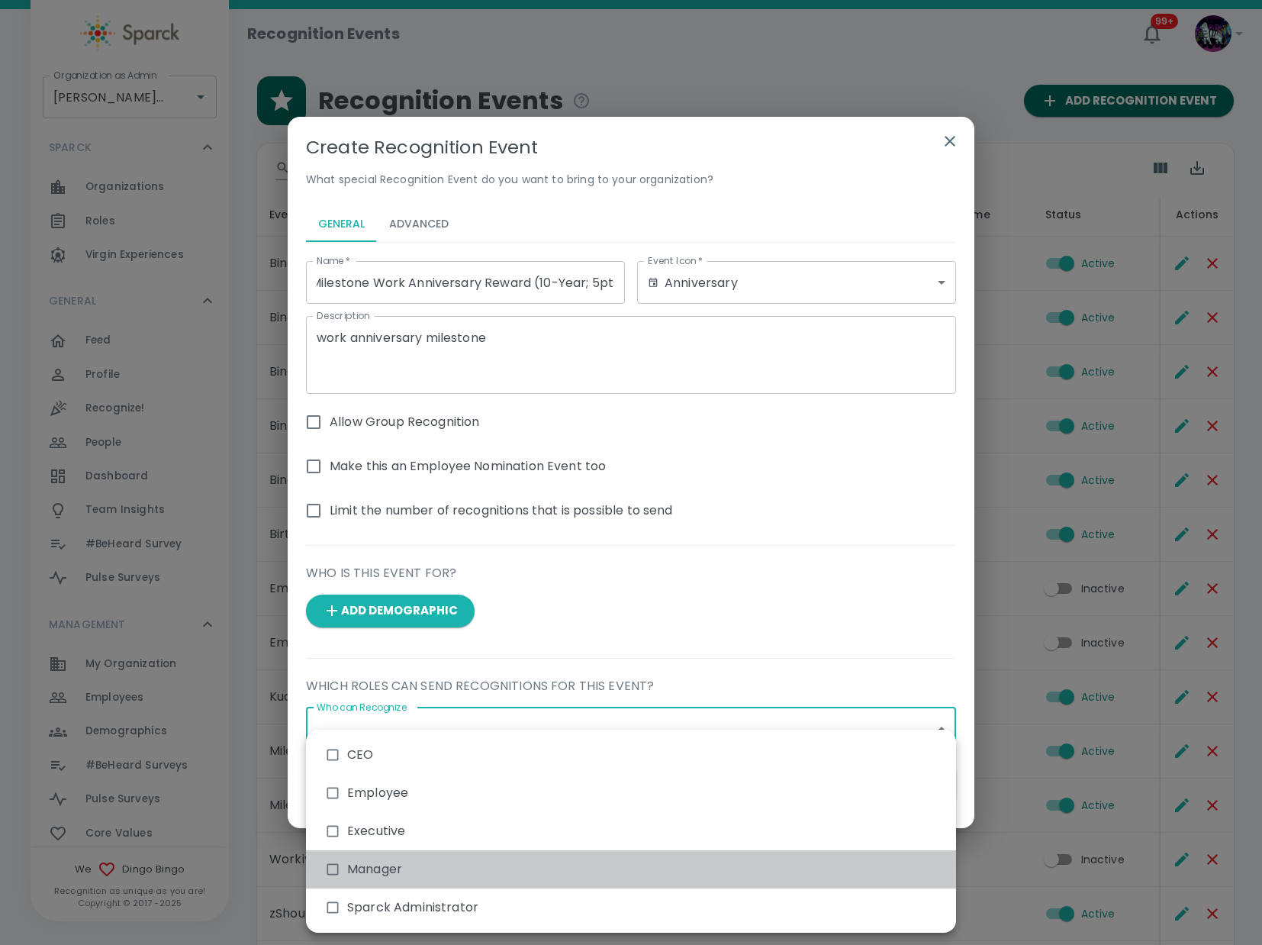
click at [363, 869] on li "Manager" at bounding box center [631, 869] width 650 height 38
type input "3138"
checkbox input "true"
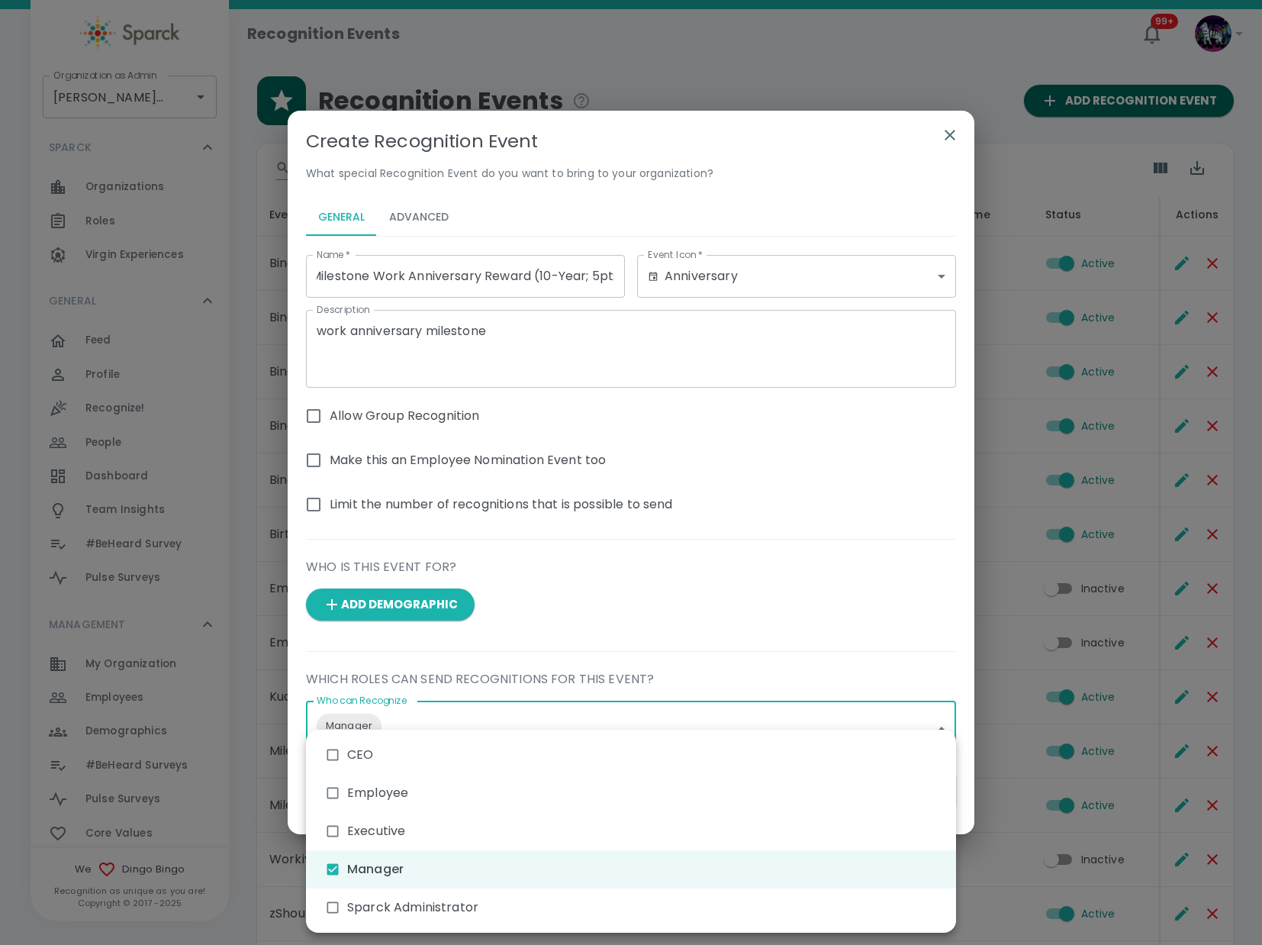
click at [452, 715] on div at bounding box center [631, 472] width 1262 height 945
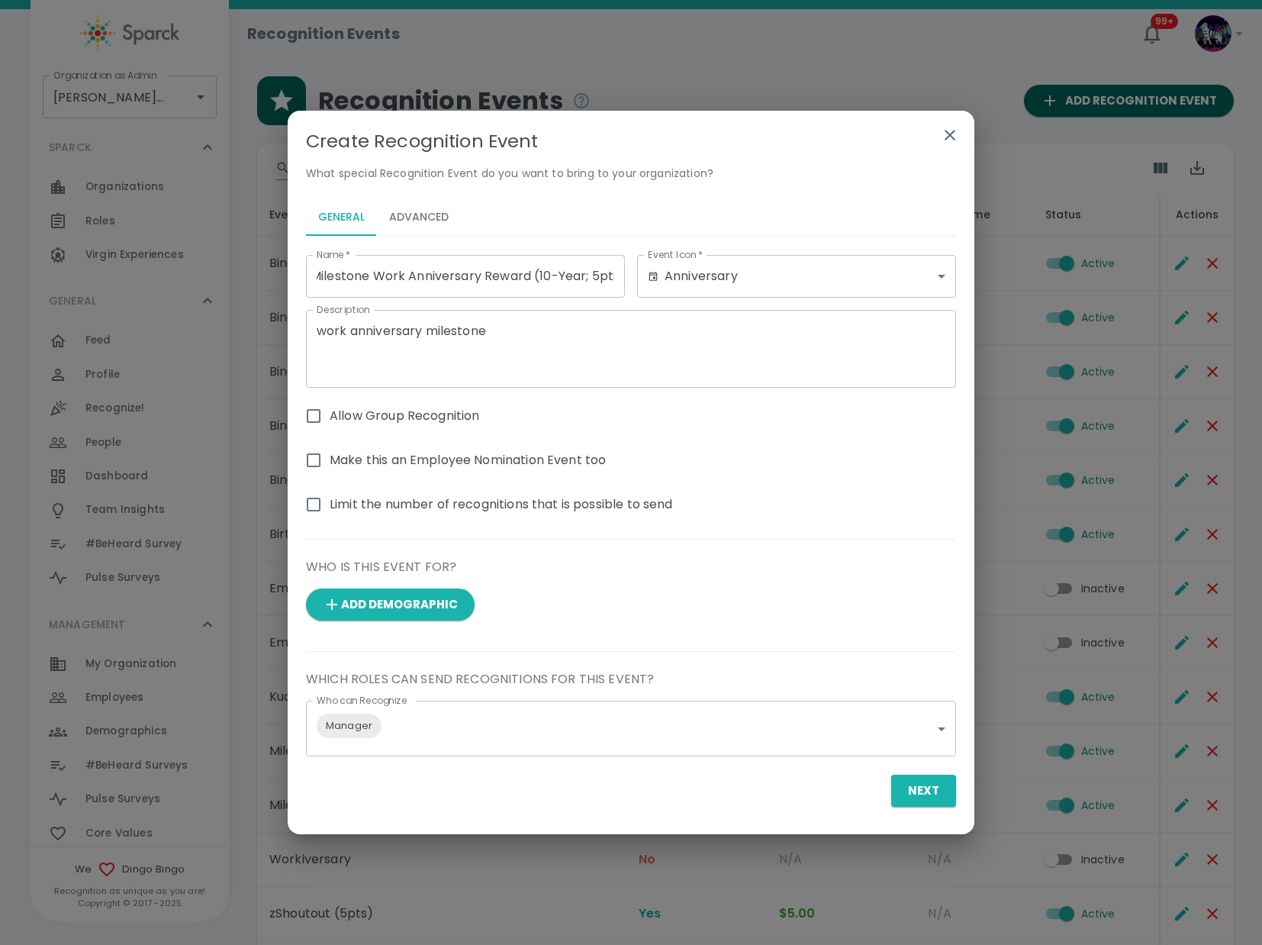
click at [440, 733] on body "Skip Navigation Recognition Events 99+ ! Organization as [PERSON_NAME] • 1486 O…" at bounding box center [631, 557] width 1262 height 1115
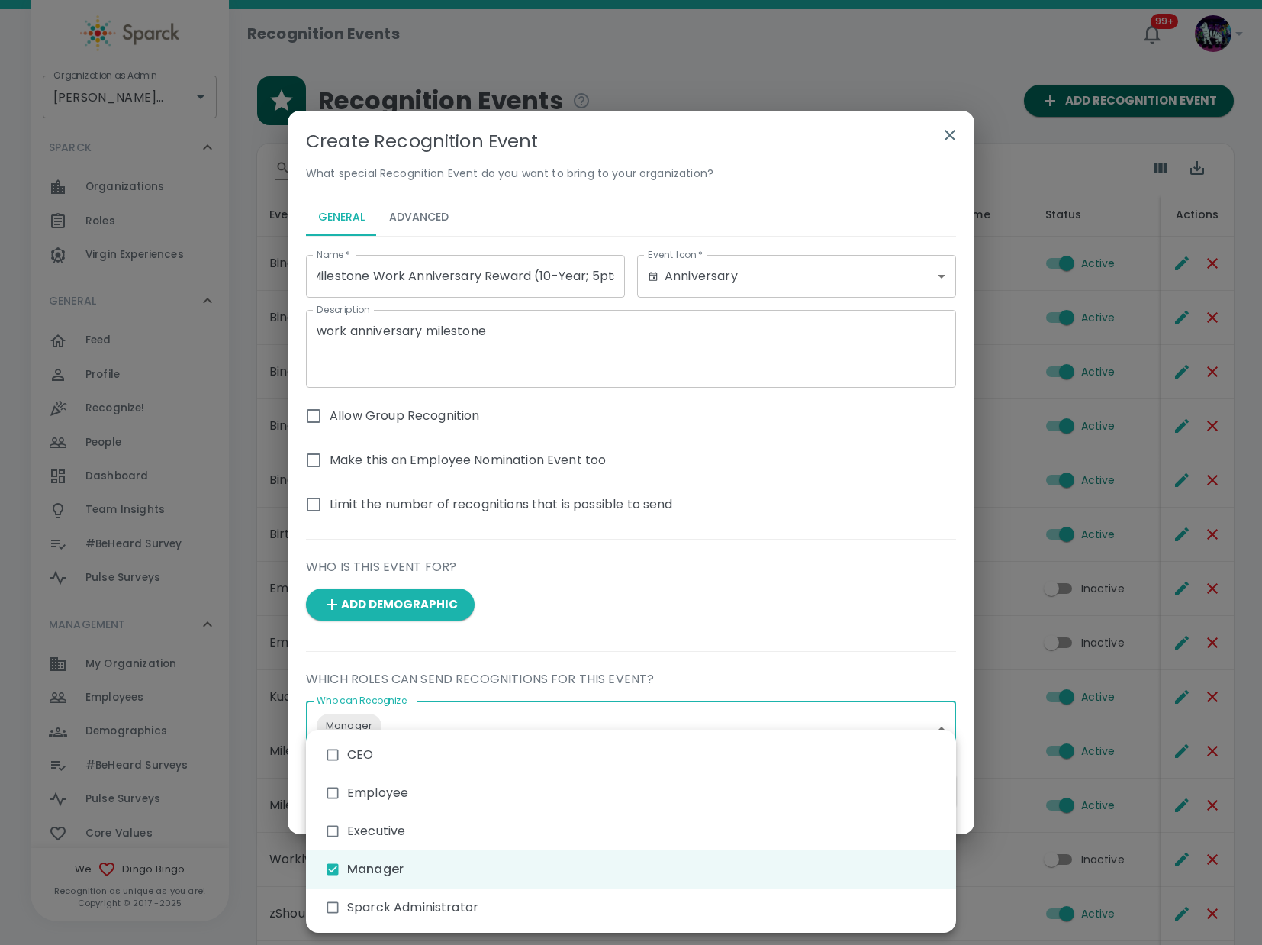
click at [366, 905] on li "Sparck Administrator" at bounding box center [631, 907] width 650 height 38
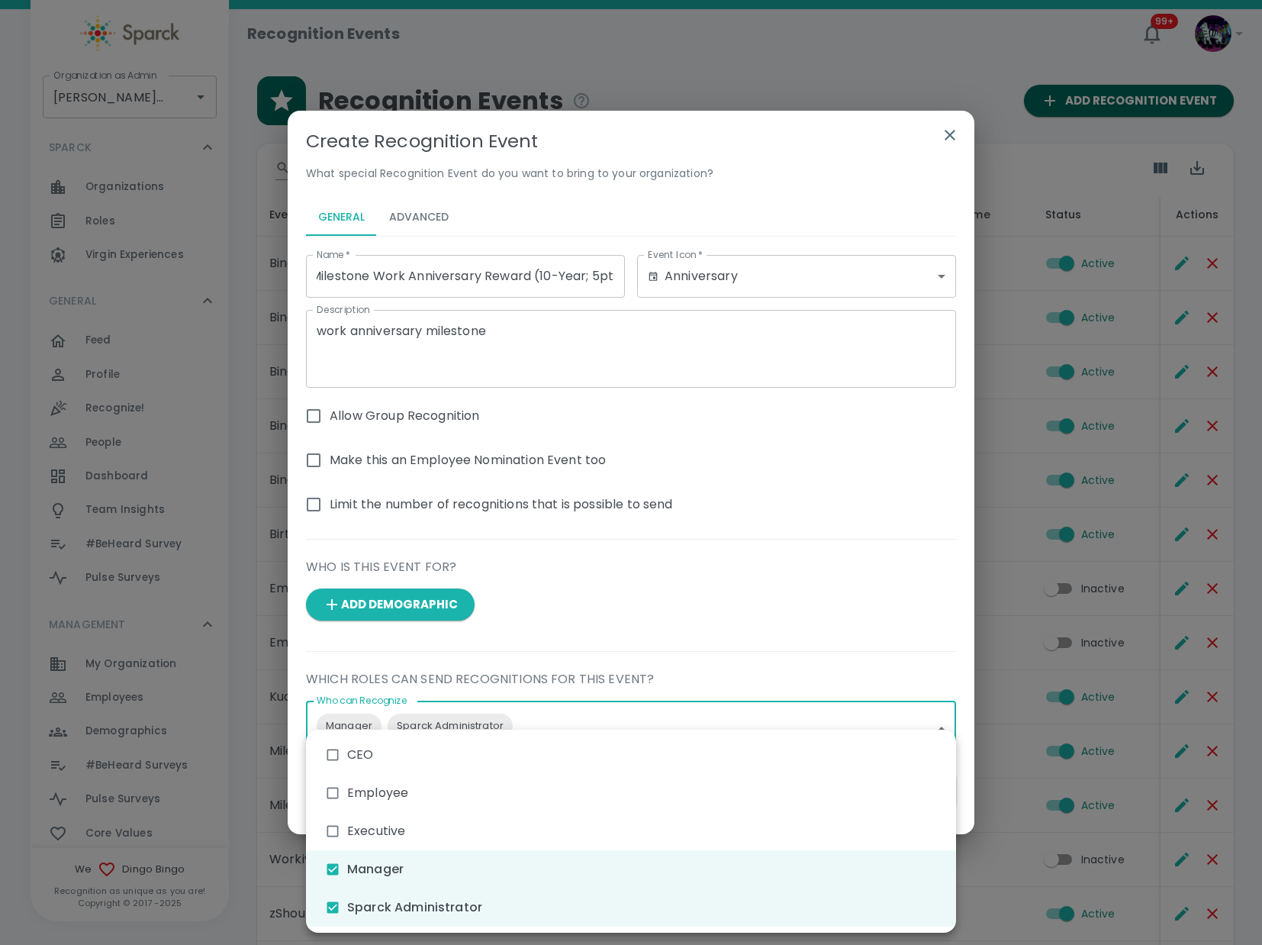
type input "3138,3140"
checkbox input "true"
click at [613, 598] on div at bounding box center [631, 472] width 1262 height 945
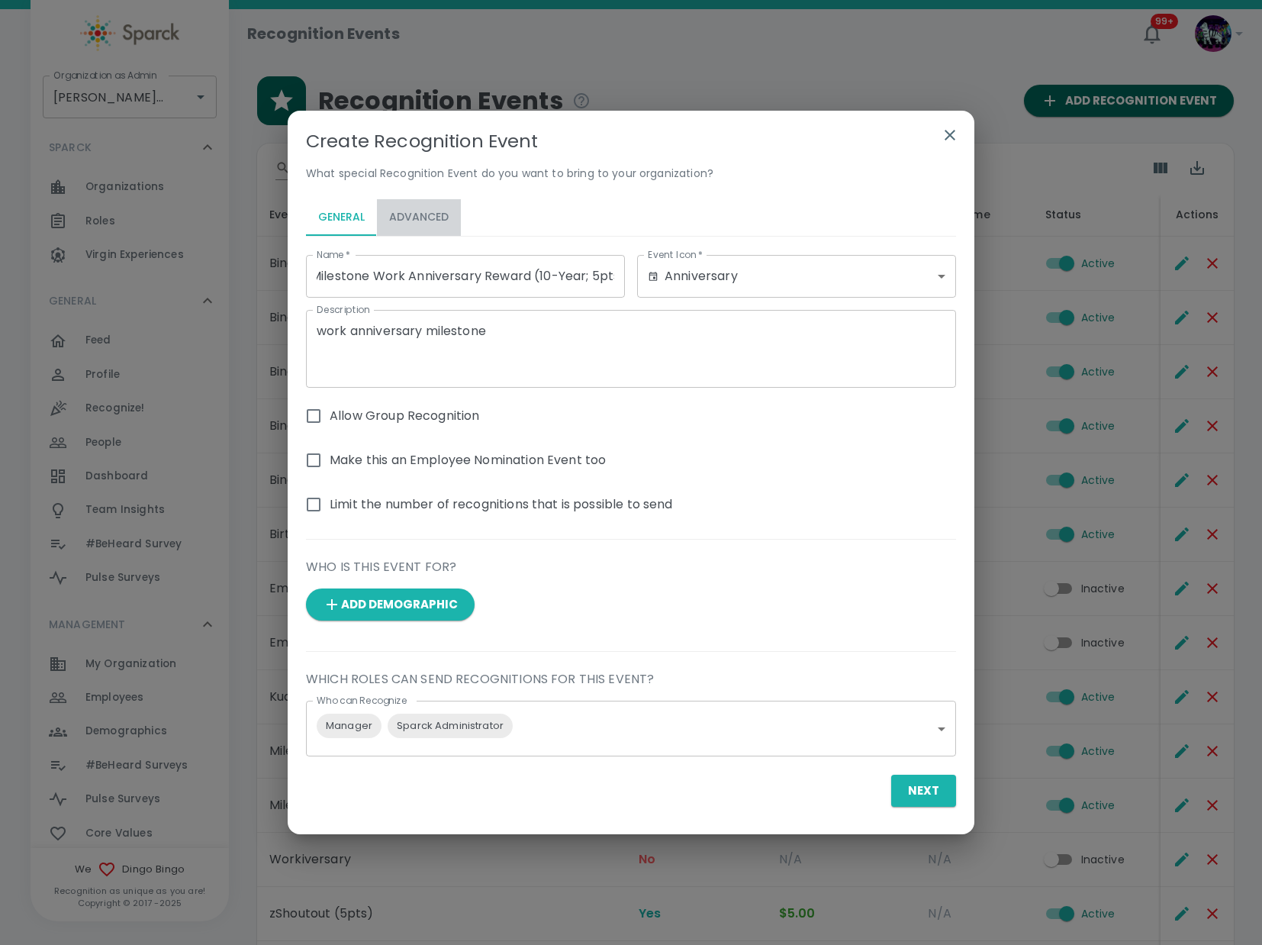
click at [420, 220] on button "Advanced" at bounding box center [419, 217] width 84 height 37
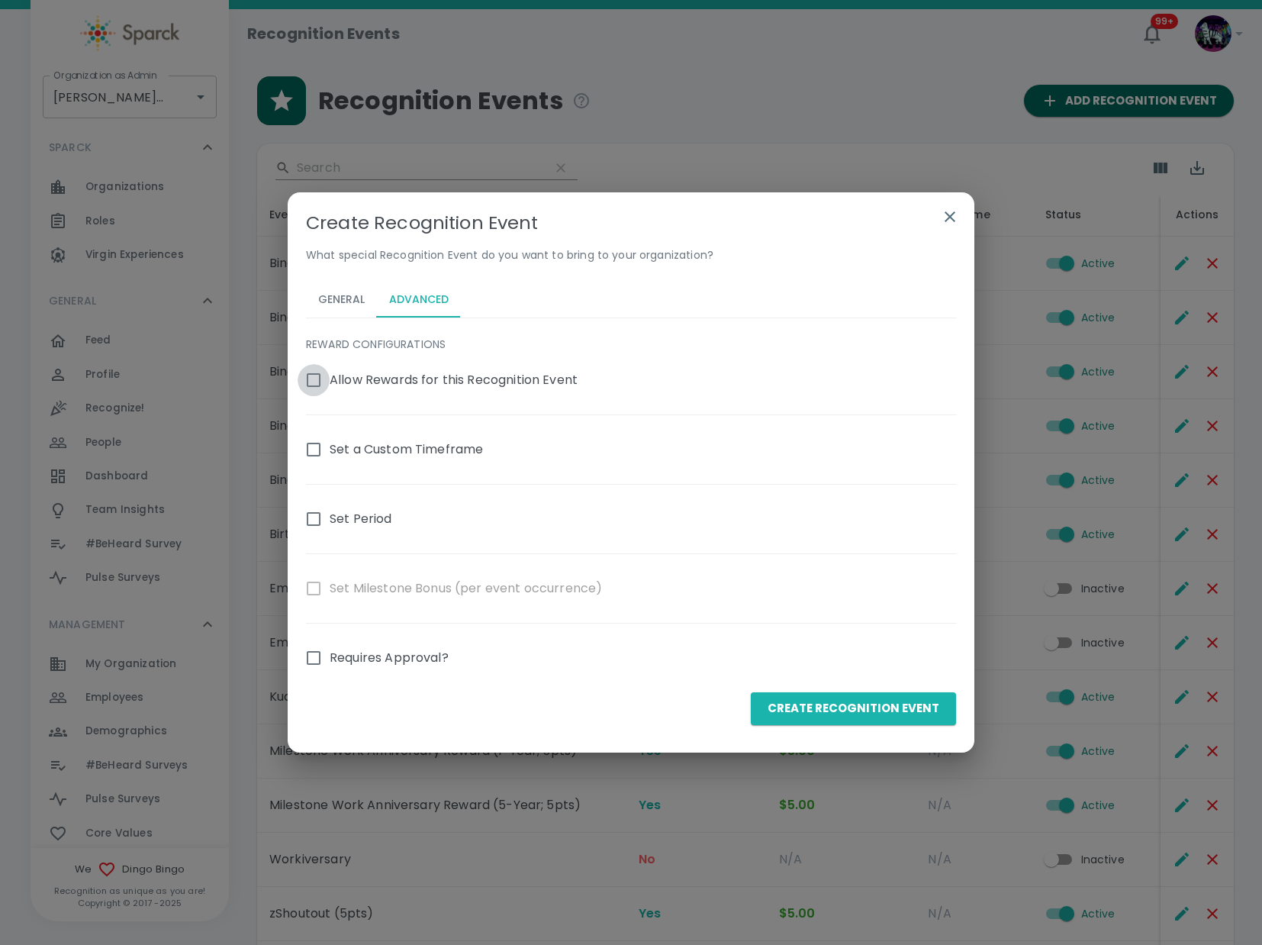
click at [314, 380] on input "Allow Rewards for this Recognition Event" at bounding box center [314, 380] width 32 height 32
checkbox input "true"
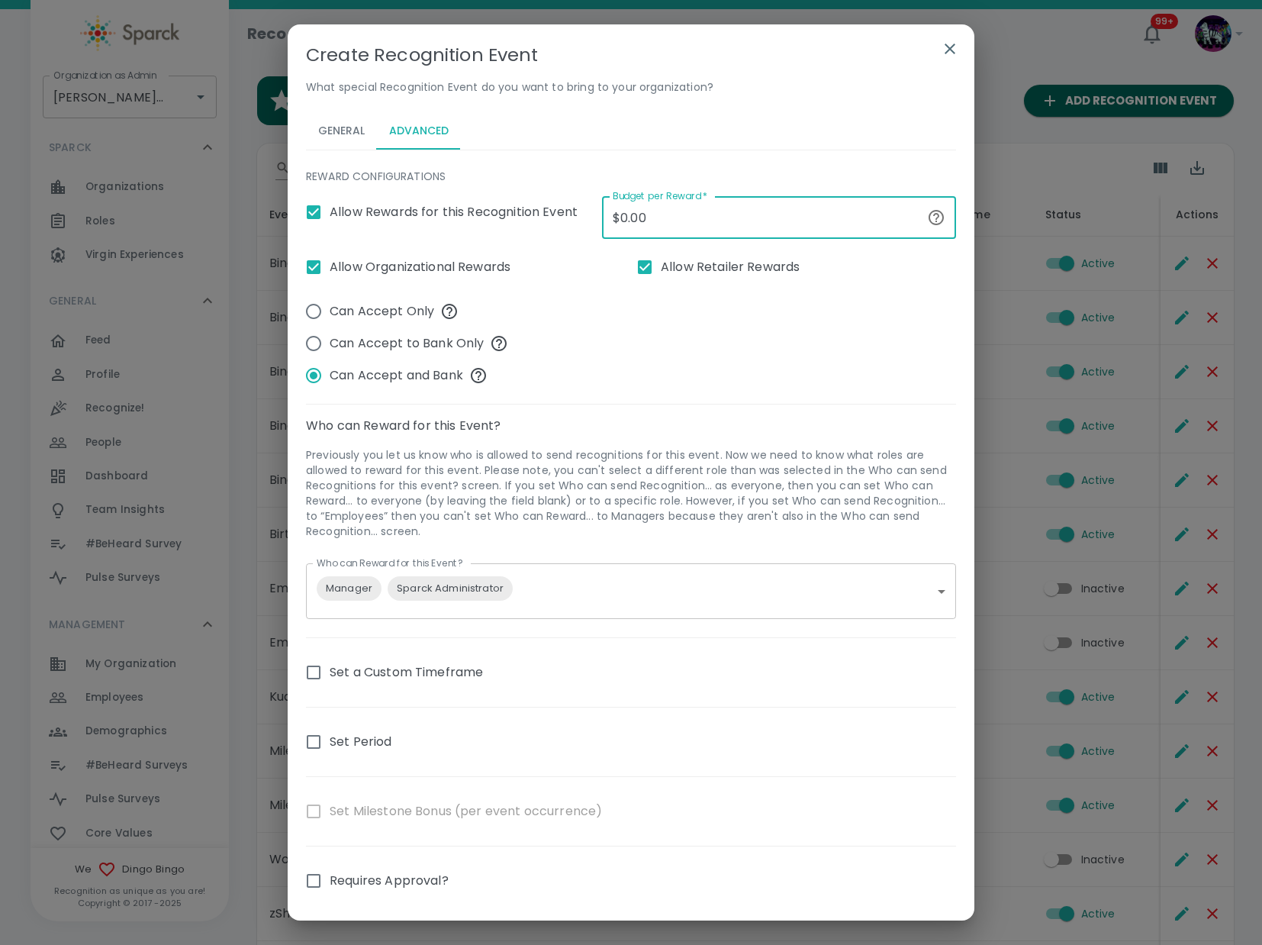
drag, startPoint x: 738, startPoint y: 224, endPoint x: 417, endPoint y: 222, distance: 321.3
click at [602, 222] on input "$0.00" at bounding box center [761, 217] width 319 height 43
type input "$10.00"
click at [626, 368] on div "Can Accept Only Can Accept to Bank Only Can Accept and Bank" at bounding box center [625, 337] width 663 height 108
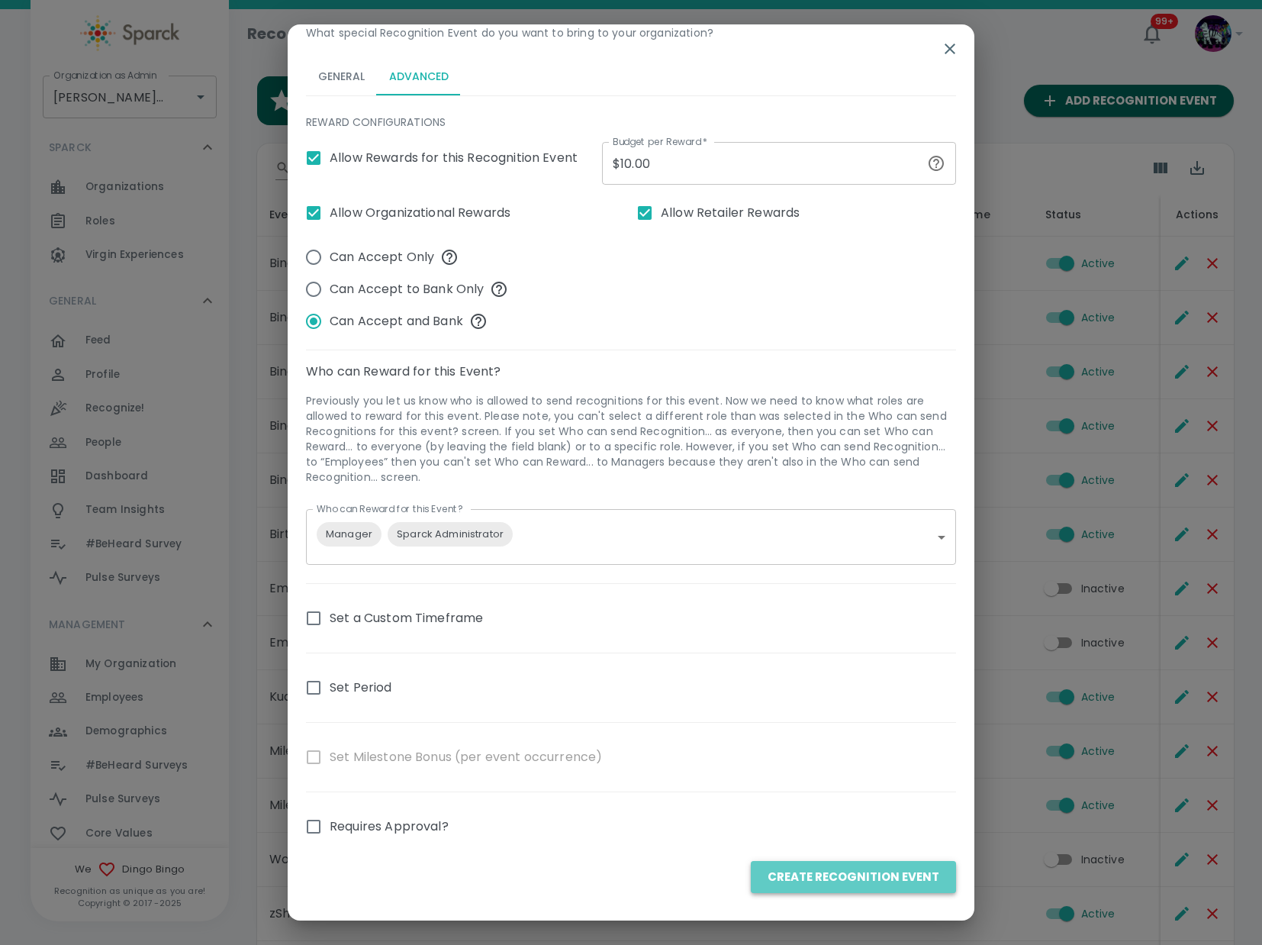
click at [873, 880] on button "Create Recognition Event" at bounding box center [853, 877] width 205 height 32
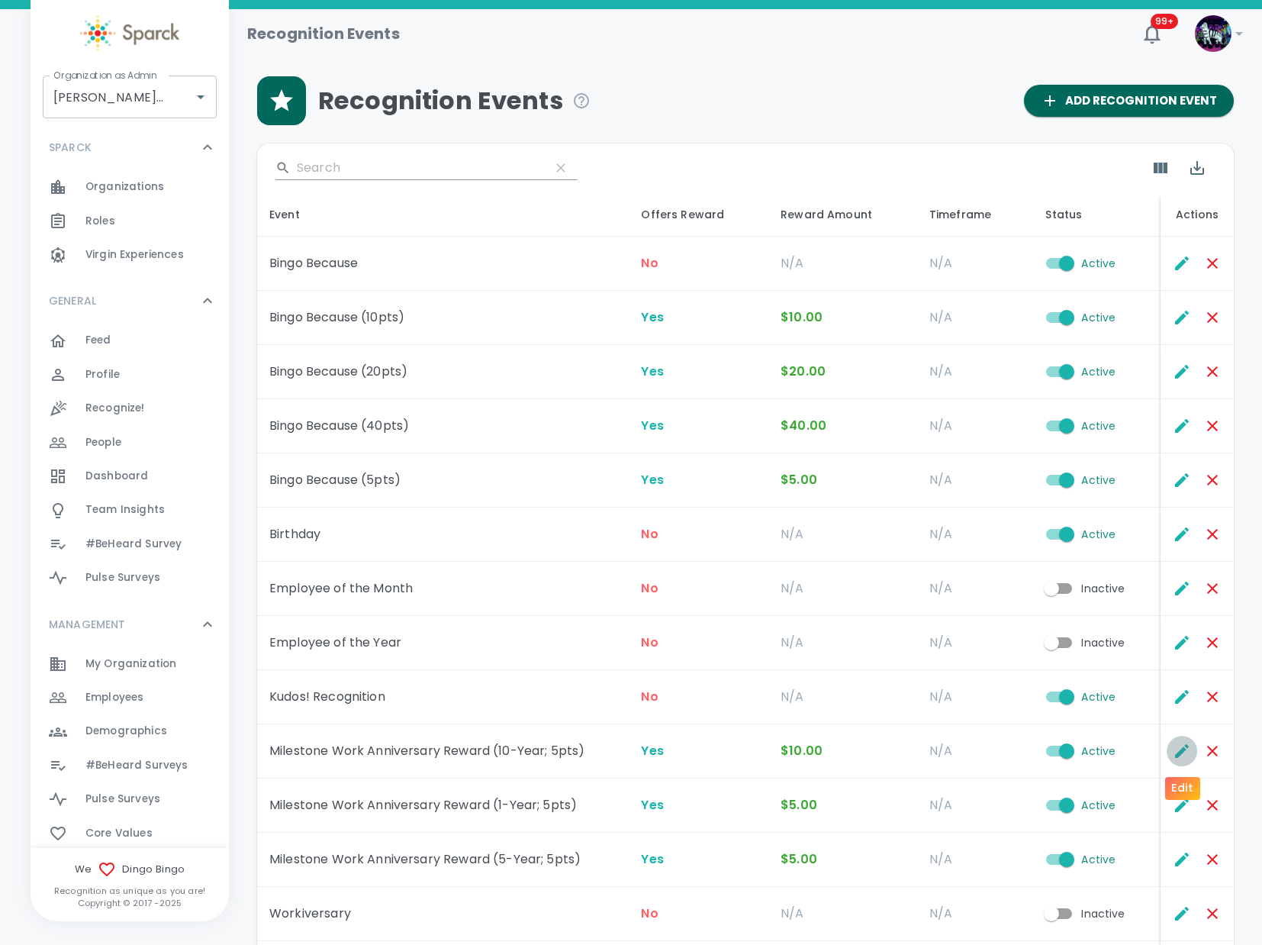
click at [1176, 757] on icon "Edit" at bounding box center [1182, 751] width 14 height 14
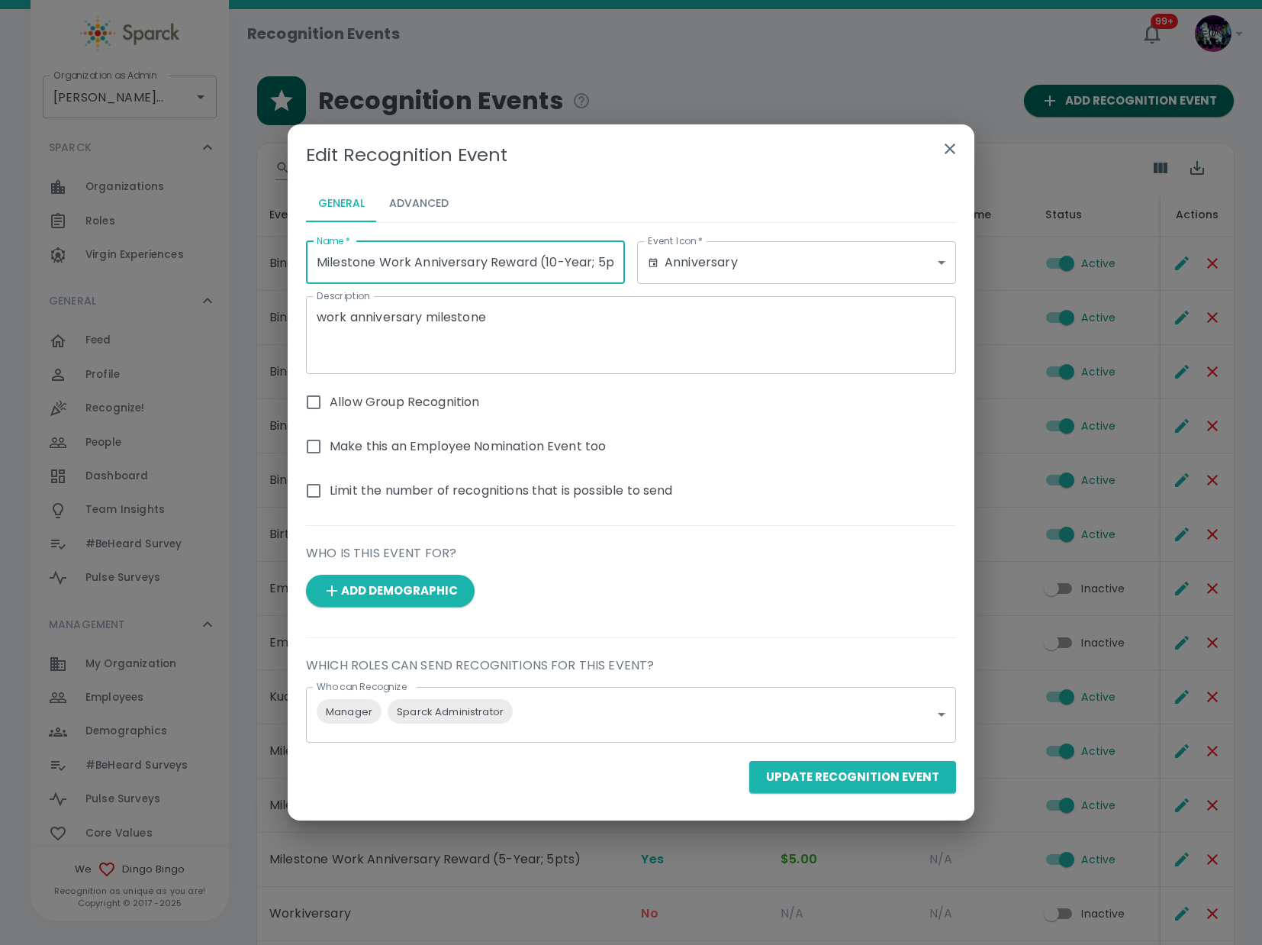
click at [555, 263] on input "Milestone Work Anniversary Reward (10-Year; 5pts)" at bounding box center [465, 262] width 319 height 43
type input "Milestone Work Anniversary Reward (10 & 15 -Year; 5pts)"
click at [857, 774] on button "Update Recognition Event" at bounding box center [853, 777] width 207 height 32
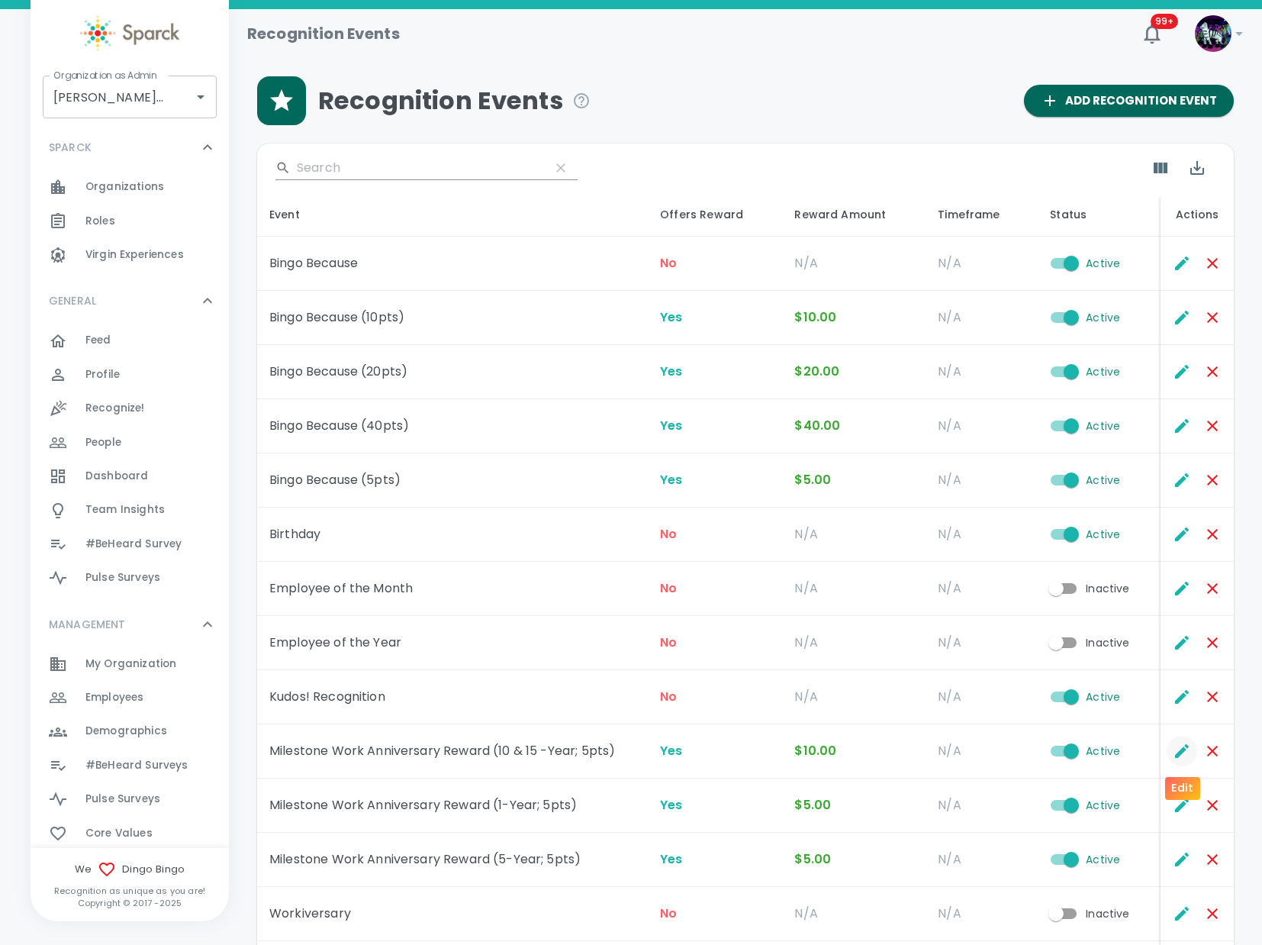
click at [1188, 750] on icon "Edit" at bounding box center [1182, 751] width 18 height 18
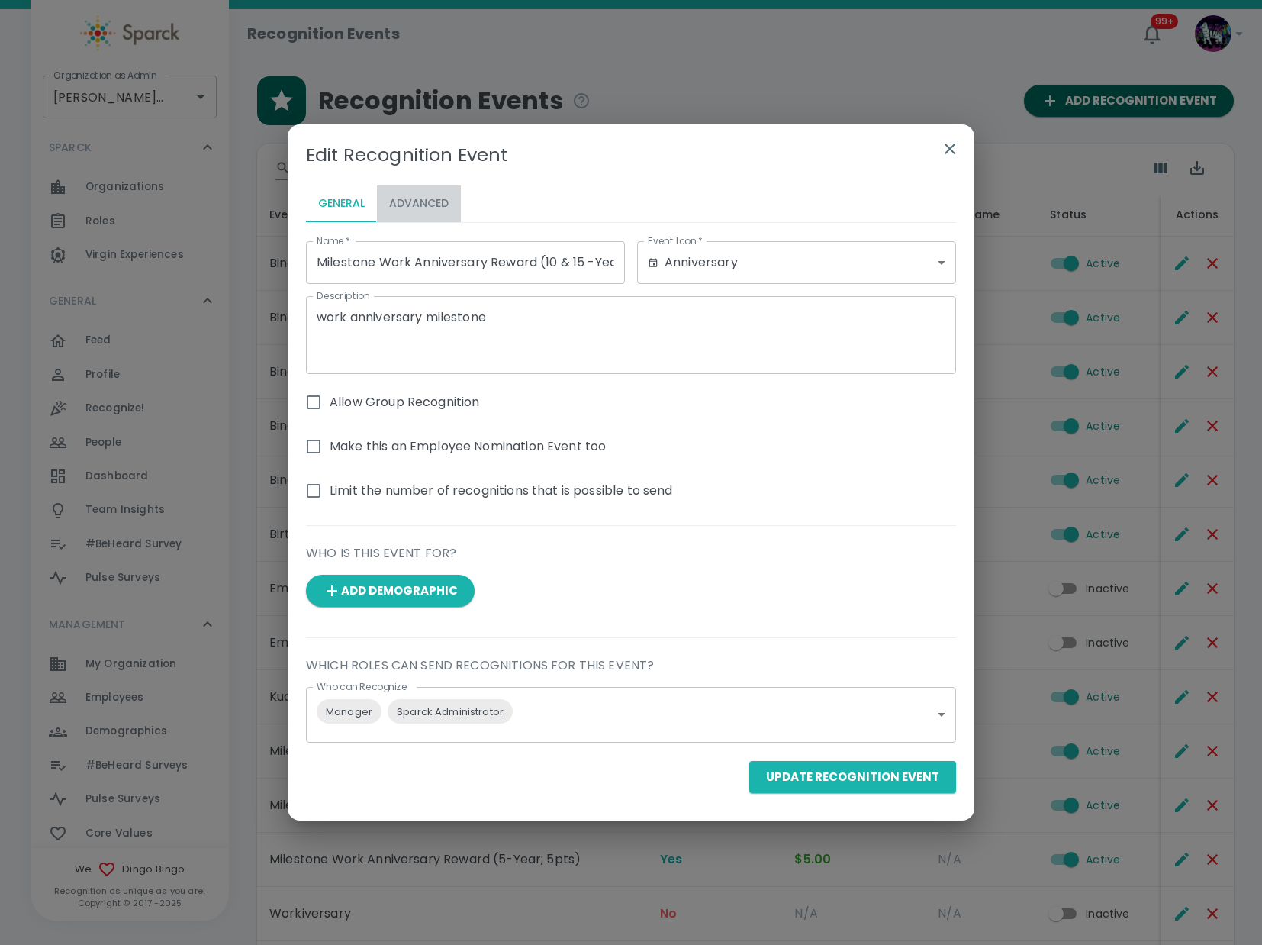
click at [415, 214] on button "Advanced" at bounding box center [419, 203] width 84 height 37
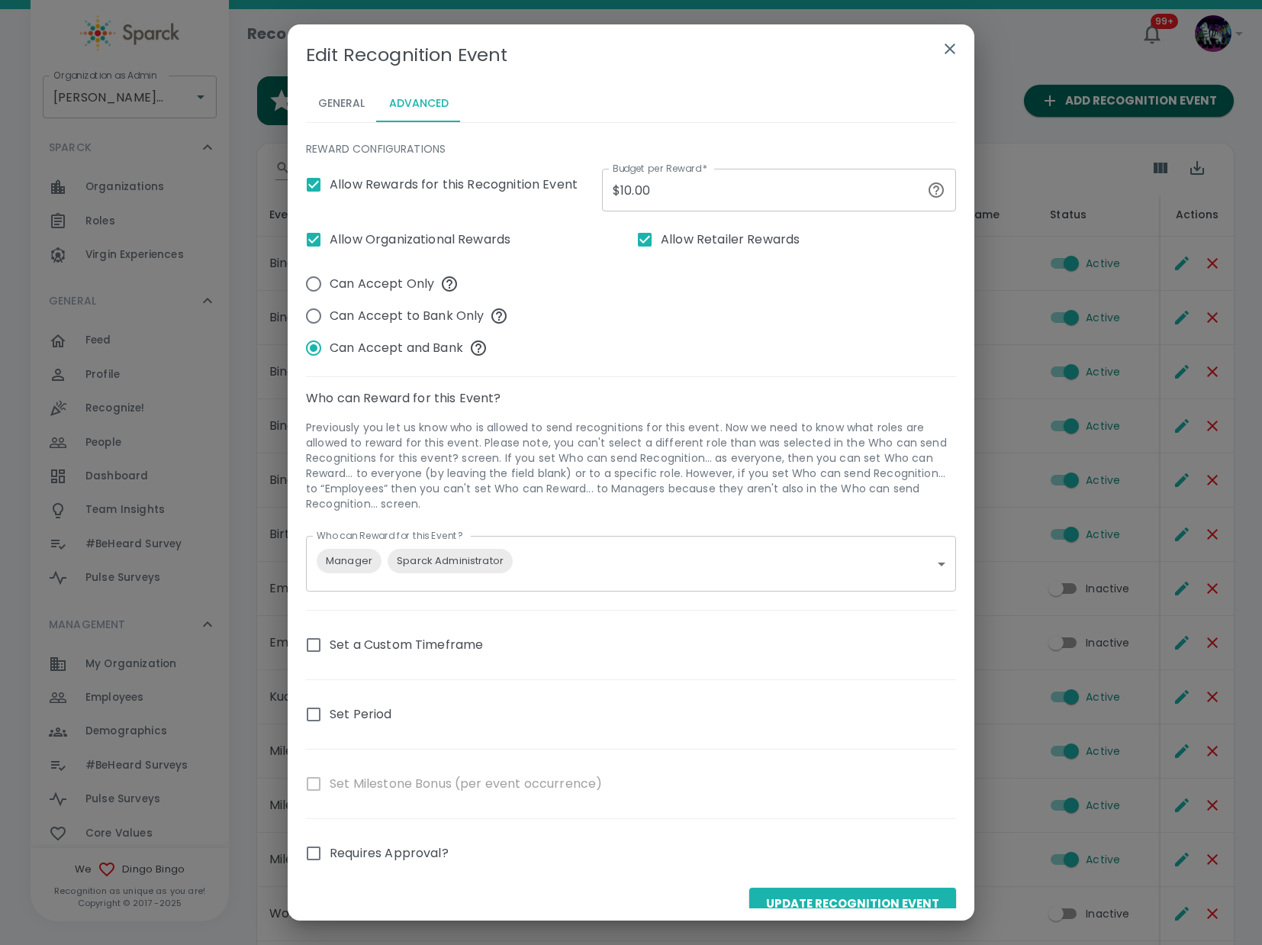
click at [353, 104] on button "General" at bounding box center [341, 103] width 71 height 37
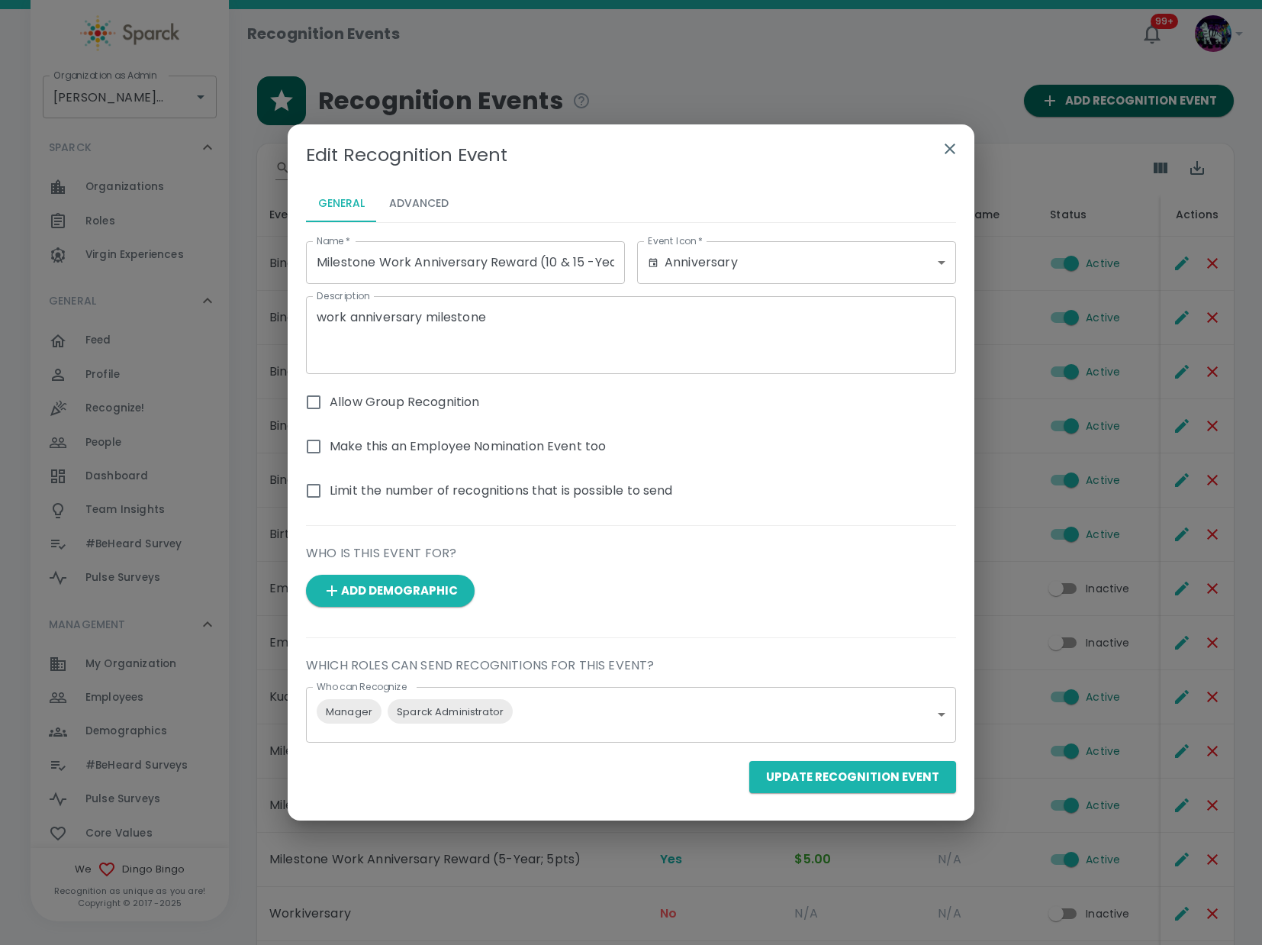
click at [951, 147] on icon "button" at bounding box center [950, 149] width 18 height 18
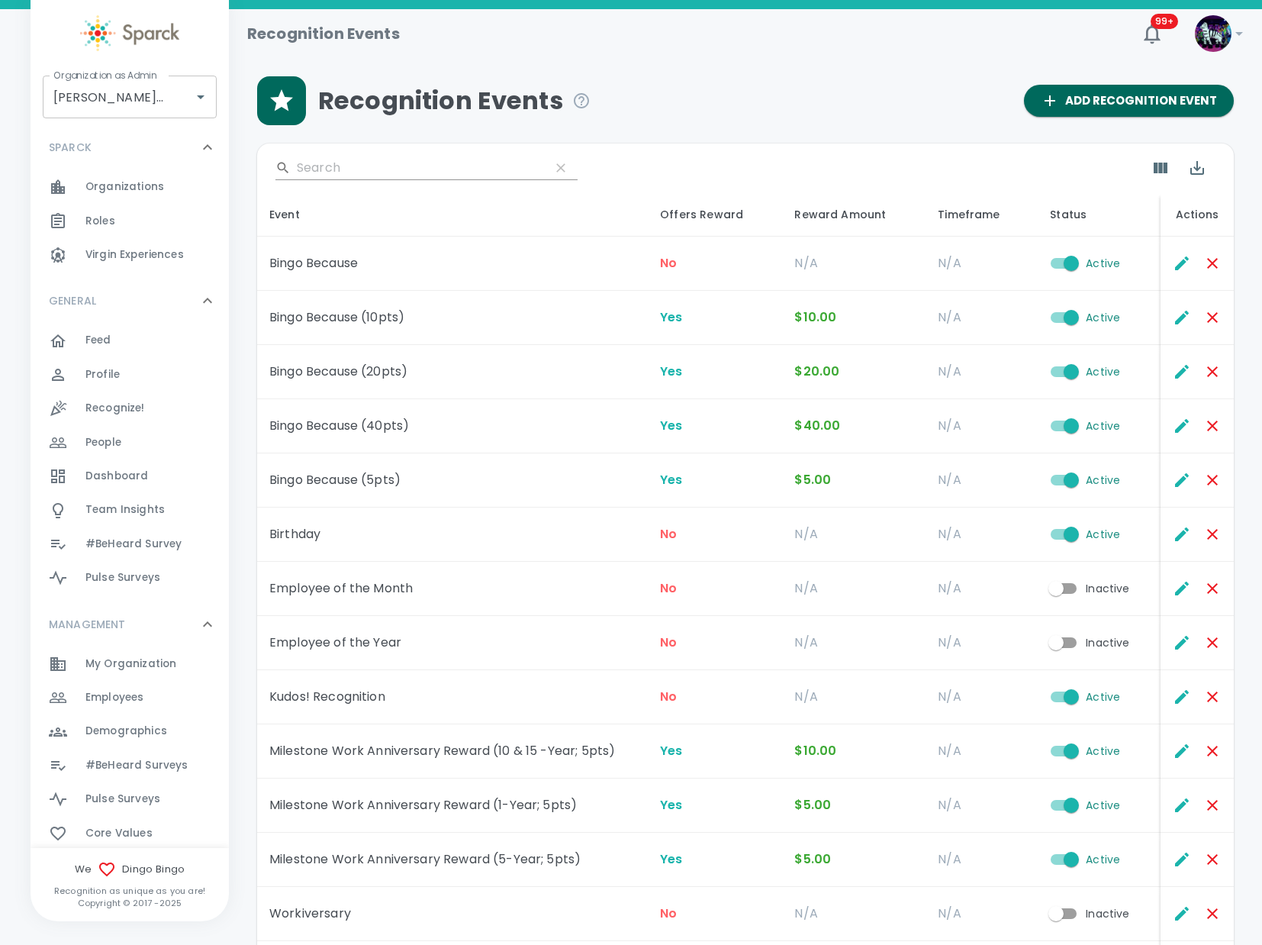
scroll to position [224, 0]
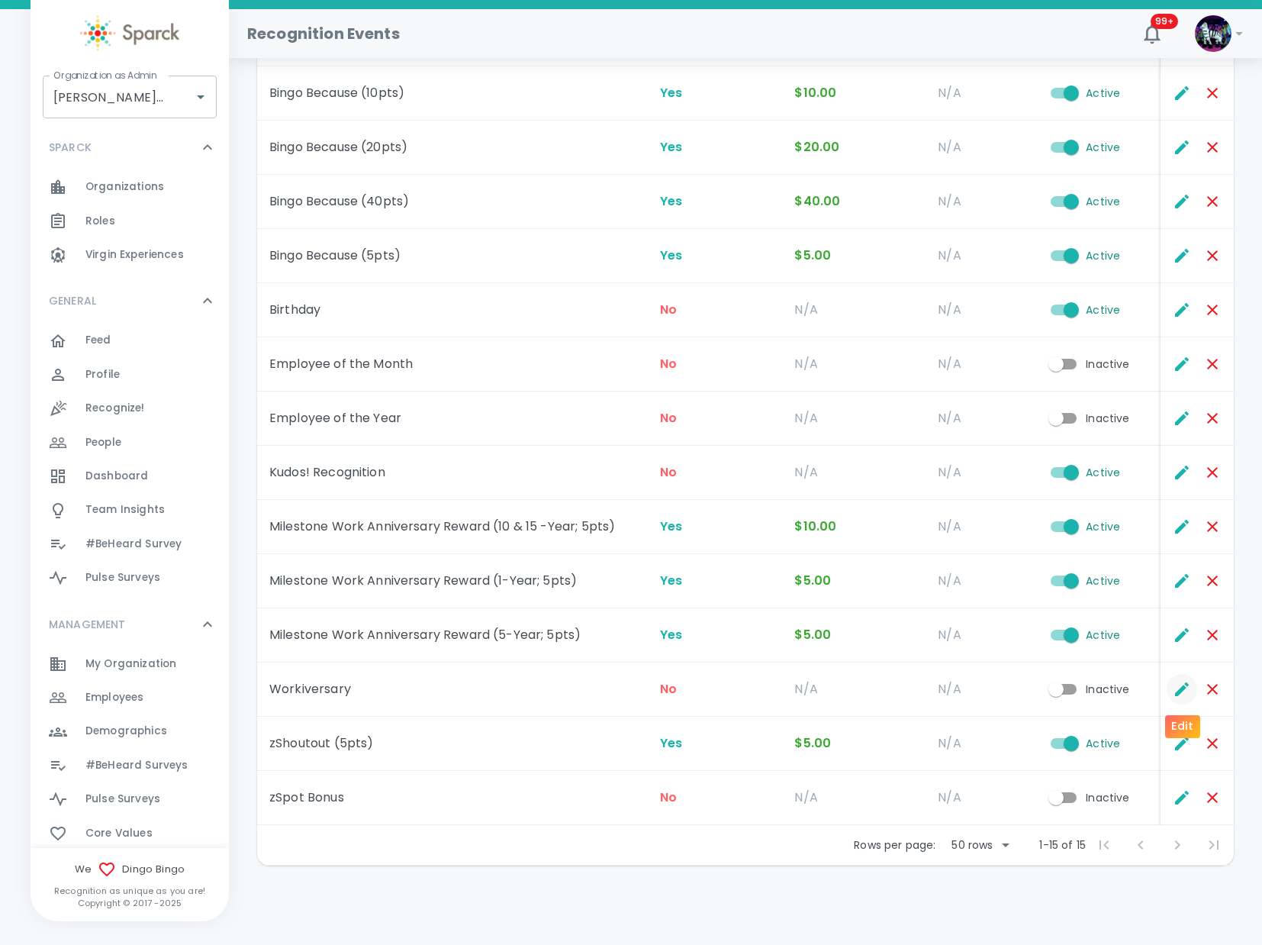
click at [1185, 694] on icon "Edit" at bounding box center [1182, 689] width 18 height 18
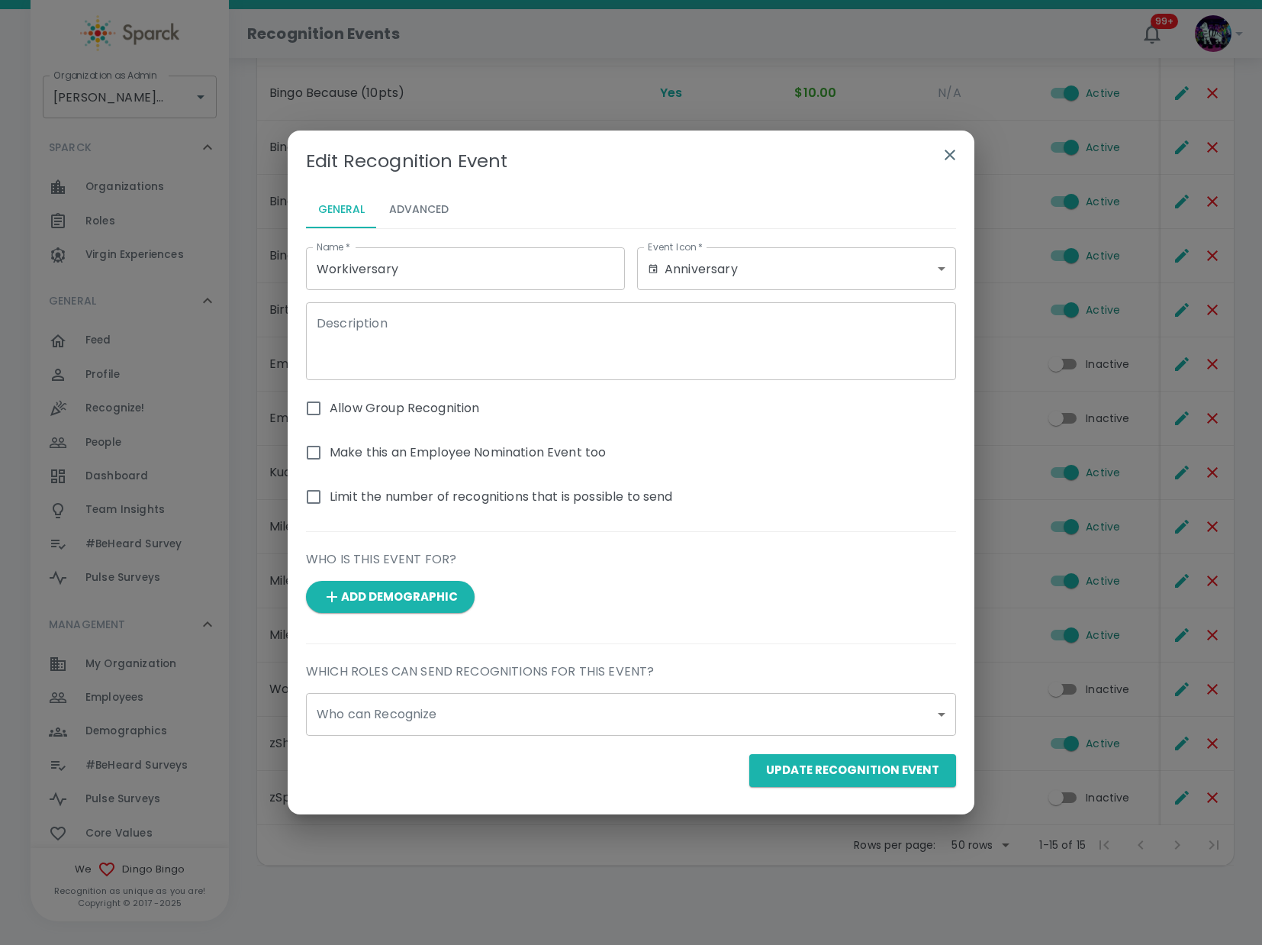
click at [319, 412] on input "Allow Group Recognition" at bounding box center [314, 408] width 32 height 32
checkbox input "true"
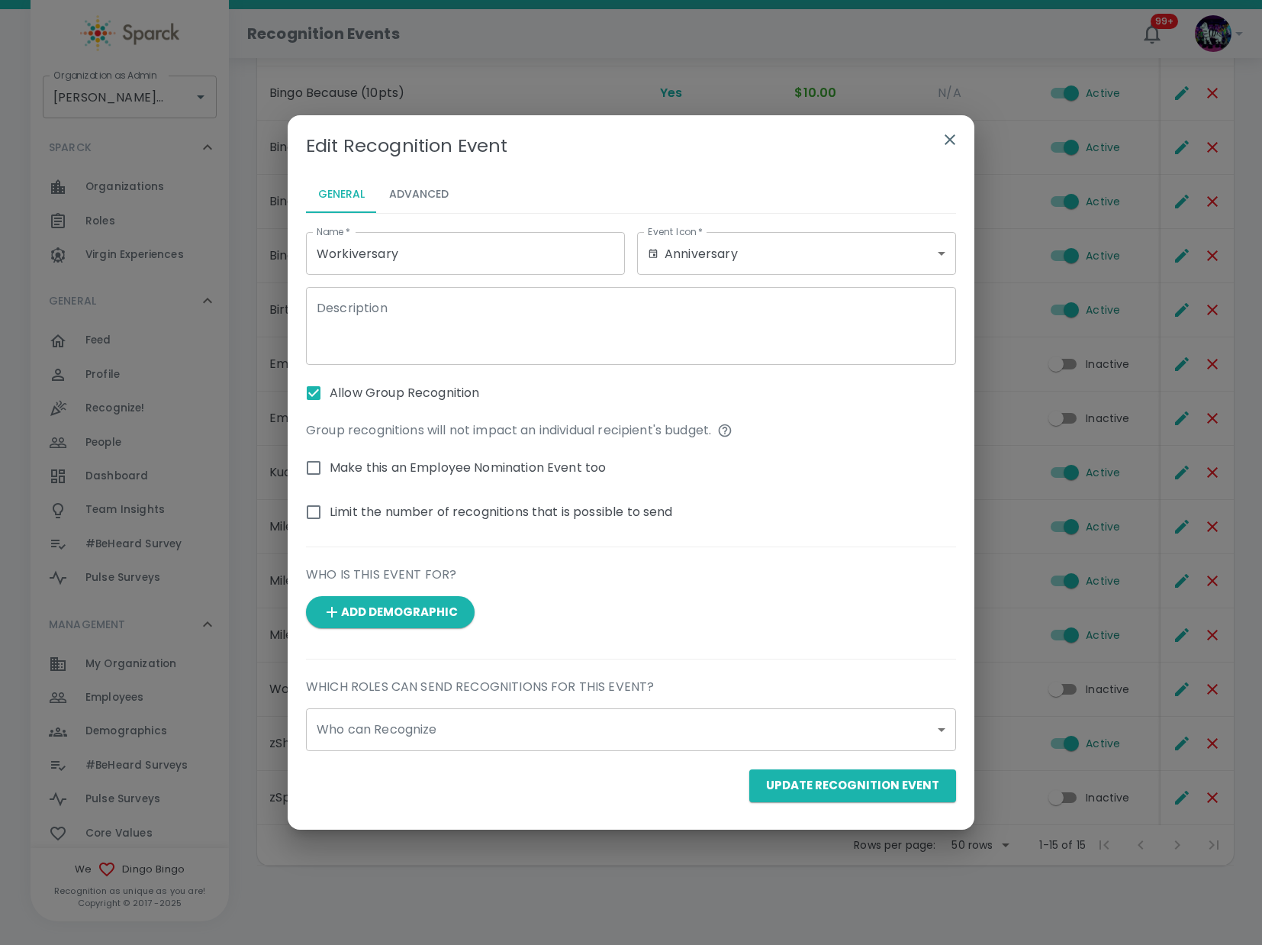
click at [428, 195] on button "Advanced" at bounding box center [419, 194] width 84 height 37
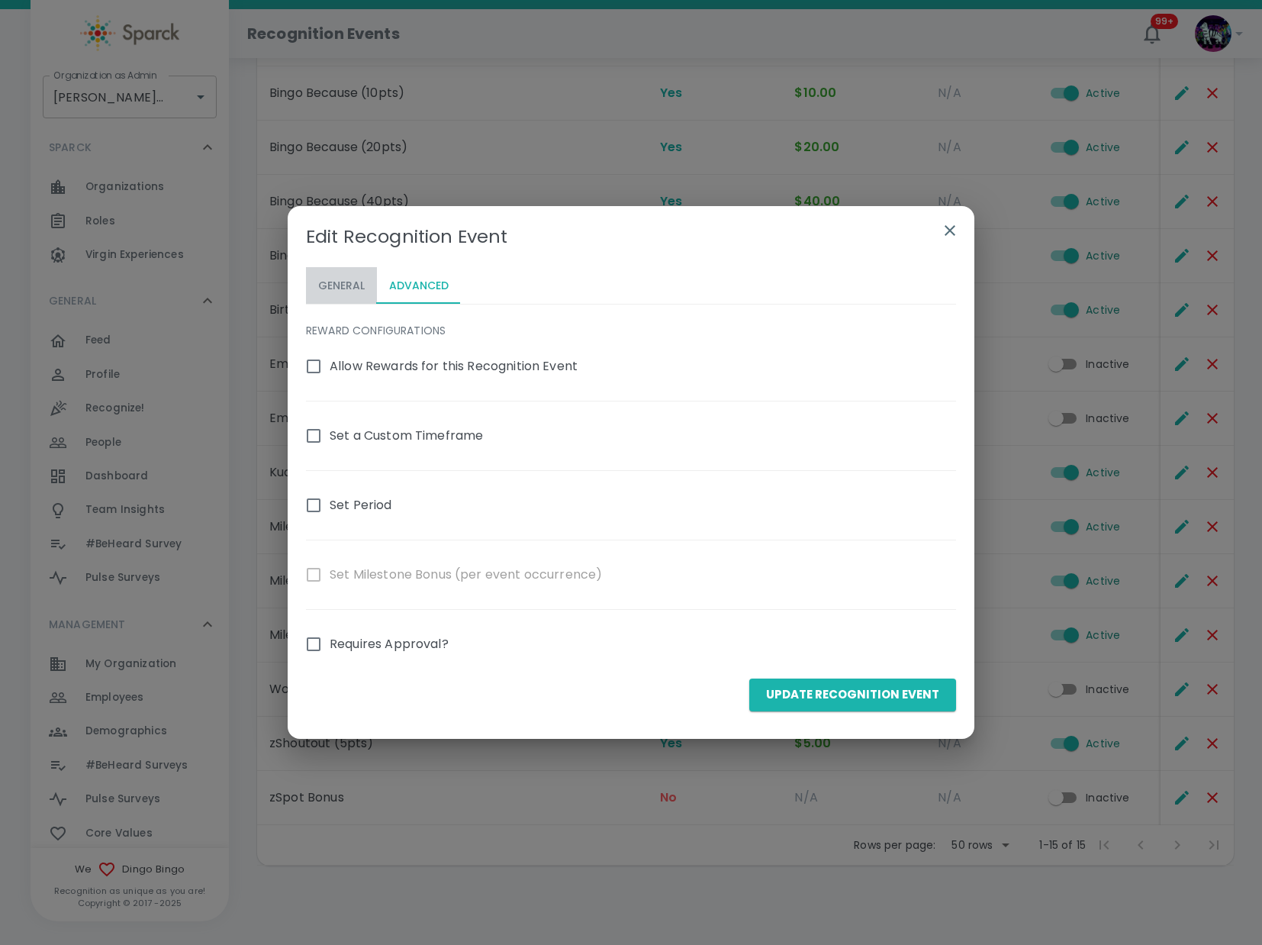
click at [343, 284] on button "General" at bounding box center [341, 285] width 71 height 37
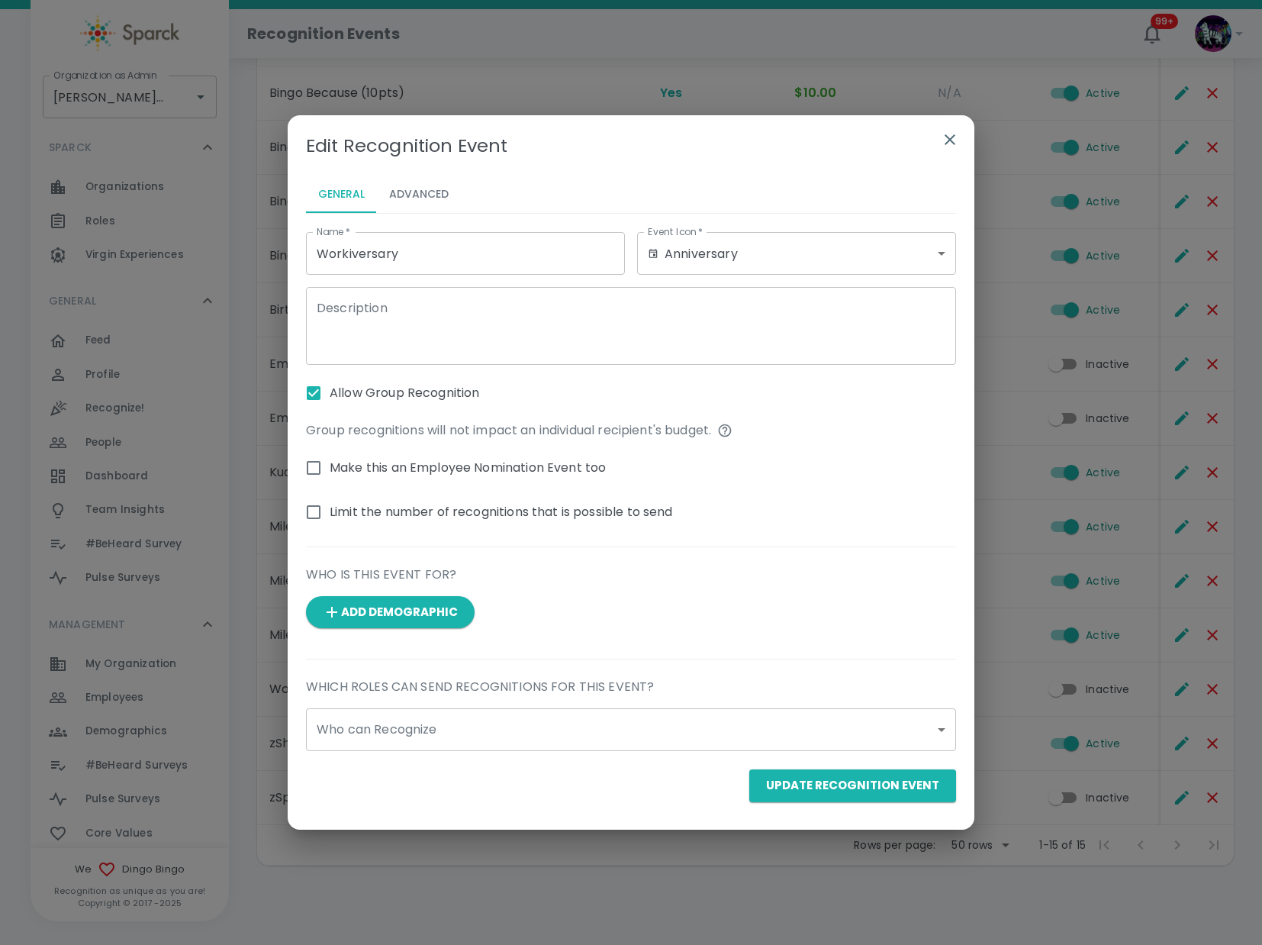
click at [394, 735] on body "Skip Navigation Recognition Events 99+ ! Organization as [PERSON_NAME] • 1486 O…" at bounding box center [631, 360] width 1262 height 1169
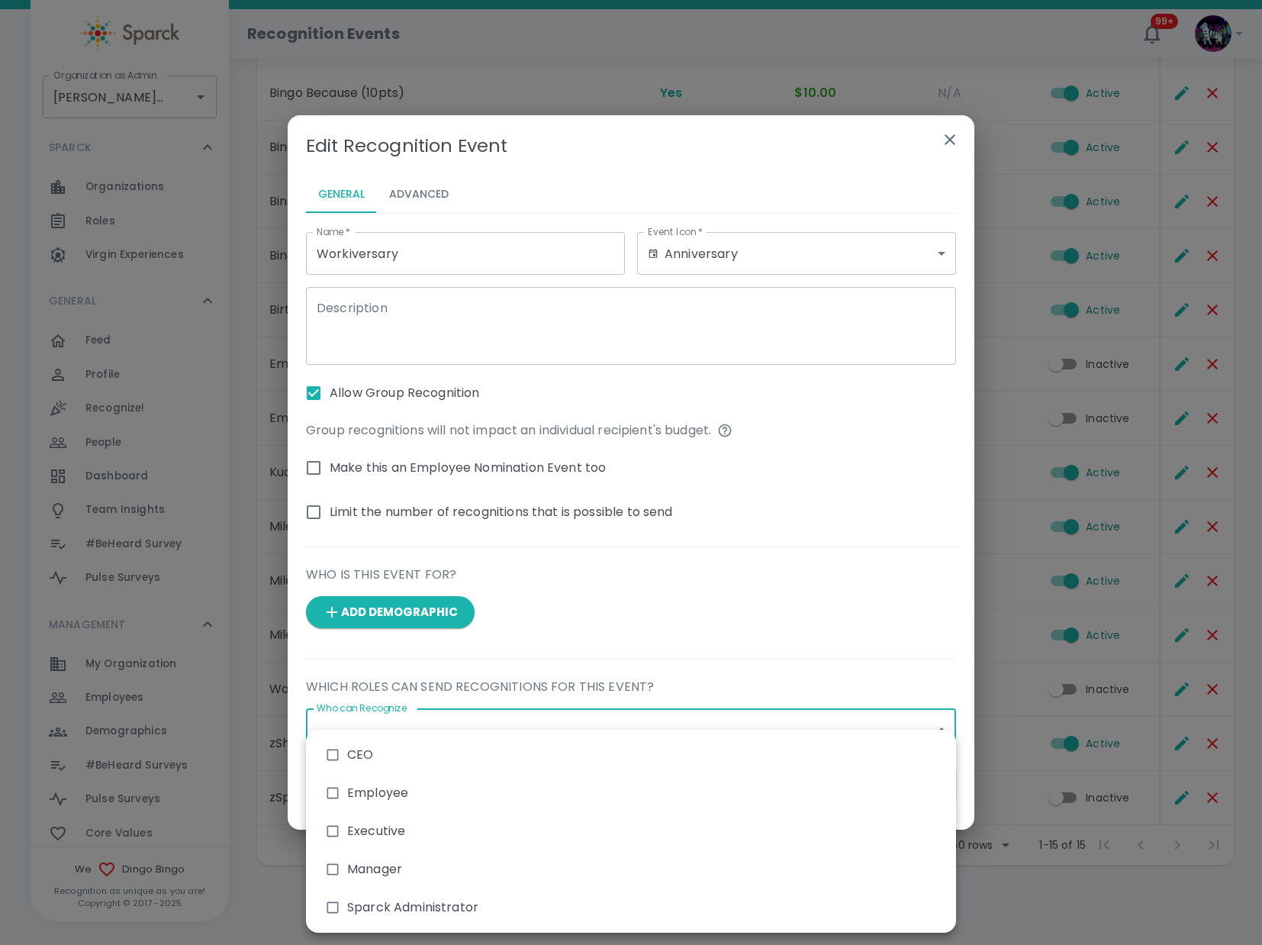
click at [385, 872] on li "Manager" at bounding box center [631, 869] width 650 height 38
type input "3138"
checkbox input "true"
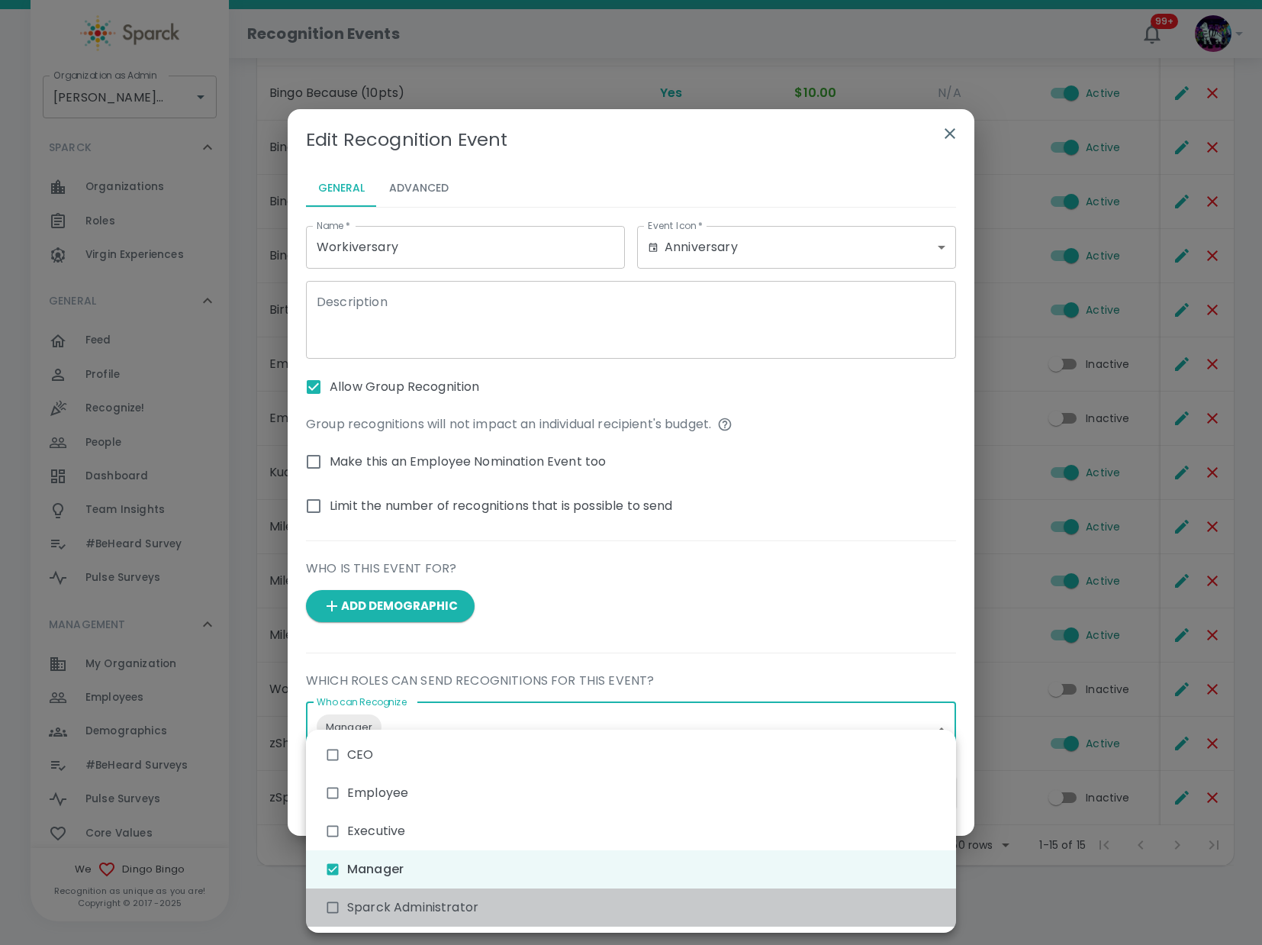
click at [385, 914] on li "Sparck Administrator" at bounding box center [631, 907] width 650 height 38
type input "3138,3140"
checkbox input "true"
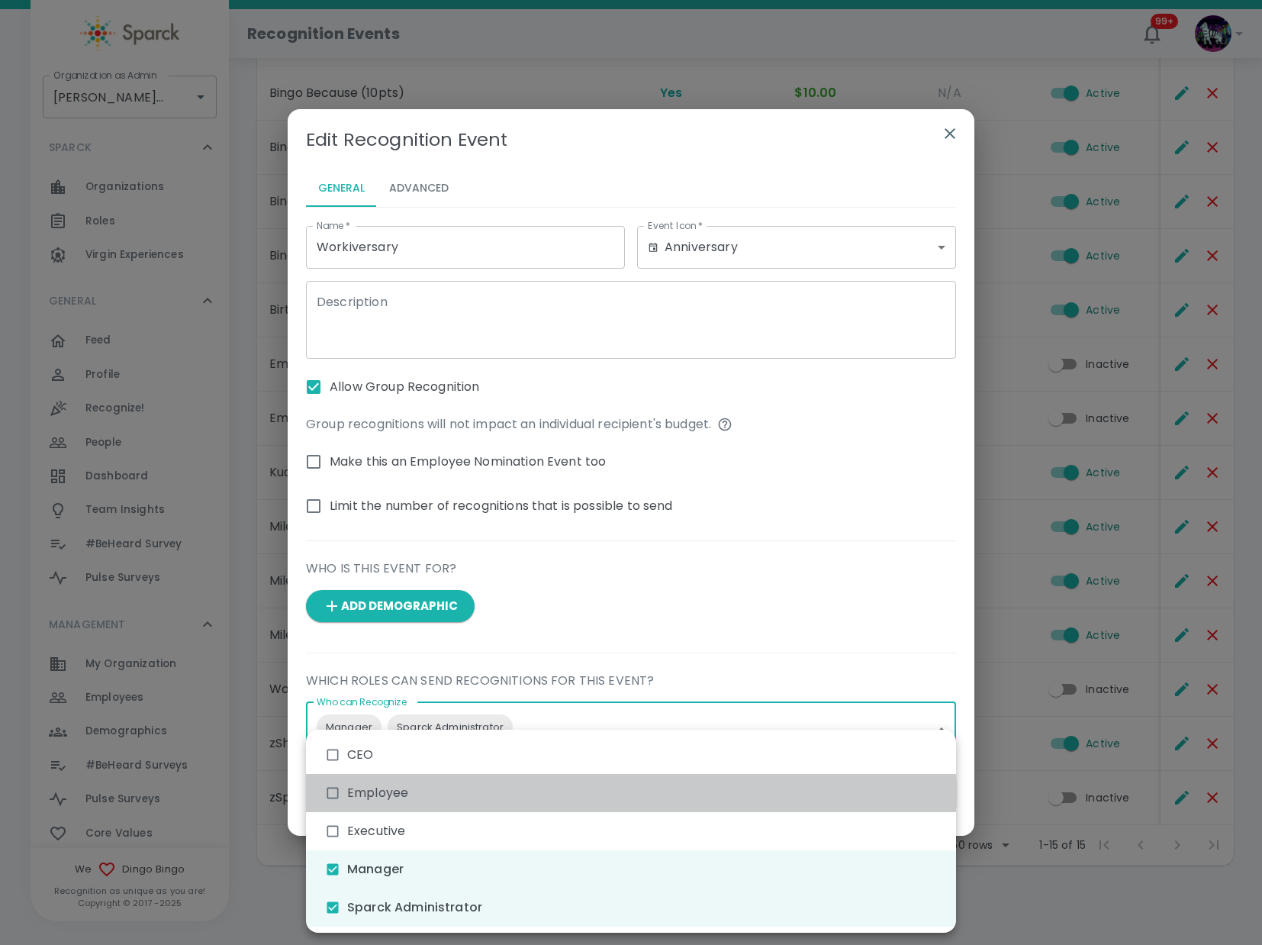
click at [392, 795] on li "Employee" at bounding box center [631, 793] width 650 height 38
type input "3138,3140,3139"
checkbox input "true"
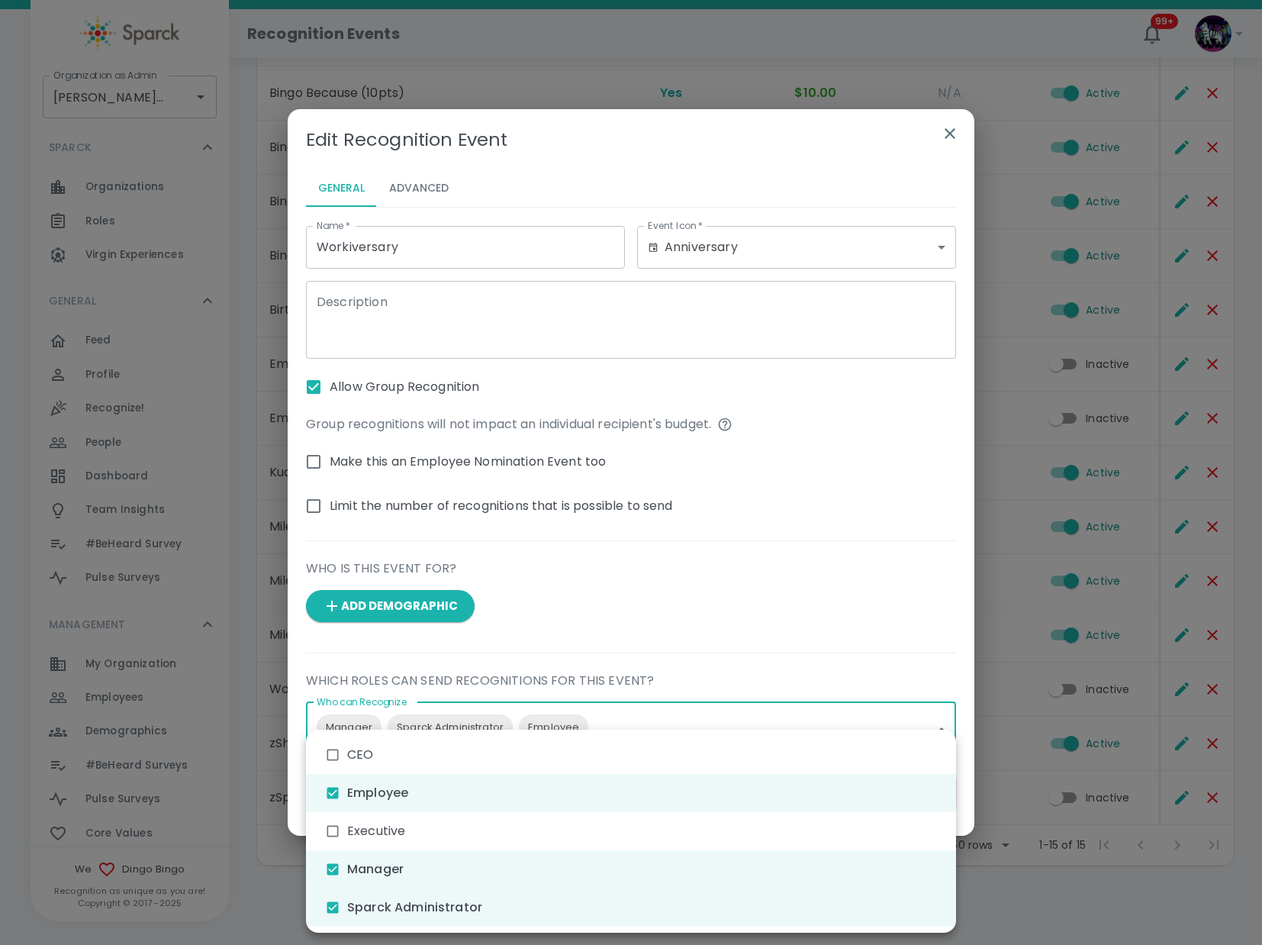
click at [464, 305] on div at bounding box center [631, 472] width 1262 height 945
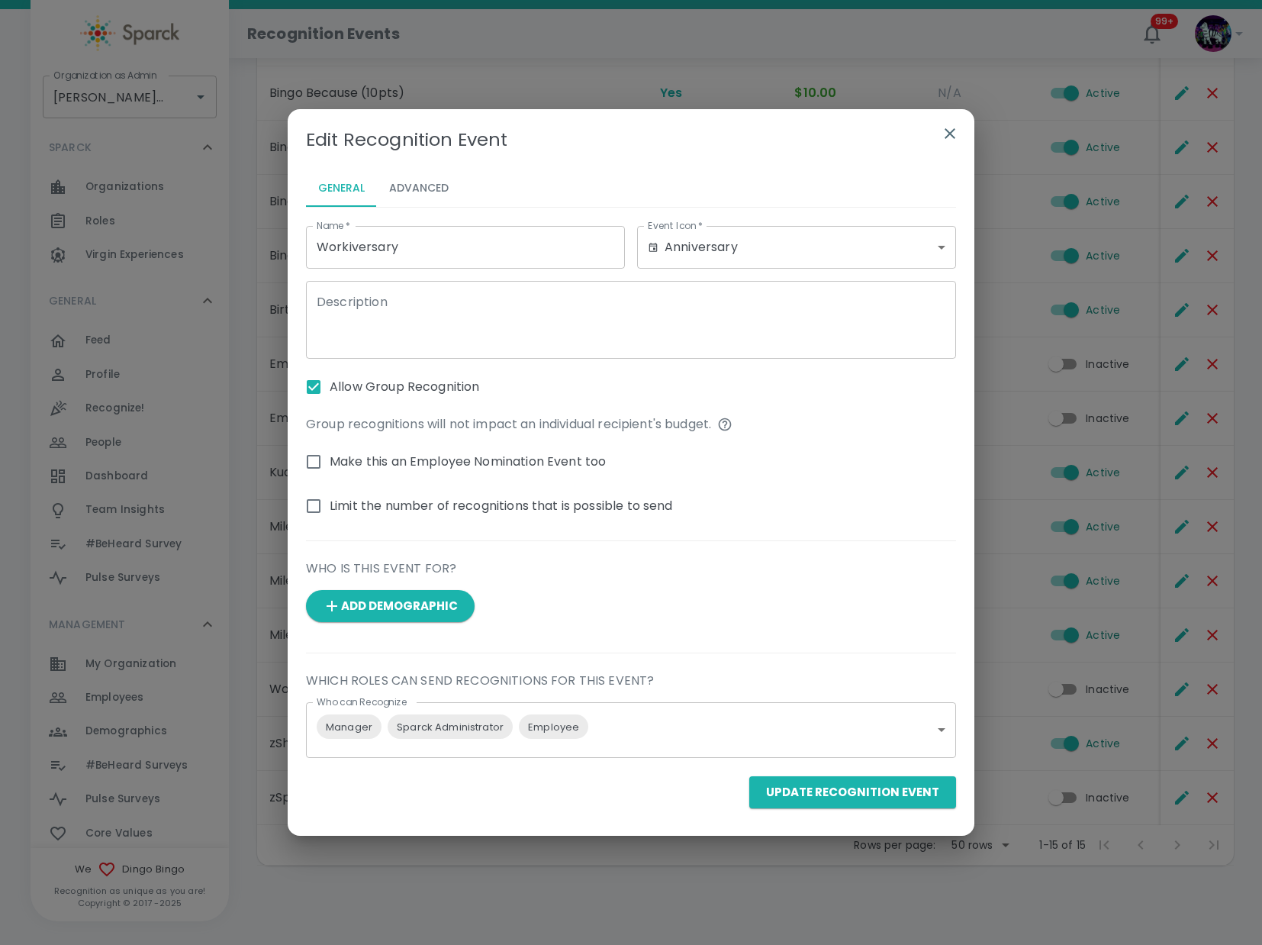
click at [430, 302] on textarea "Description" at bounding box center [631, 319] width 629 height 53
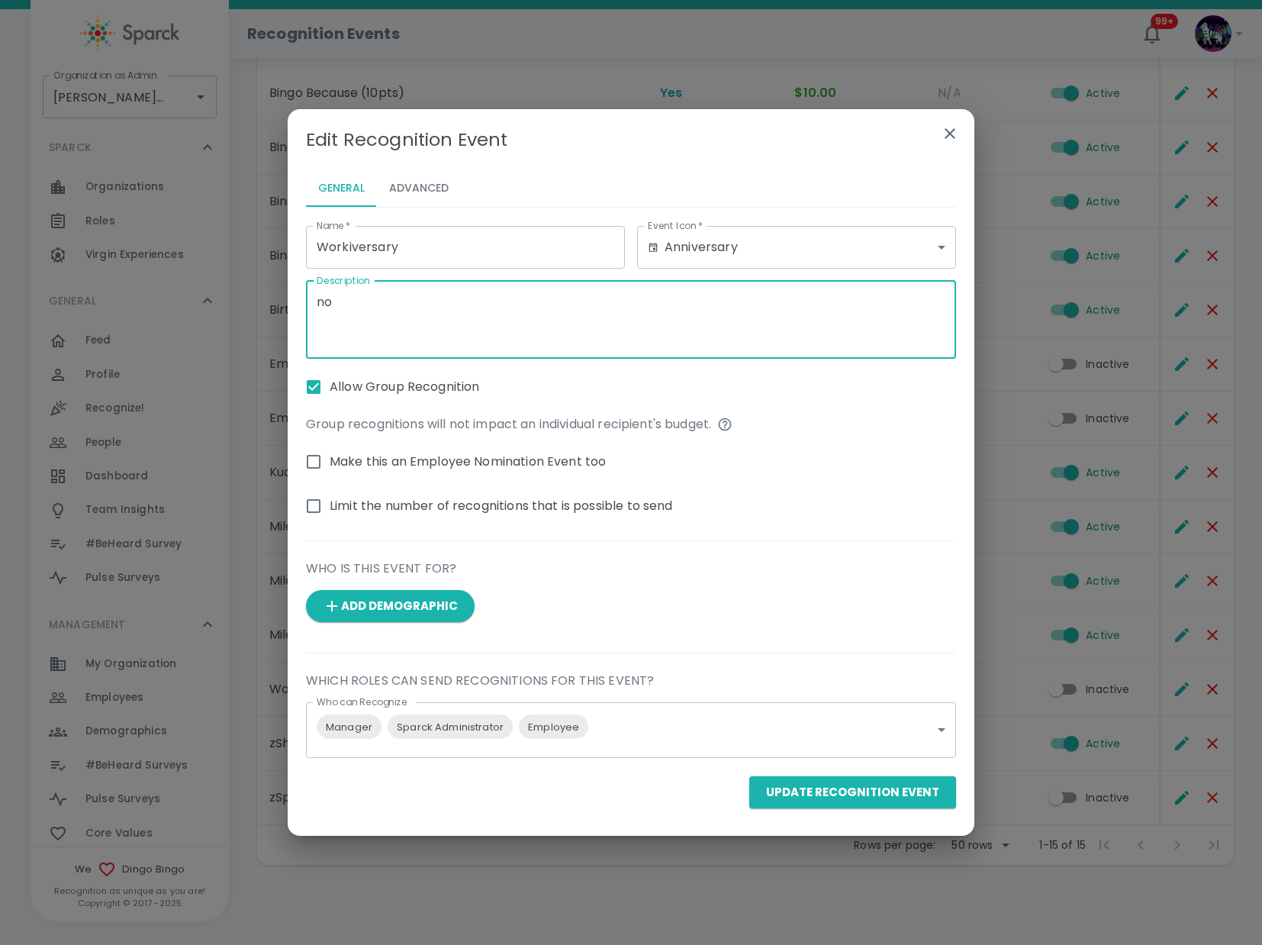
type textarea "n"
type textarea "non milestone event"
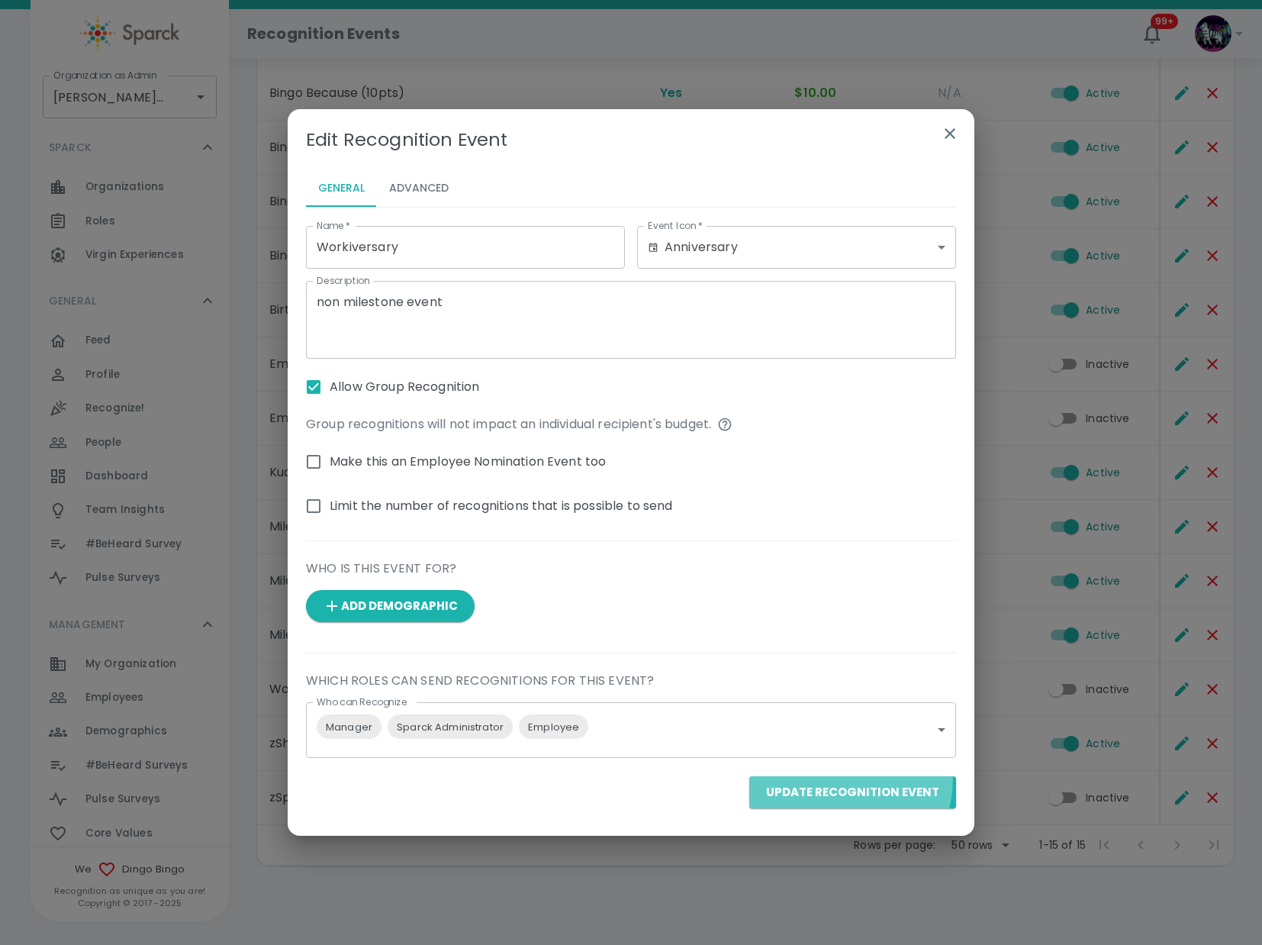
drag, startPoint x: 838, startPoint y: 784, endPoint x: 839, endPoint y: 776, distance: 7.7
click at [838, 788] on button "Update Recognition Event" at bounding box center [853, 792] width 207 height 32
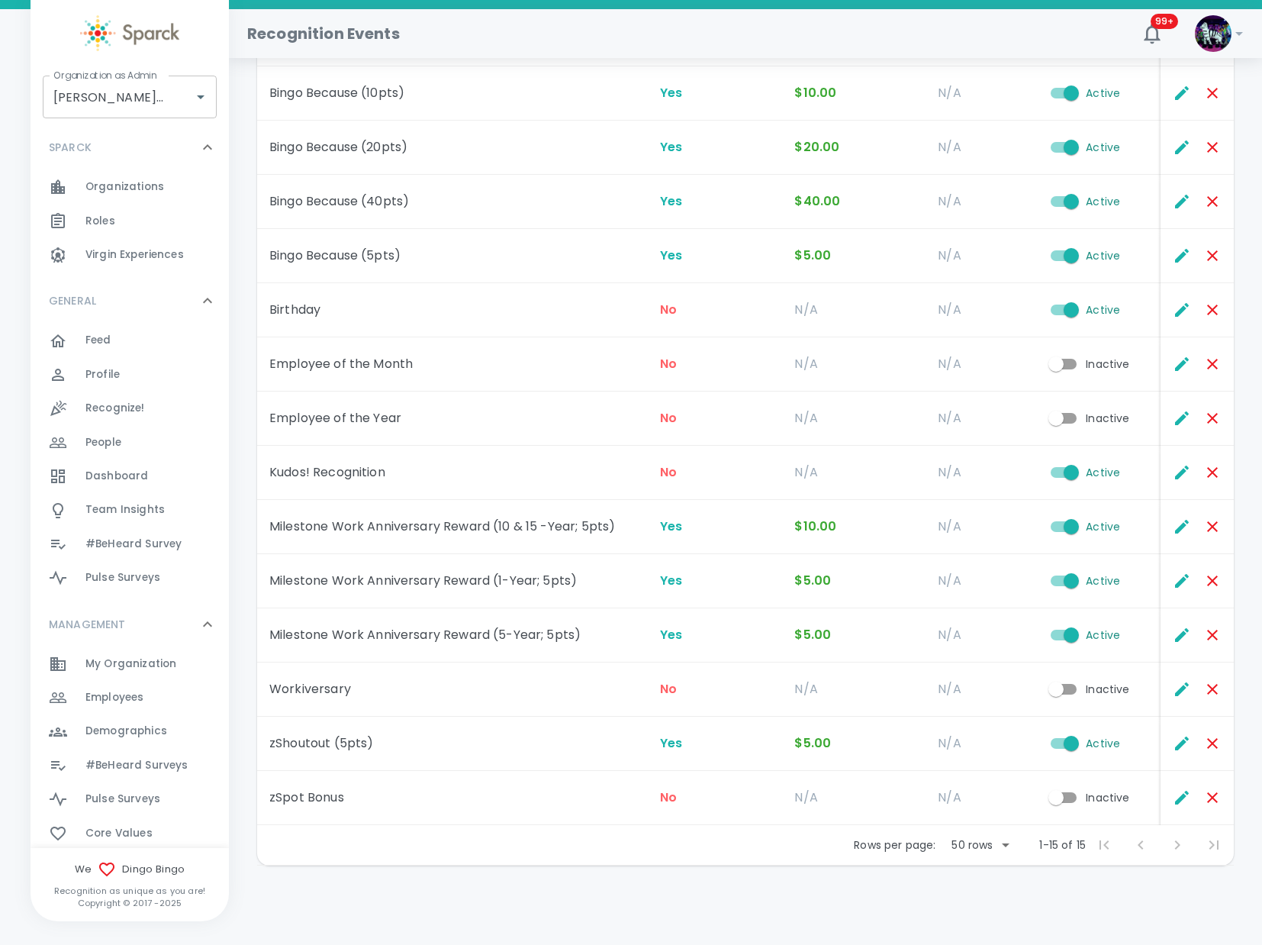
click at [1069, 692] on input "Inactive" at bounding box center [1056, 689] width 87 height 29
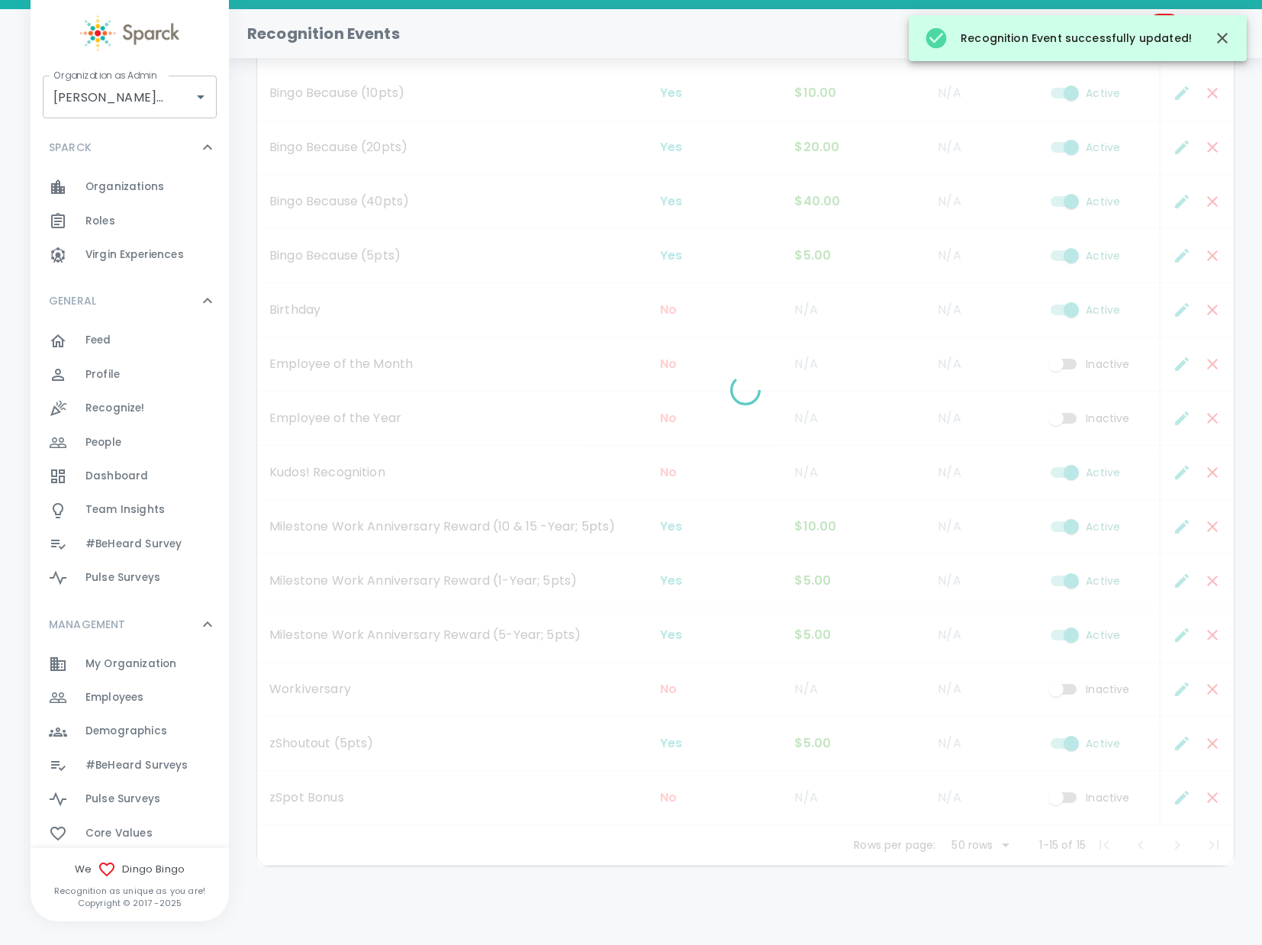
checkbox input "true"
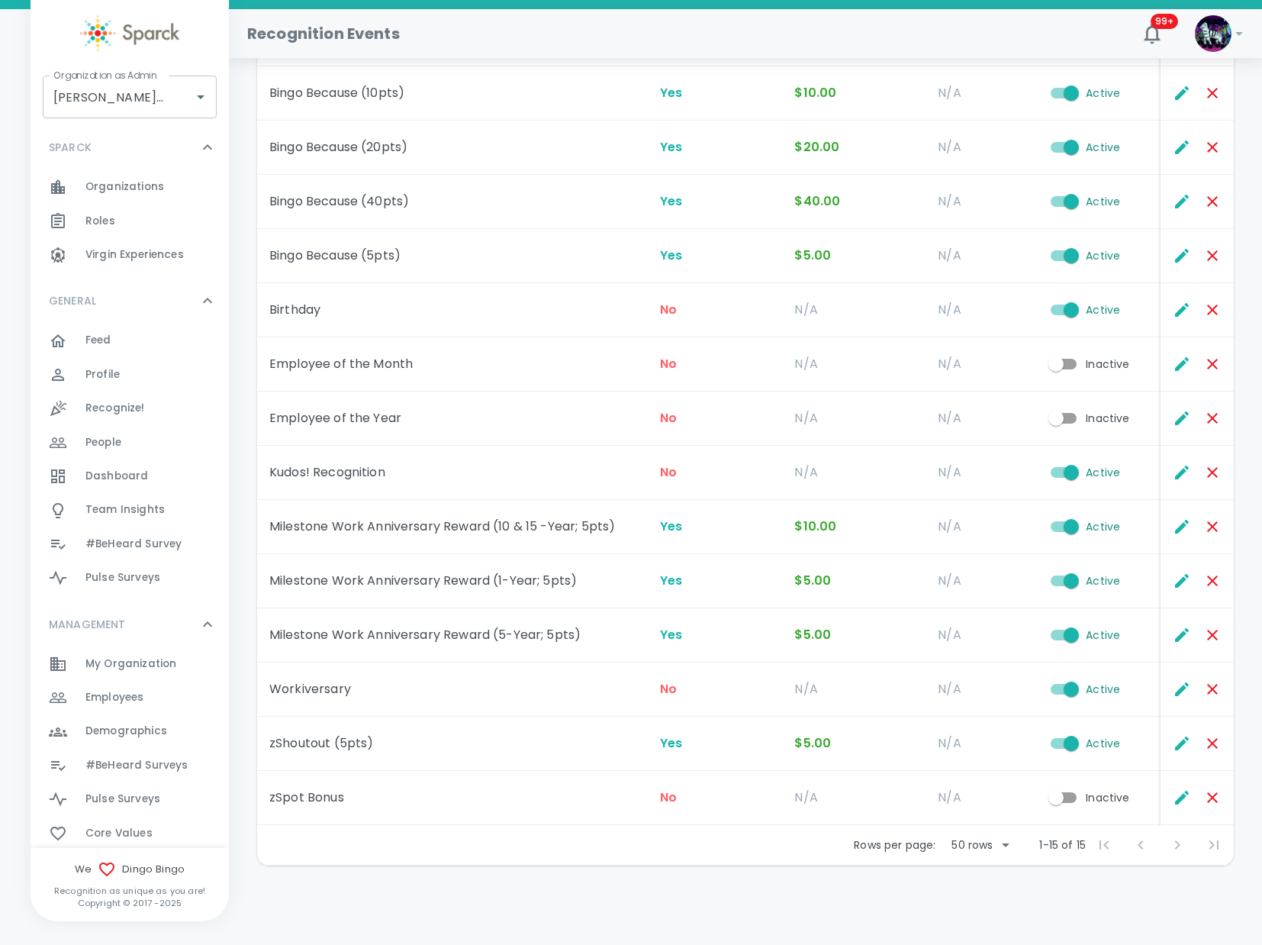
click at [491, 876] on main "Recognition Events Add Recognition Event ​ Event Offers Reward Reward Amount Ti…" at bounding box center [745, 334] width 1033 height 1099
click at [482, 880] on main "Recognition Events Add Recognition Event ​ Event Offers Reward Reward Amount Ti…" at bounding box center [745, 334] width 1033 height 1099
